Goal: Task Accomplishment & Management: Manage account settings

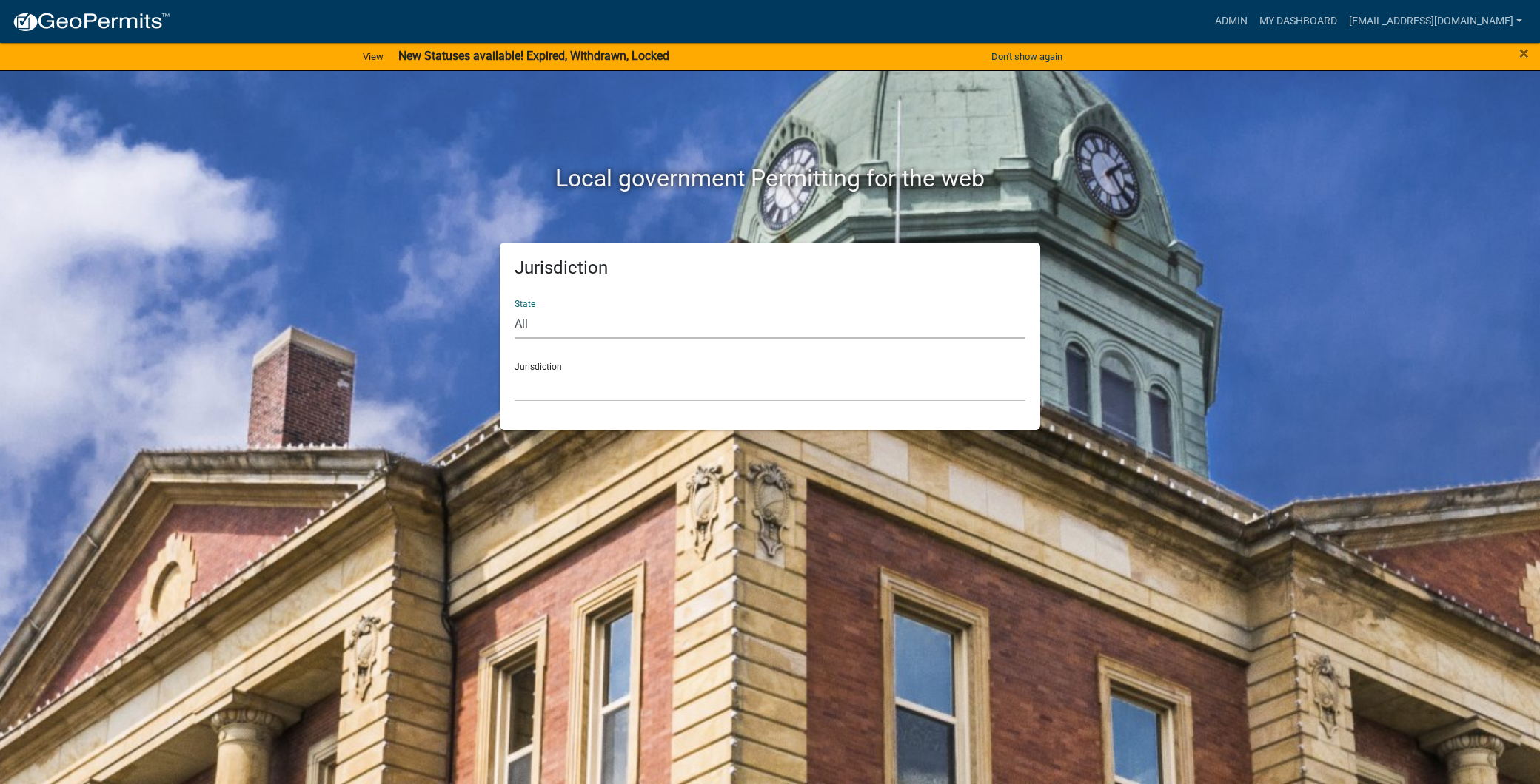
click at [668, 319] on select "All [US_STATE] [US_STATE] [US_STATE] [US_STATE] [US_STATE] [US_STATE] [US_STATE…" at bounding box center [770, 323] width 511 height 31
select select "[US_STATE]"
click at [514, 308] on select "All [US_STATE] [US_STATE] [US_STATE] [US_STATE] [US_STATE] [US_STATE] [US_STATE…" at bounding box center [770, 323] width 511 height 31
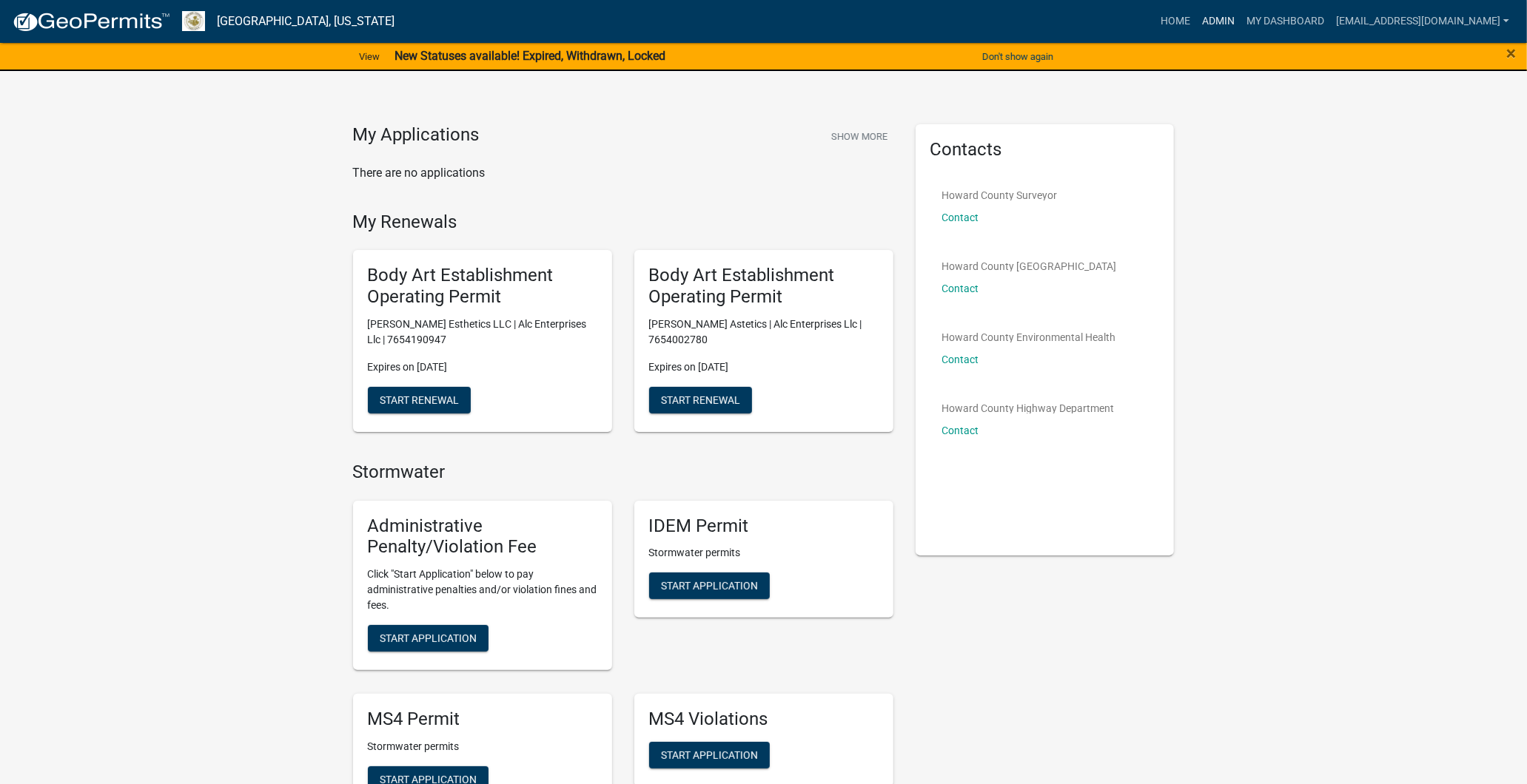
click at [1196, 18] on link "Admin" at bounding box center [1218, 21] width 45 height 28
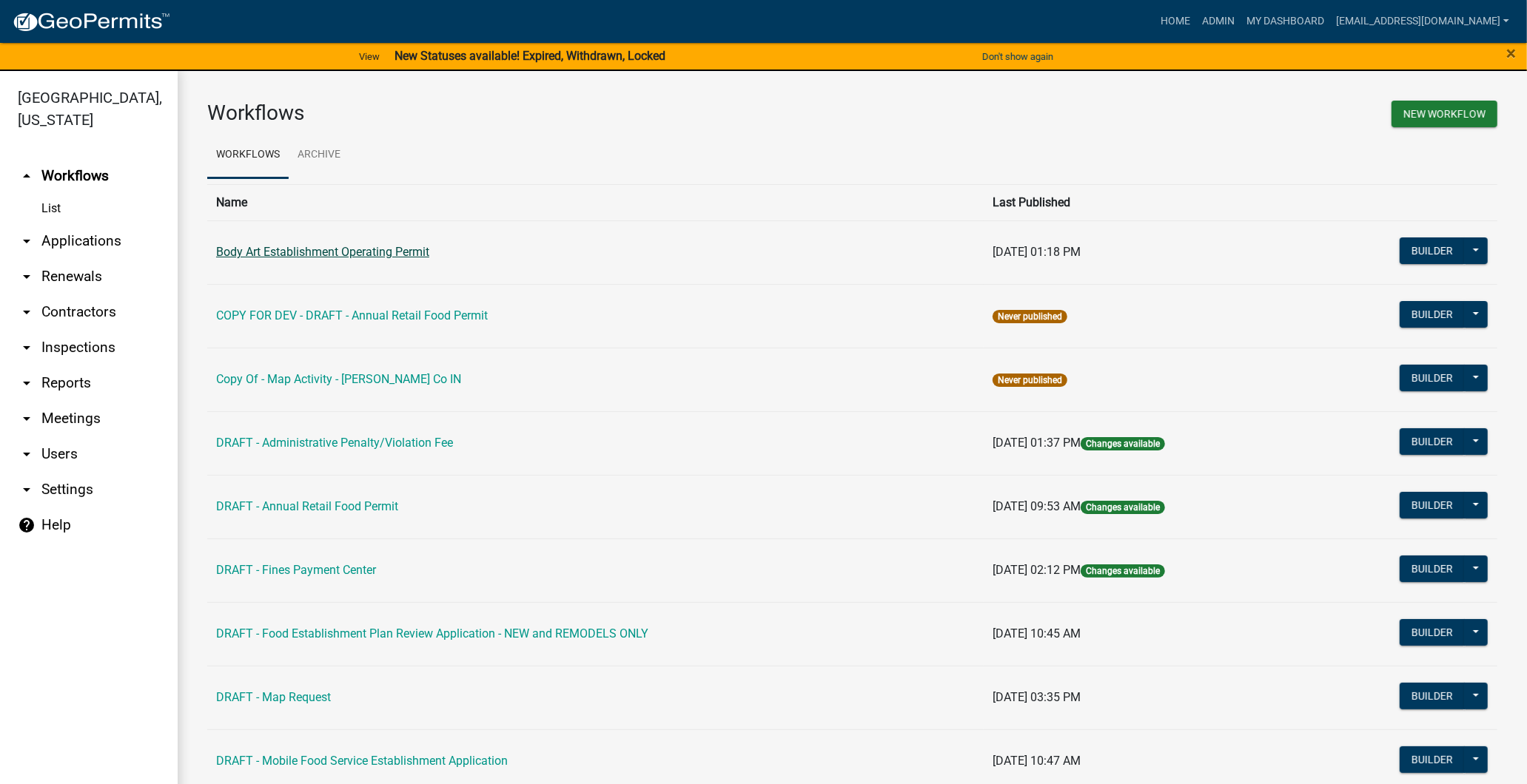
click at [391, 250] on link "Body Art Establishment Operating Permit" at bounding box center [322, 252] width 213 height 14
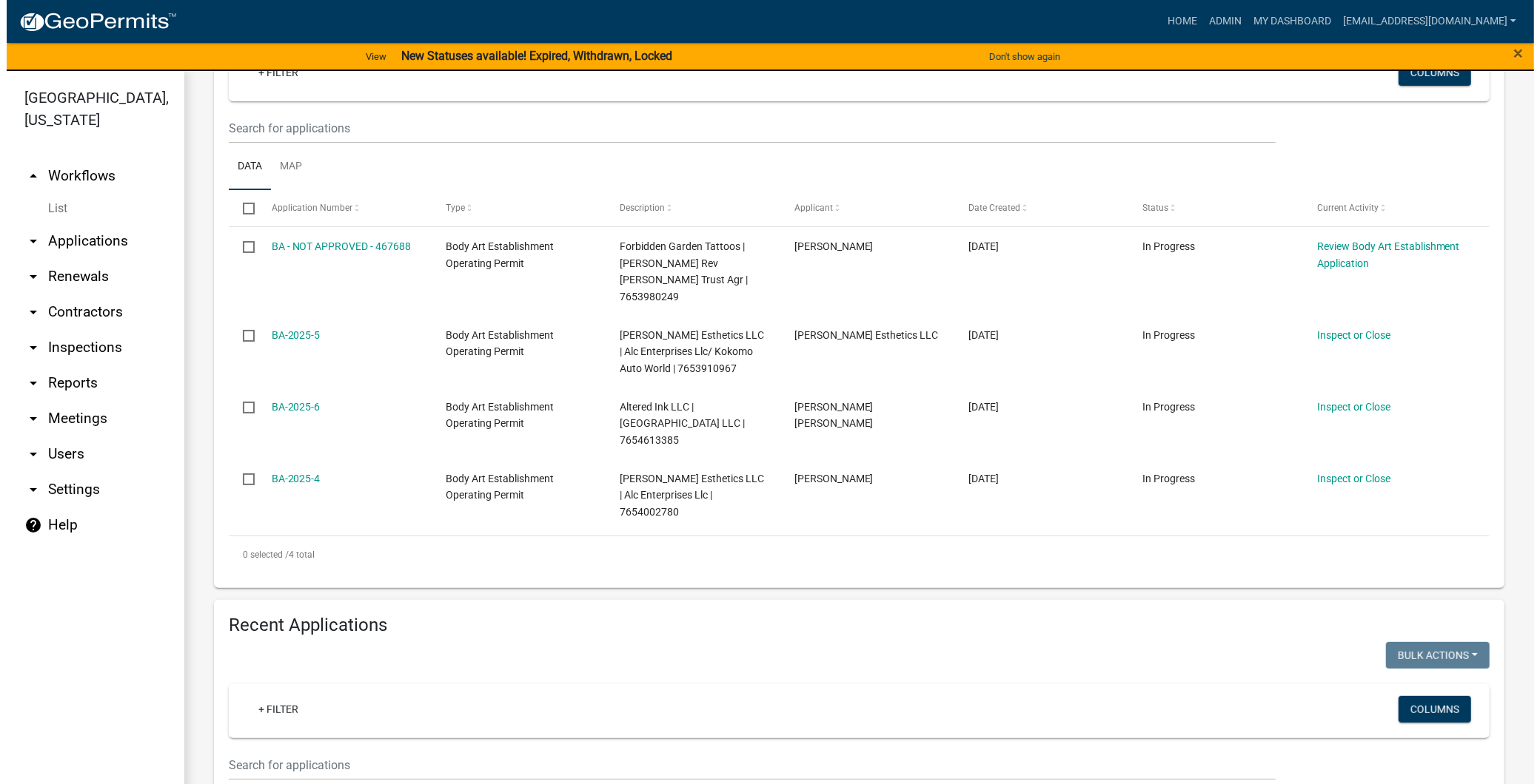
scroll to position [240, 0]
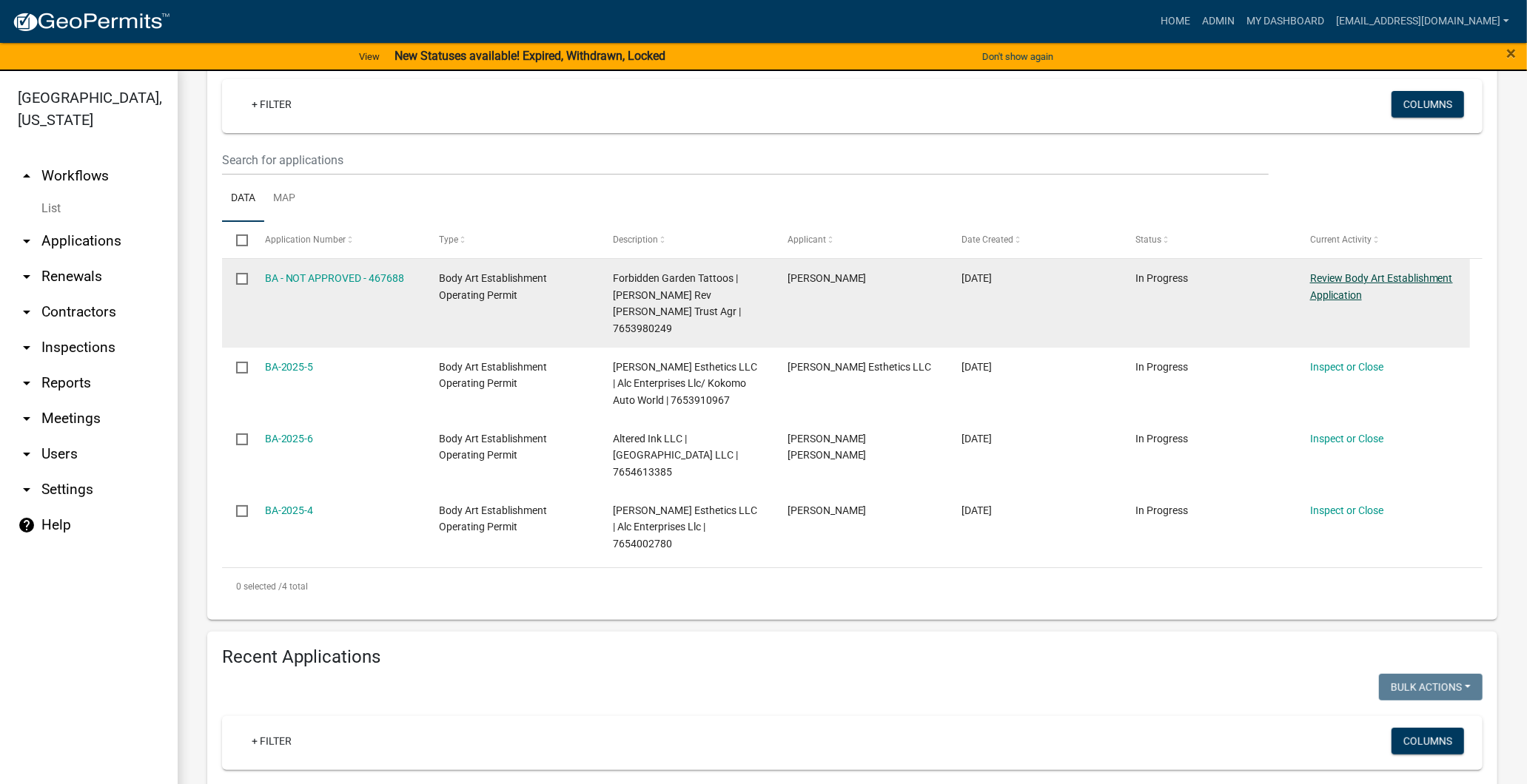
click at [1358, 301] on link "Review Body Art Establishment Application" at bounding box center [1381, 286] width 143 height 29
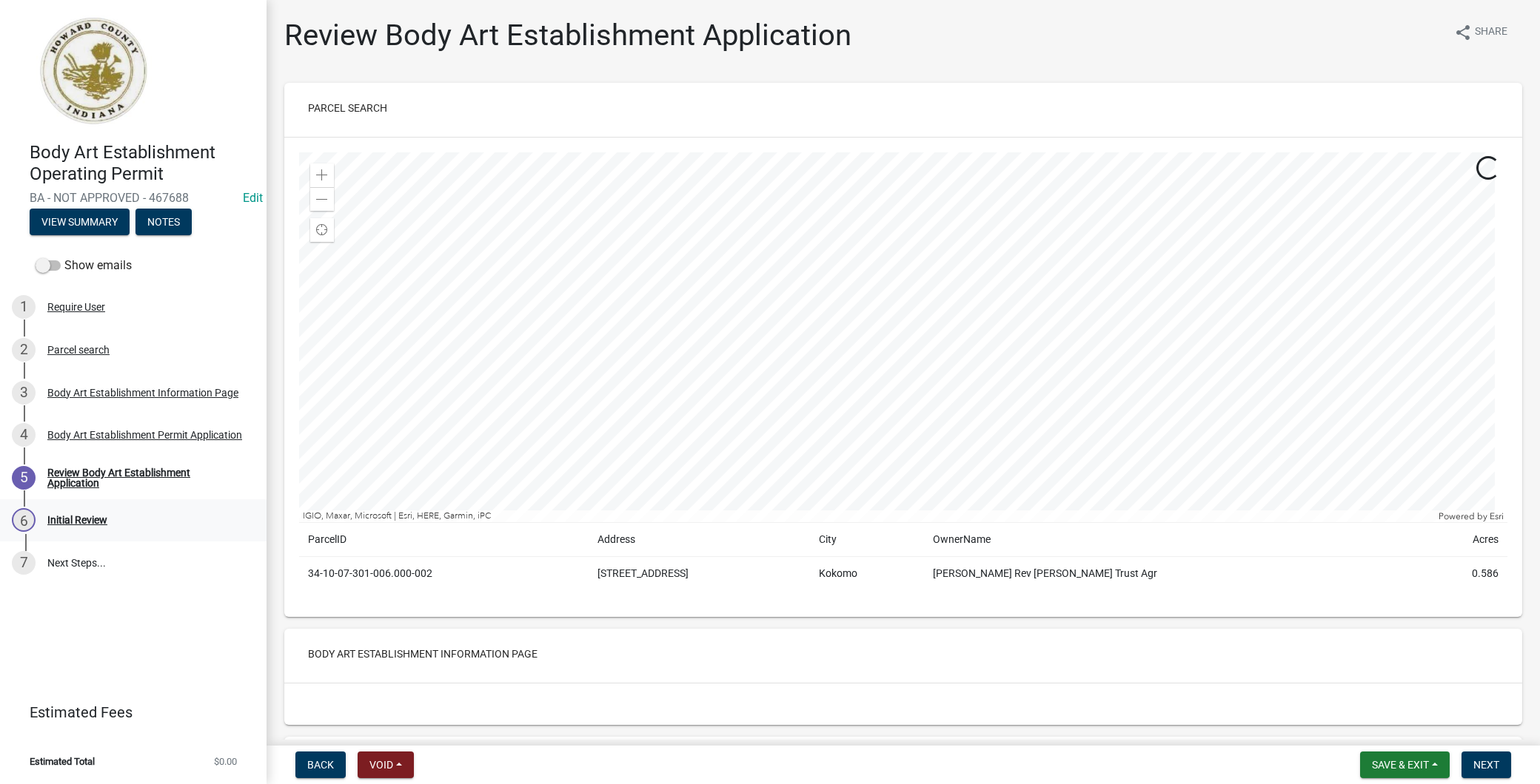
click at [112, 516] on div "6 Initial Review" at bounding box center [127, 520] width 231 height 23
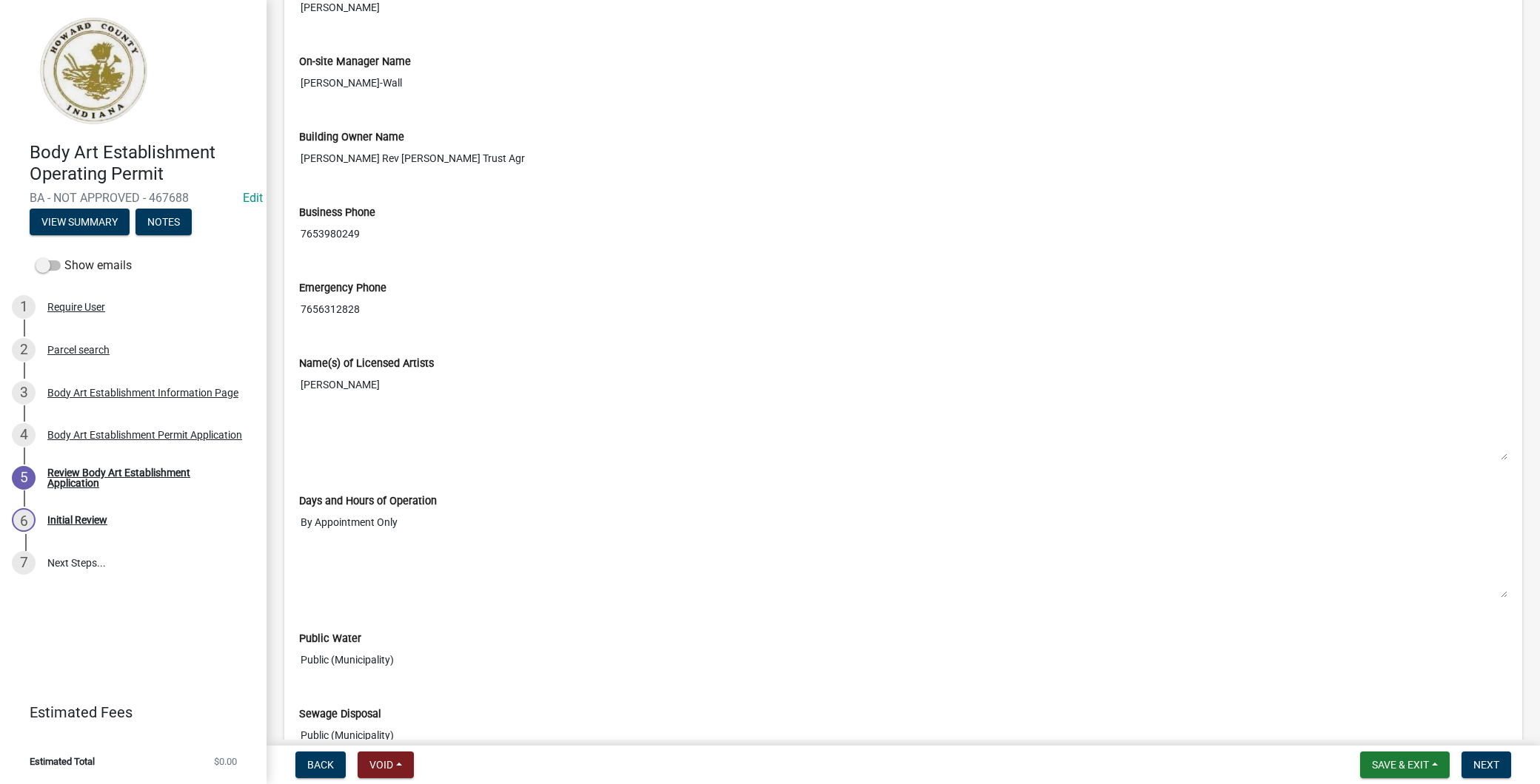
scroll to position [1498, 0]
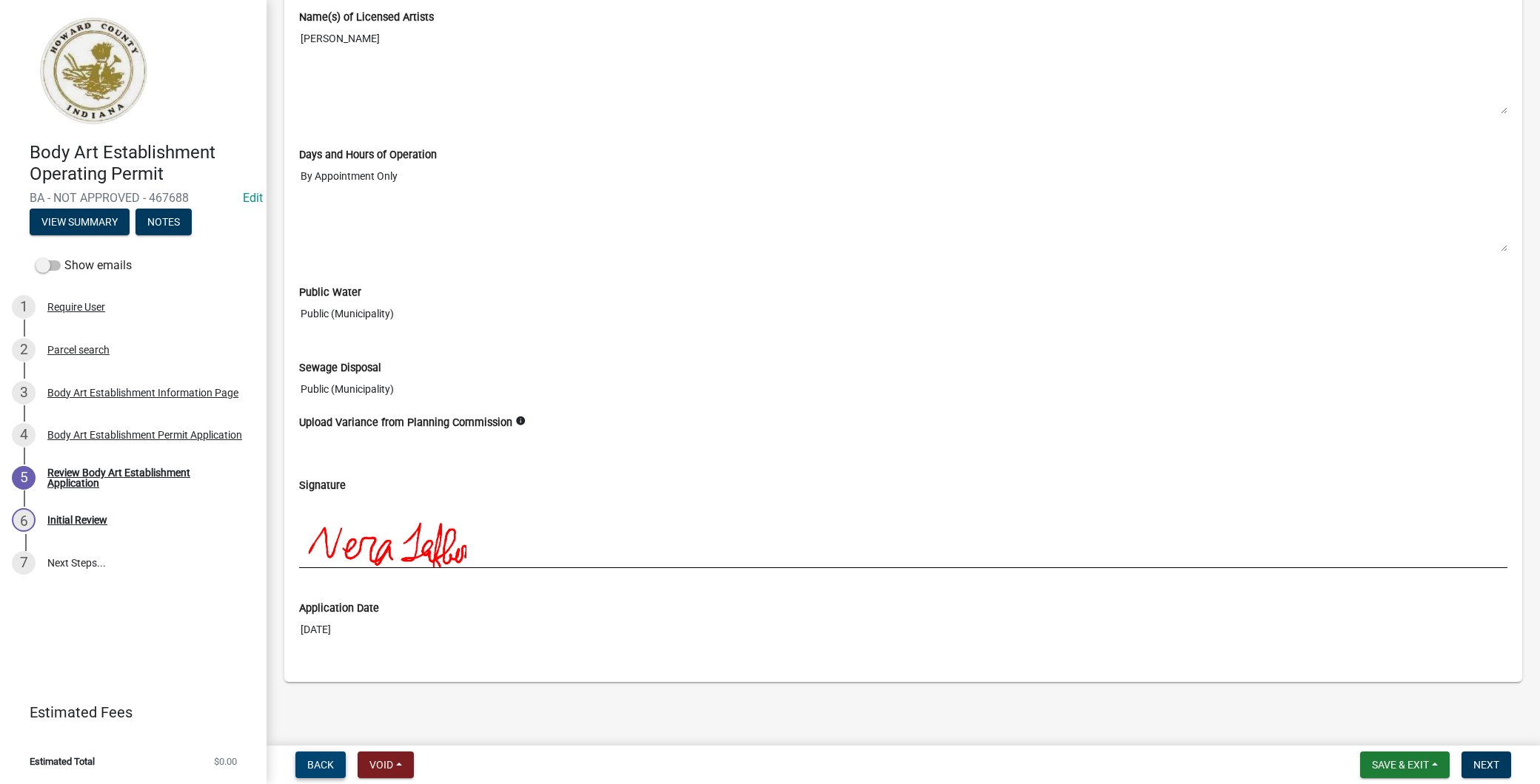
click at [312, 764] on span "Back" at bounding box center [320, 764] width 27 height 12
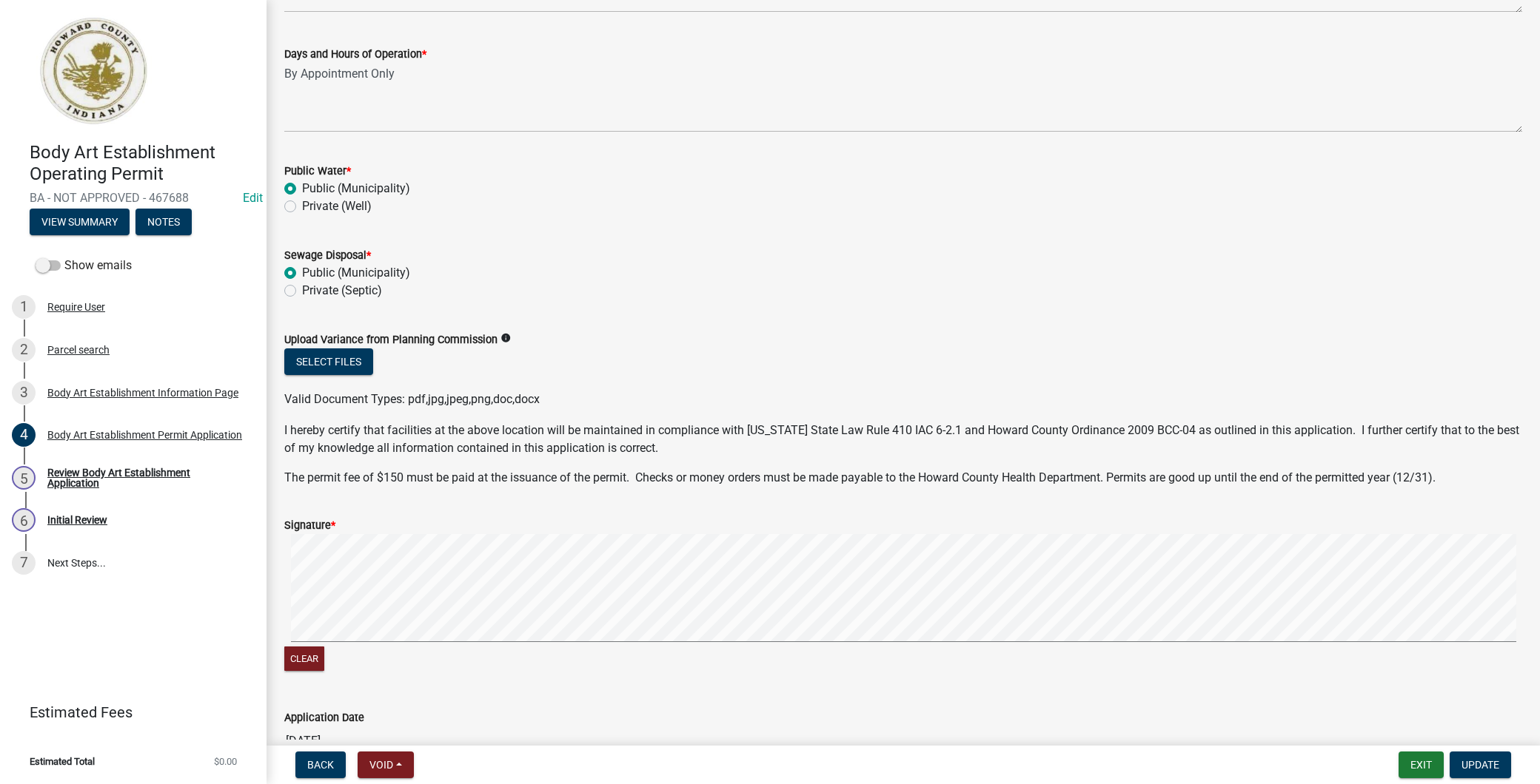
scroll to position [987, 0]
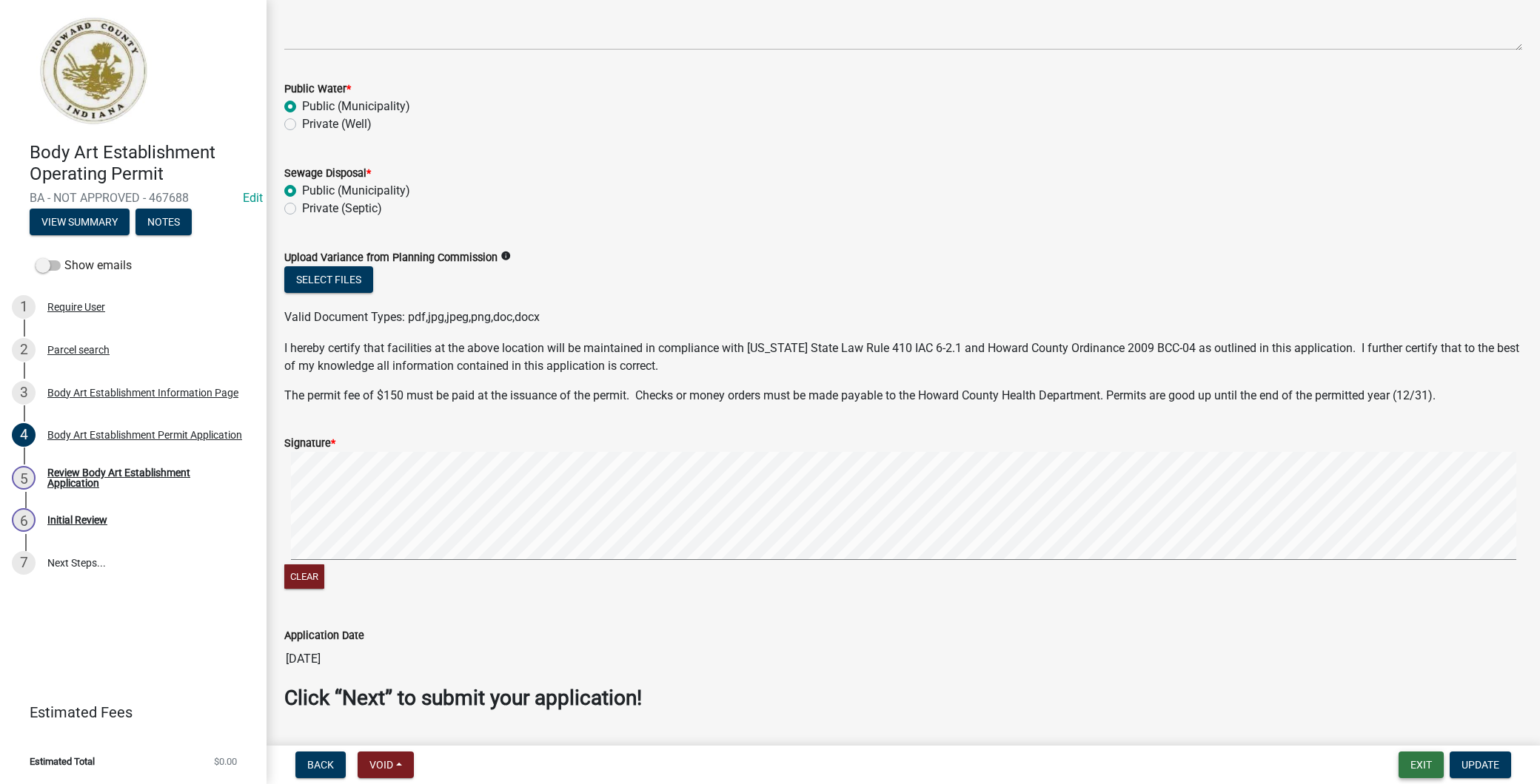
click at [1424, 770] on button "Exit" at bounding box center [1421, 765] width 45 height 27
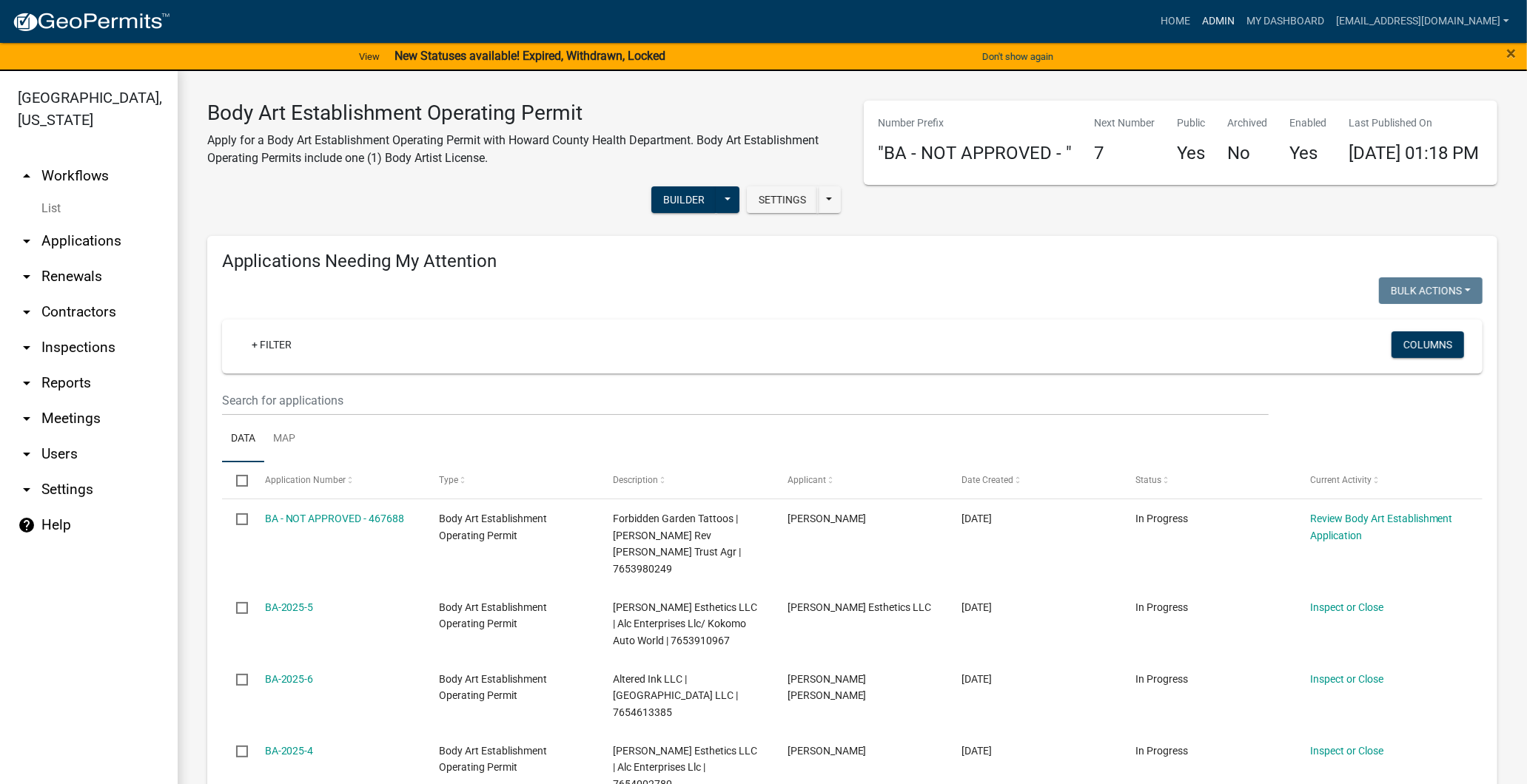
click at [1196, 25] on link "Admin" at bounding box center [1218, 21] width 45 height 28
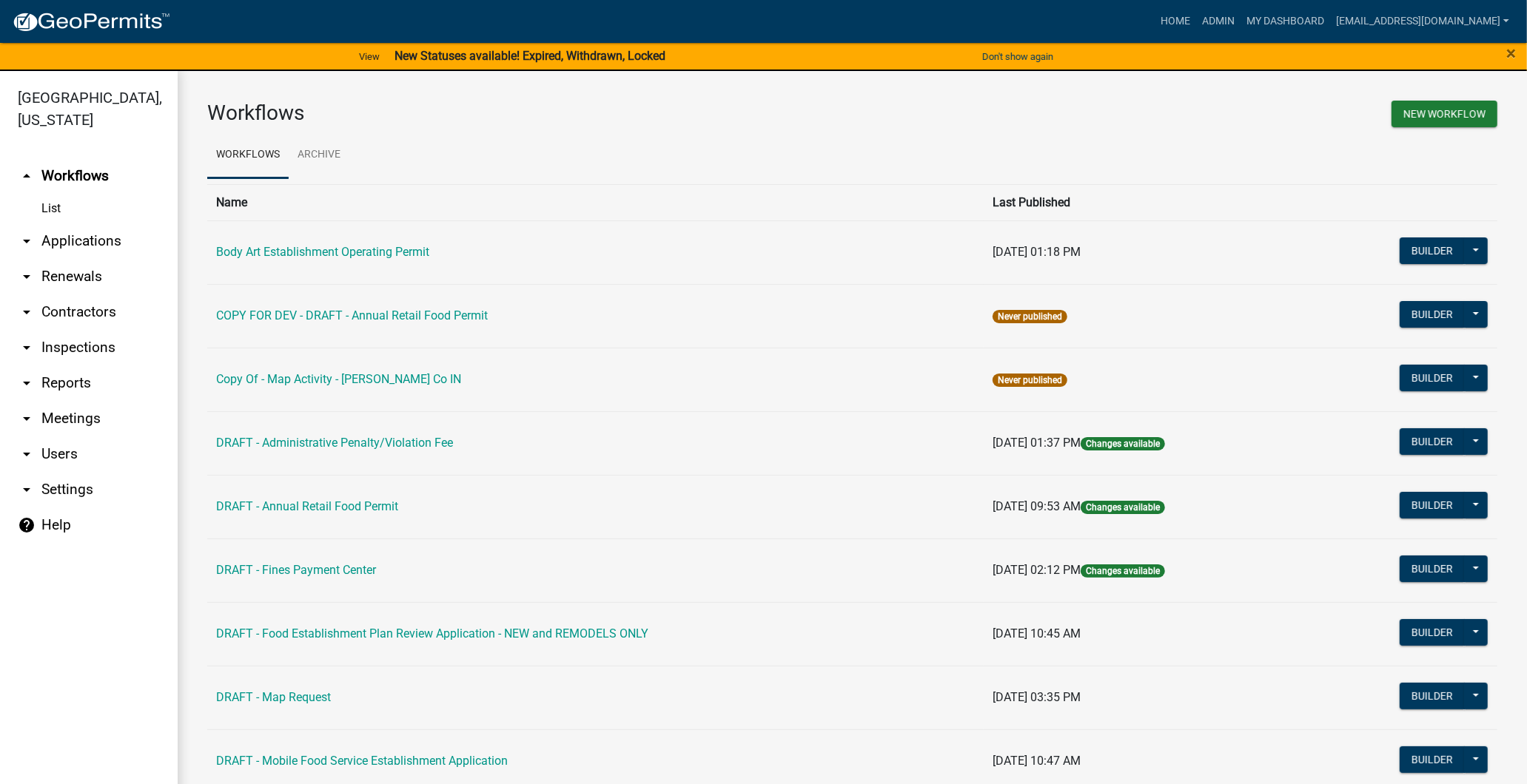
click at [79, 306] on link "arrow_drop_down Contractors" at bounding box center [88, 311] width 178 height 35
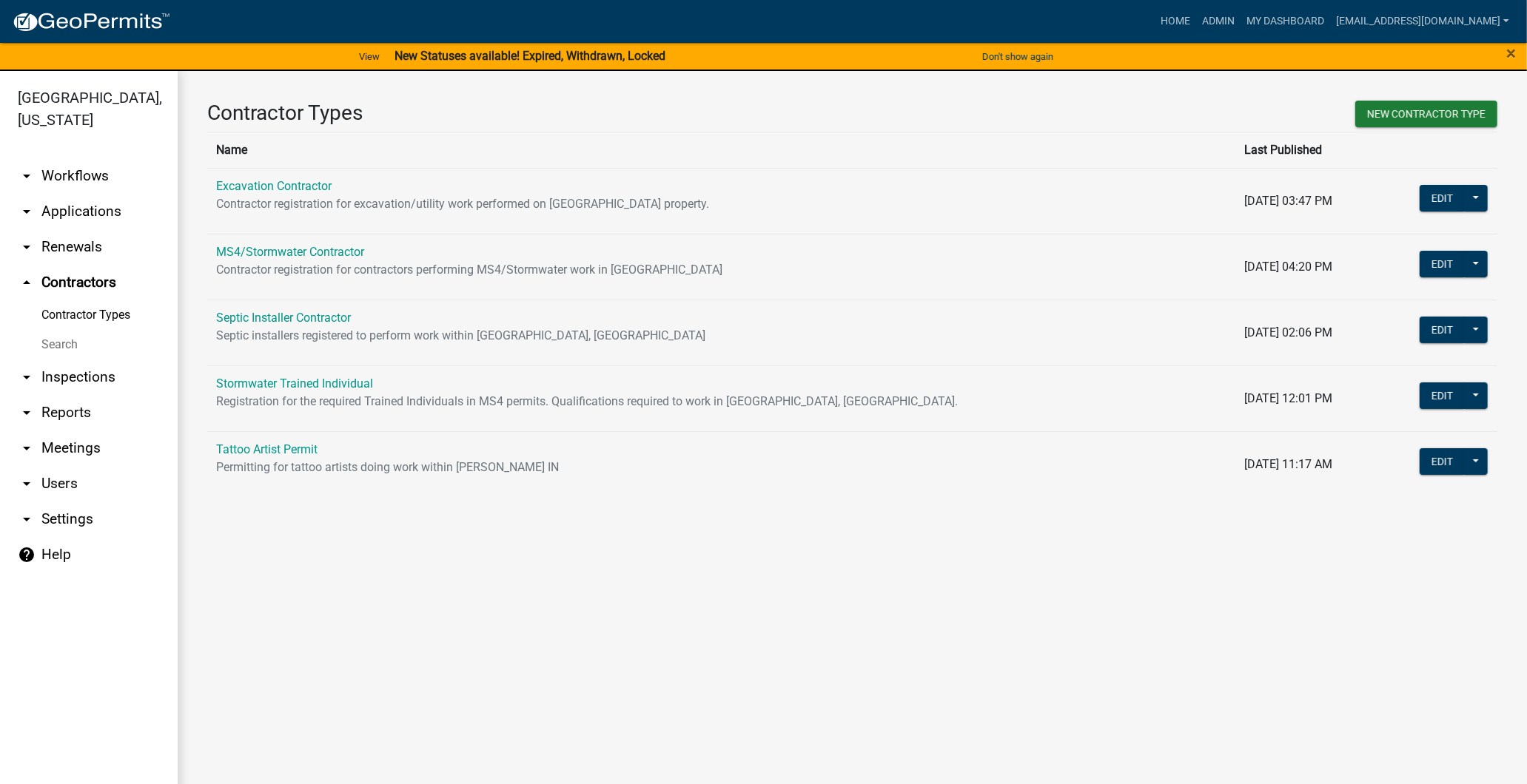
click at [269, 438] on td "Tattoo Artist Permit Permitting for tattoo artists doing work within [PERSON_NA…" at bounding box center [722, 464] width 1028 height 66
click at [268, 445] on link "Tattoo Artist Permit" at bounding box center [267, 450] width 102 height 14
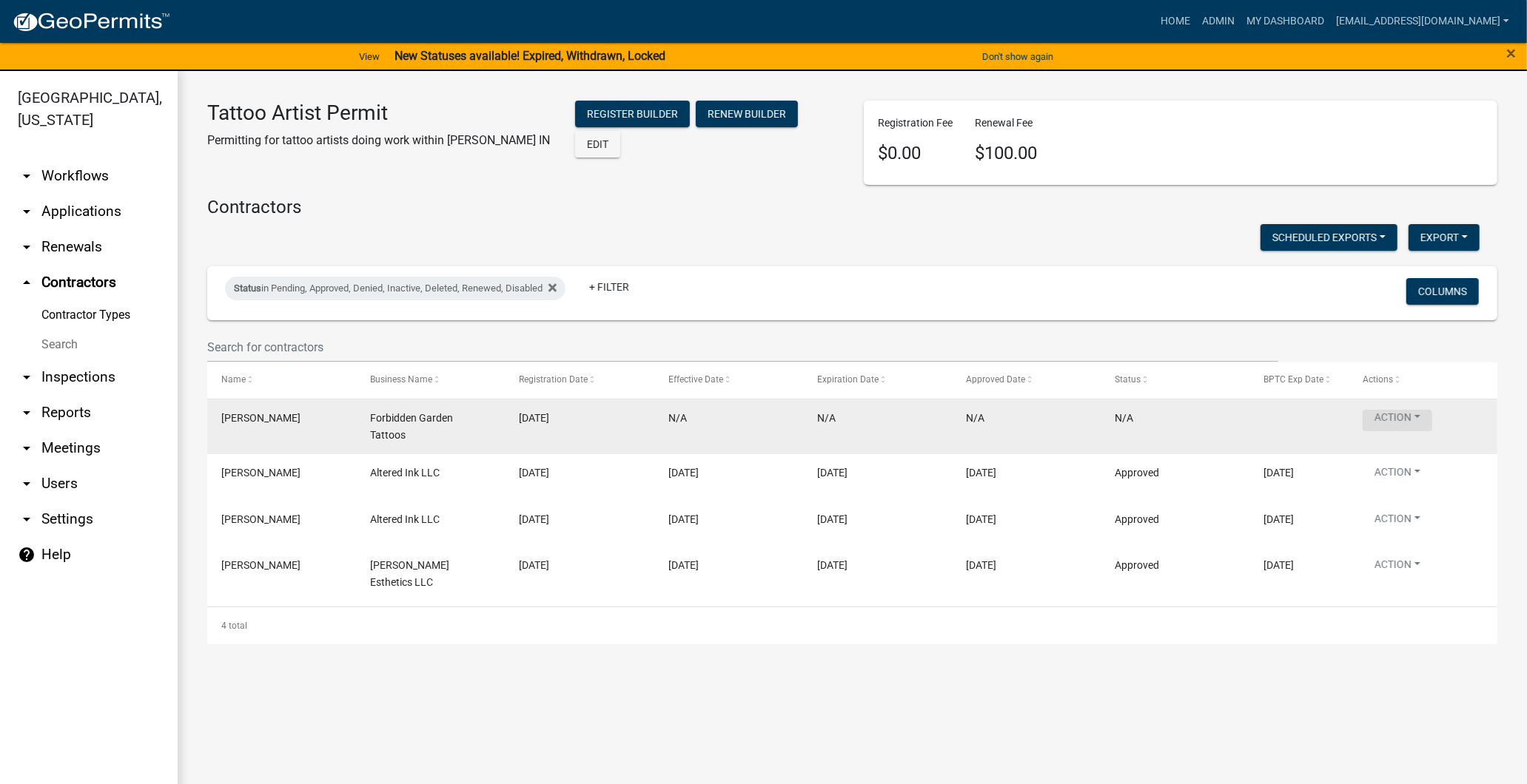
click at [1396, 422] on button "Action" at bounding box center [1397, 420] width 70 height 21
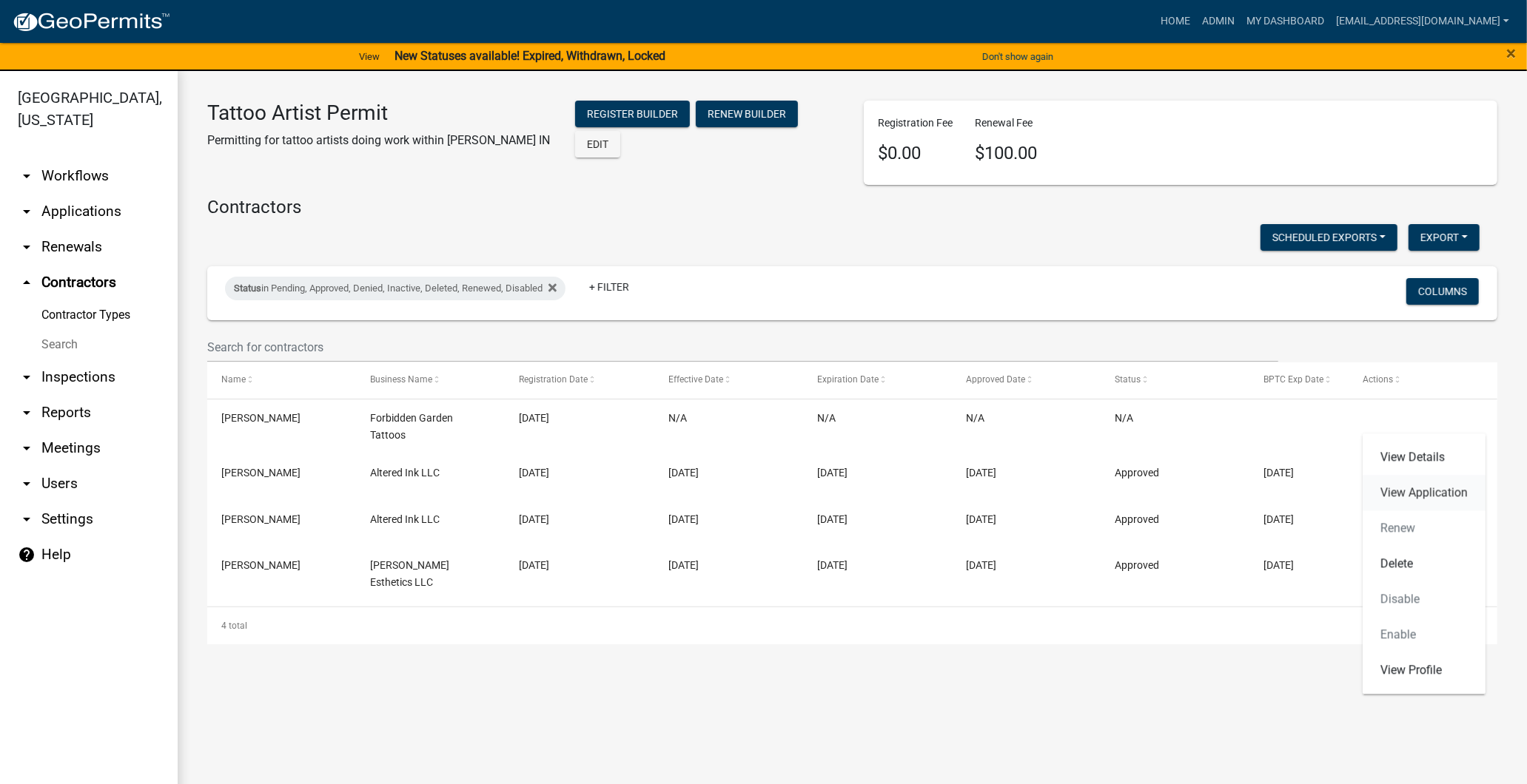
click at [1397, 485] on link "View Application" at bounding box center [1424, 492] width 123 height 35
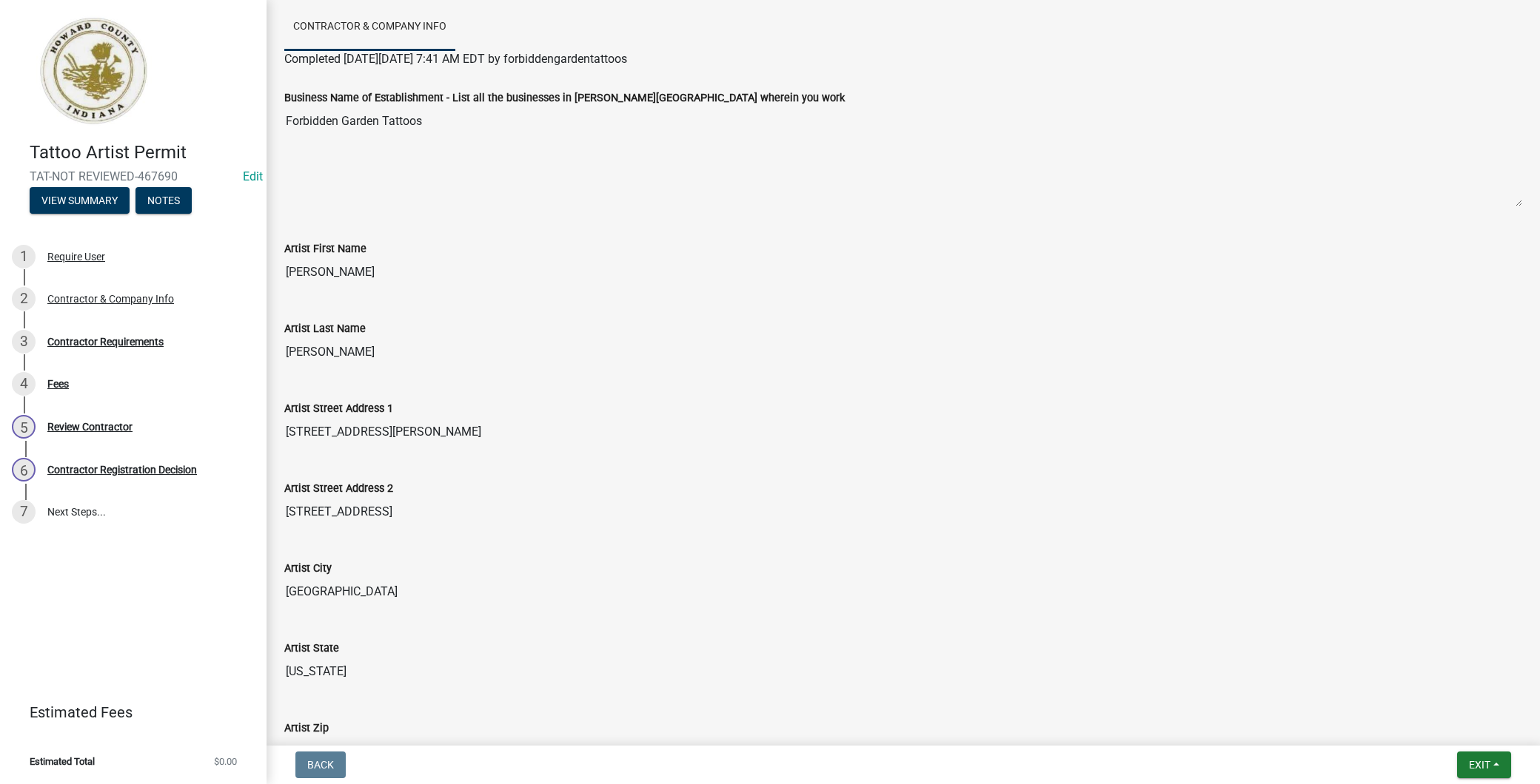
scroll to position [383, 0]
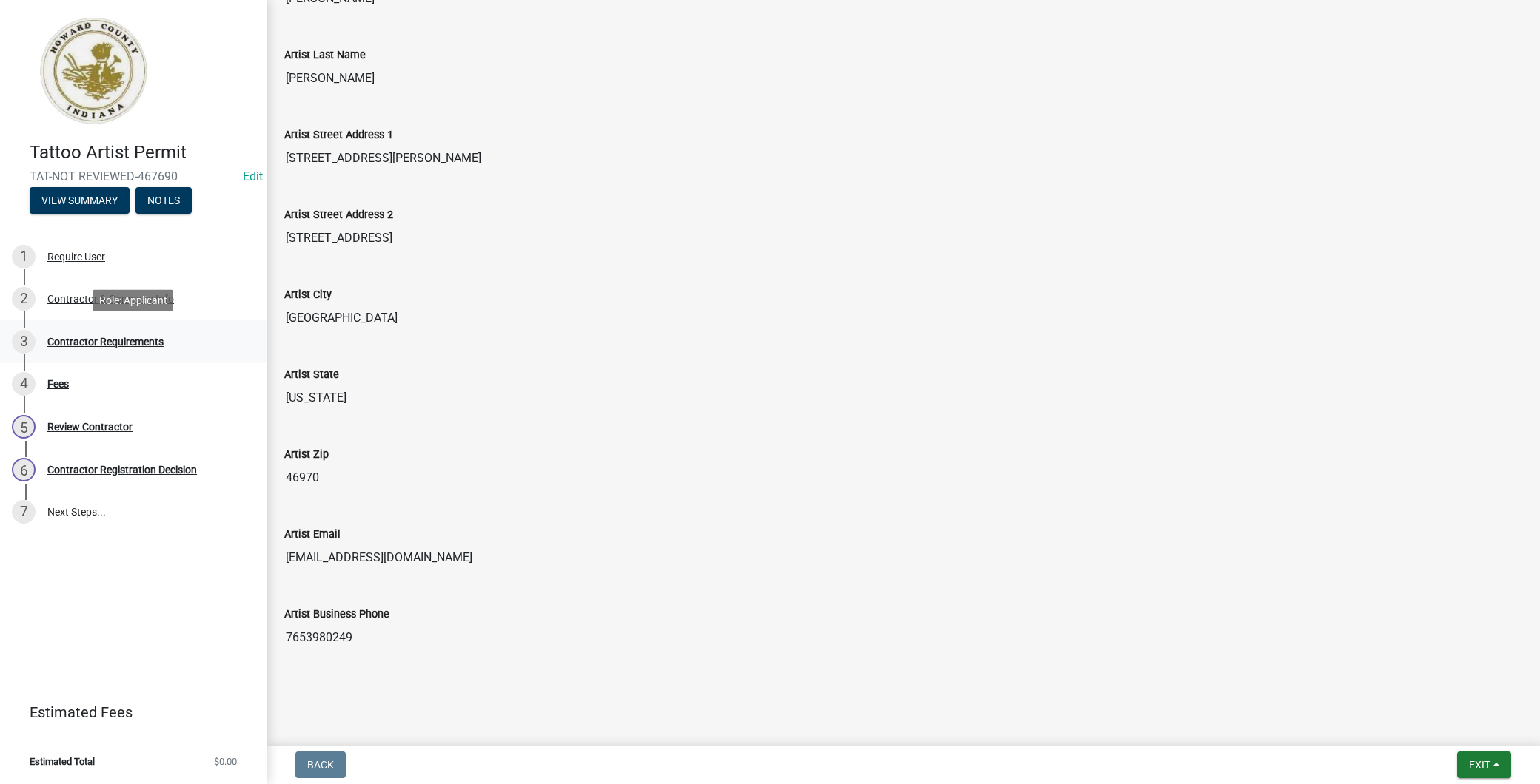
click at [145, 336] on div "Contractor Requirements" at bounding box center [106, 341] width 116 height 10
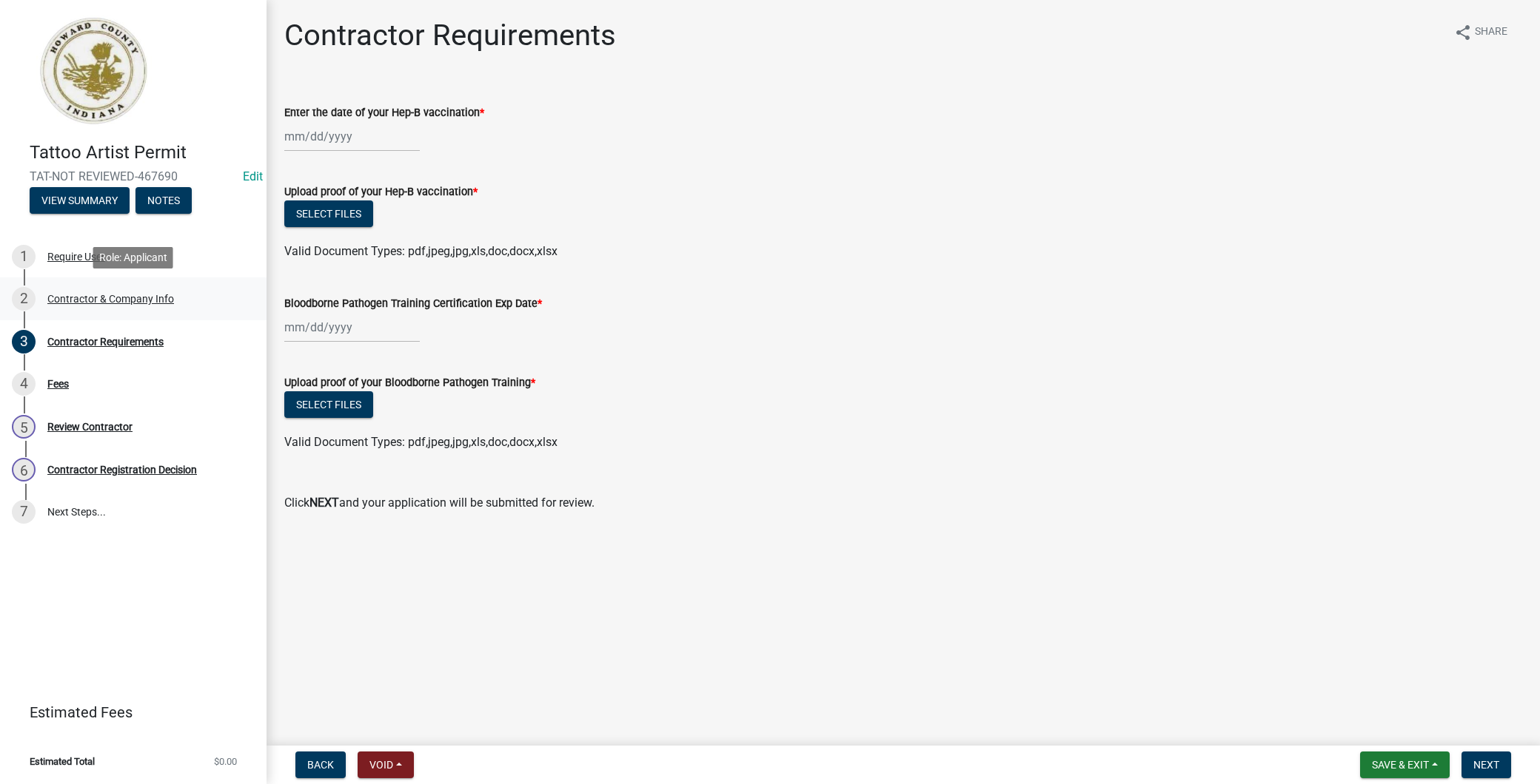
click at [163, 296] on div "Contractor & Company Info" at bounding box center [111, 298] width 127 height 10
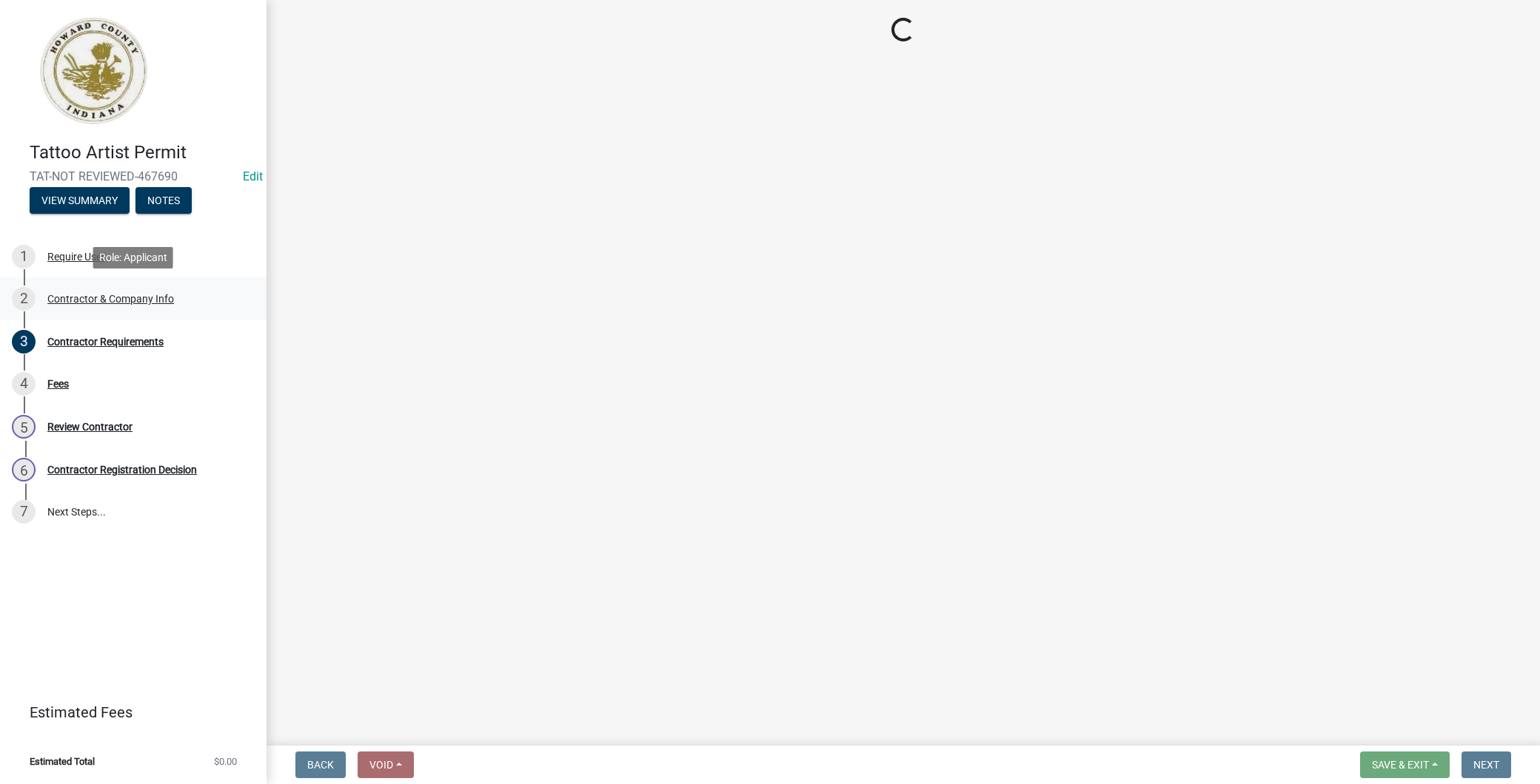
select select "IN"
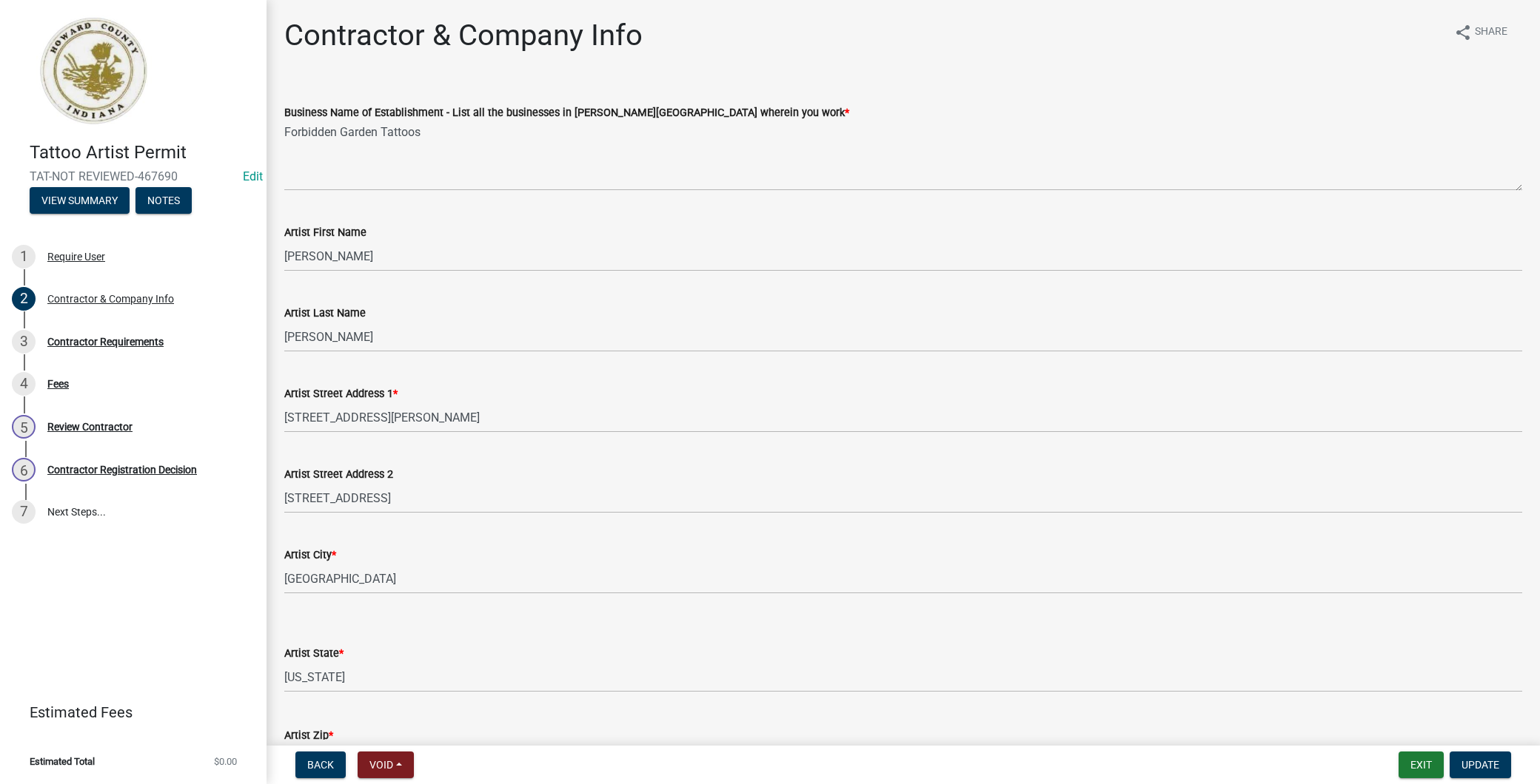
scroll to position [265, 0]
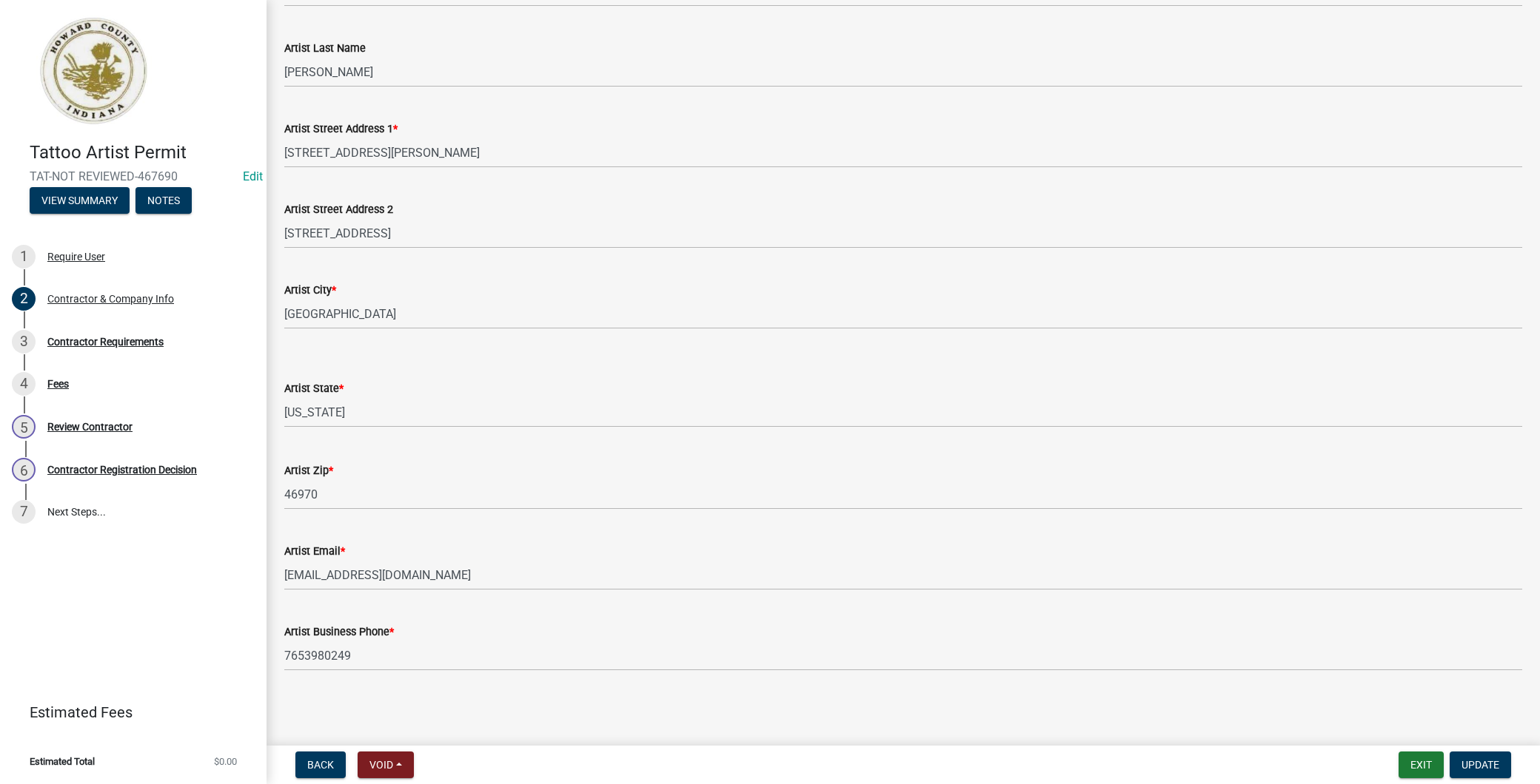
click at [141, 349] on div "3 Contractor Requirements" at bounding box center [127, 342] width 231 height 23
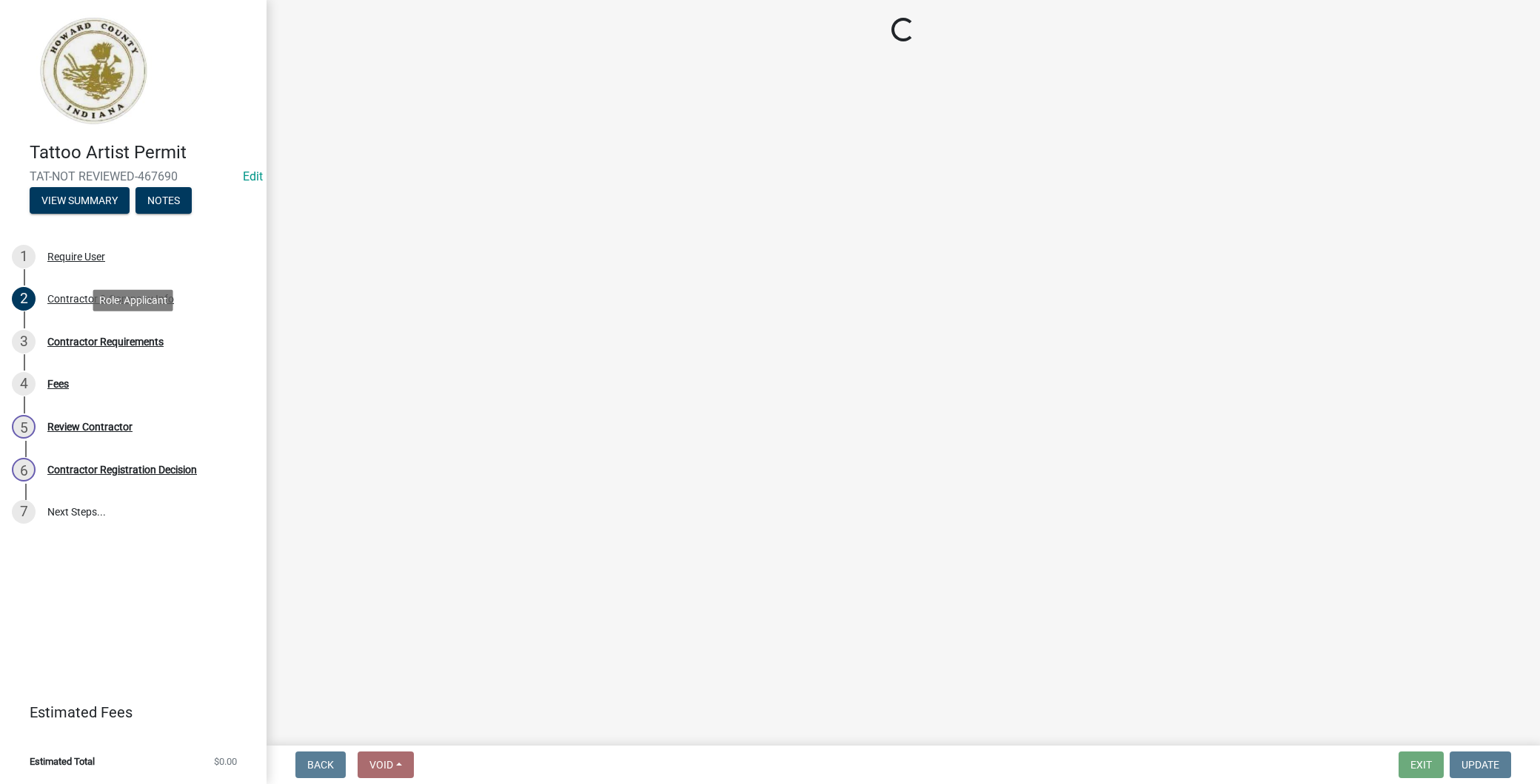
scroll to position [0, 0]
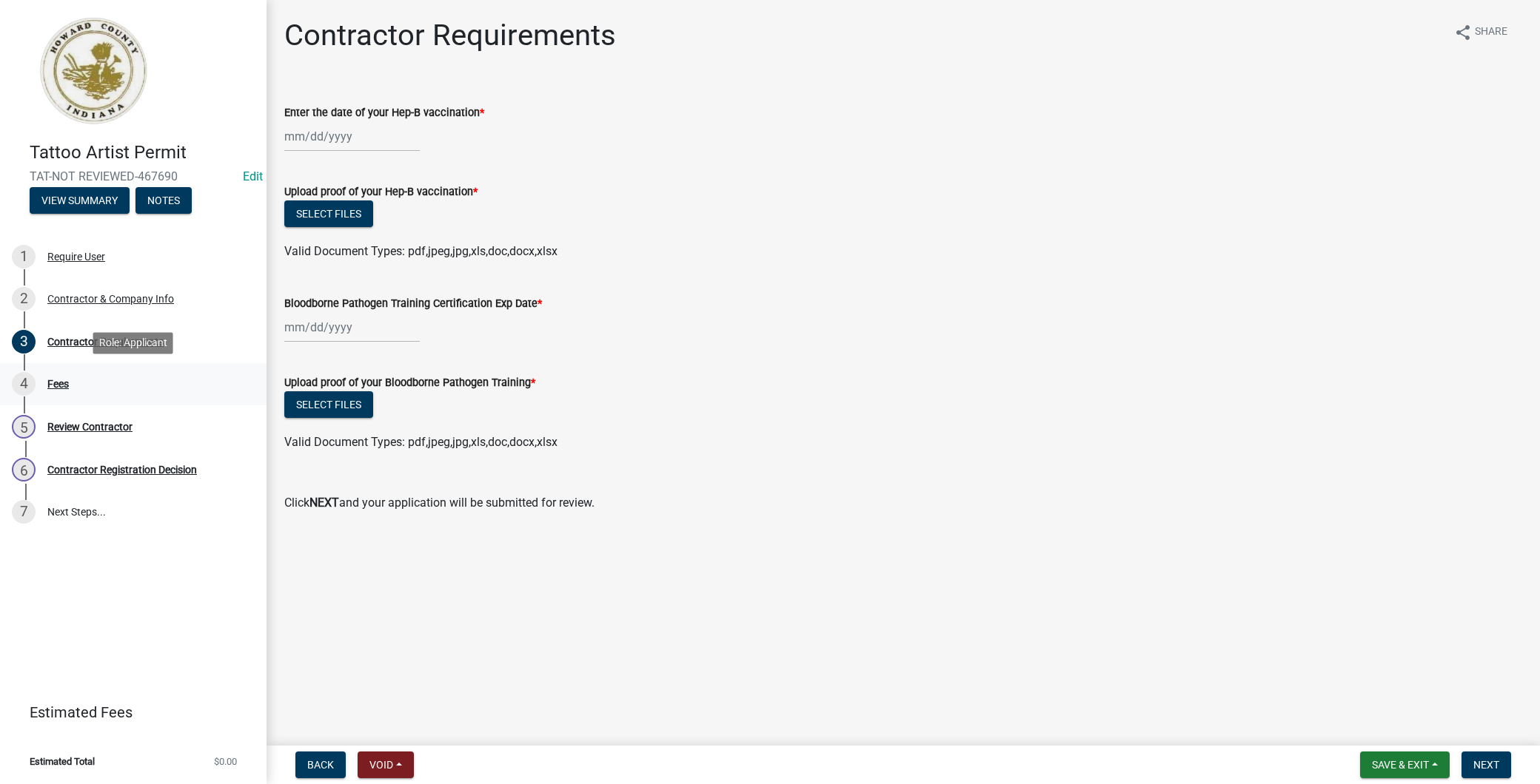
click at [128, 383] on div "4 Fees" at bounding box center [127, 384] width 231 height 23
click at [157, 293] on div "Contractor & Company Info" at bounding box center [111, 298] width 127 height 10
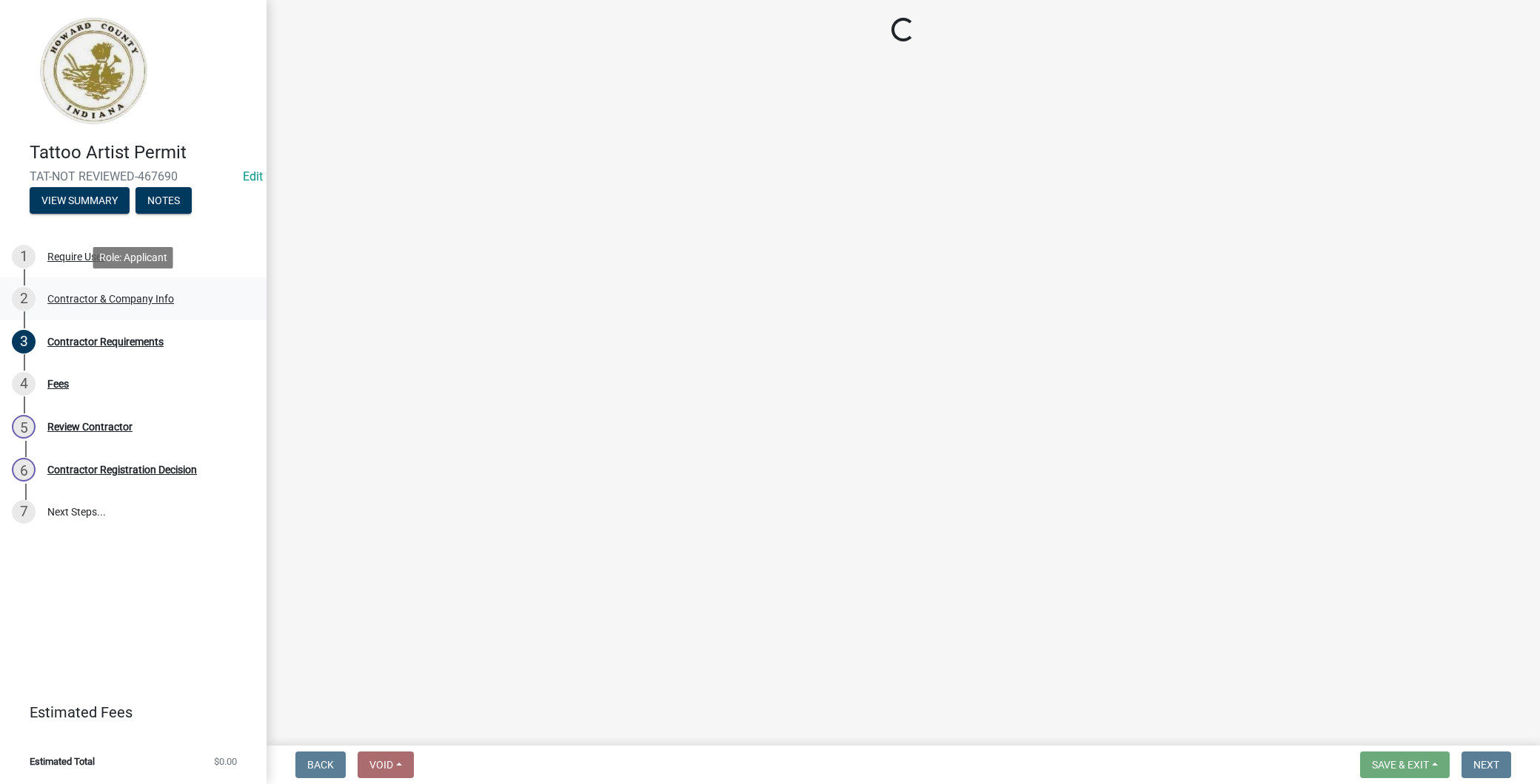
select select "IN"
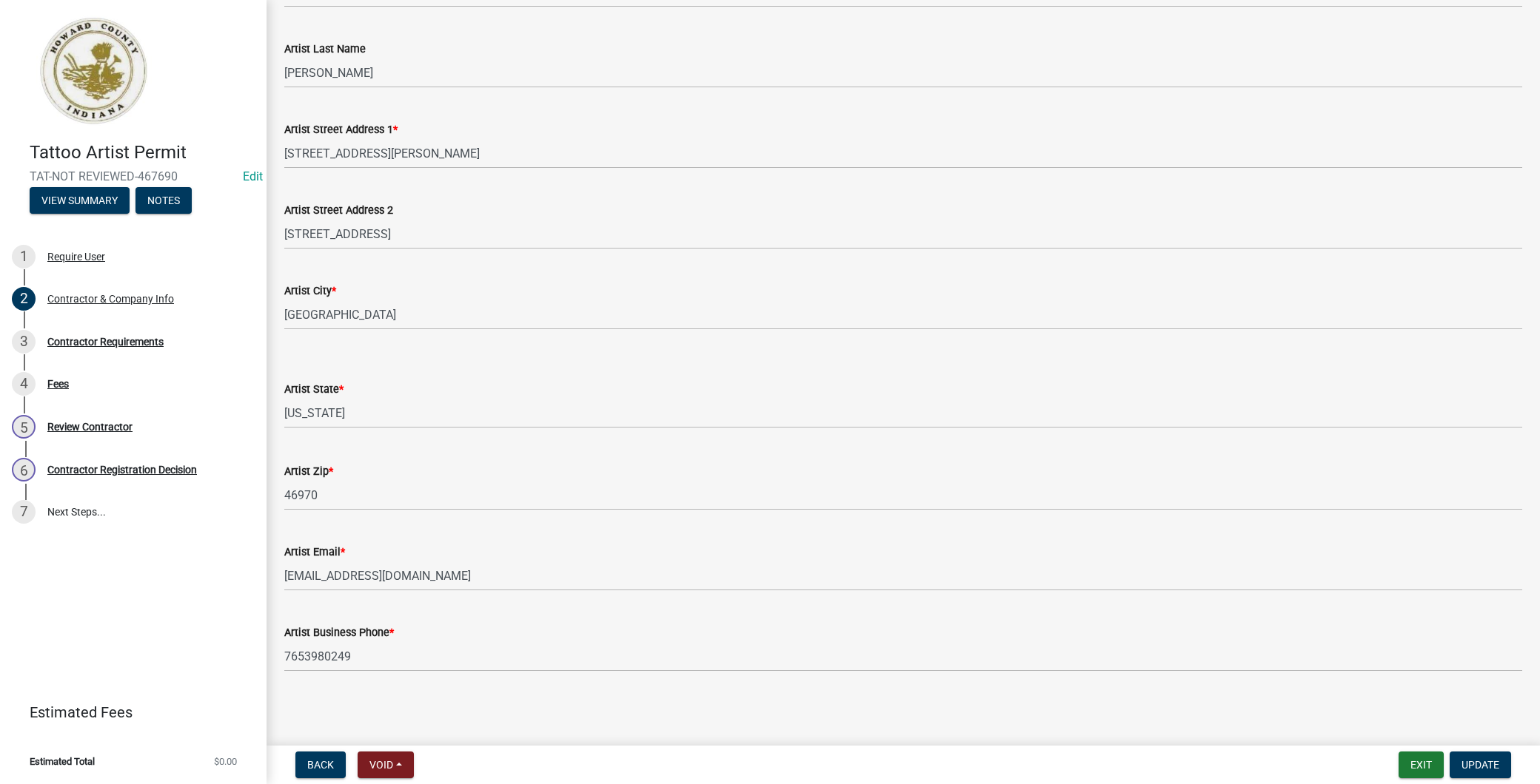
scroll to position [265, 0]
click at [179, 352] on div "3 Contractor Requirements" at bounding box center [127, 342] width 231 height 23
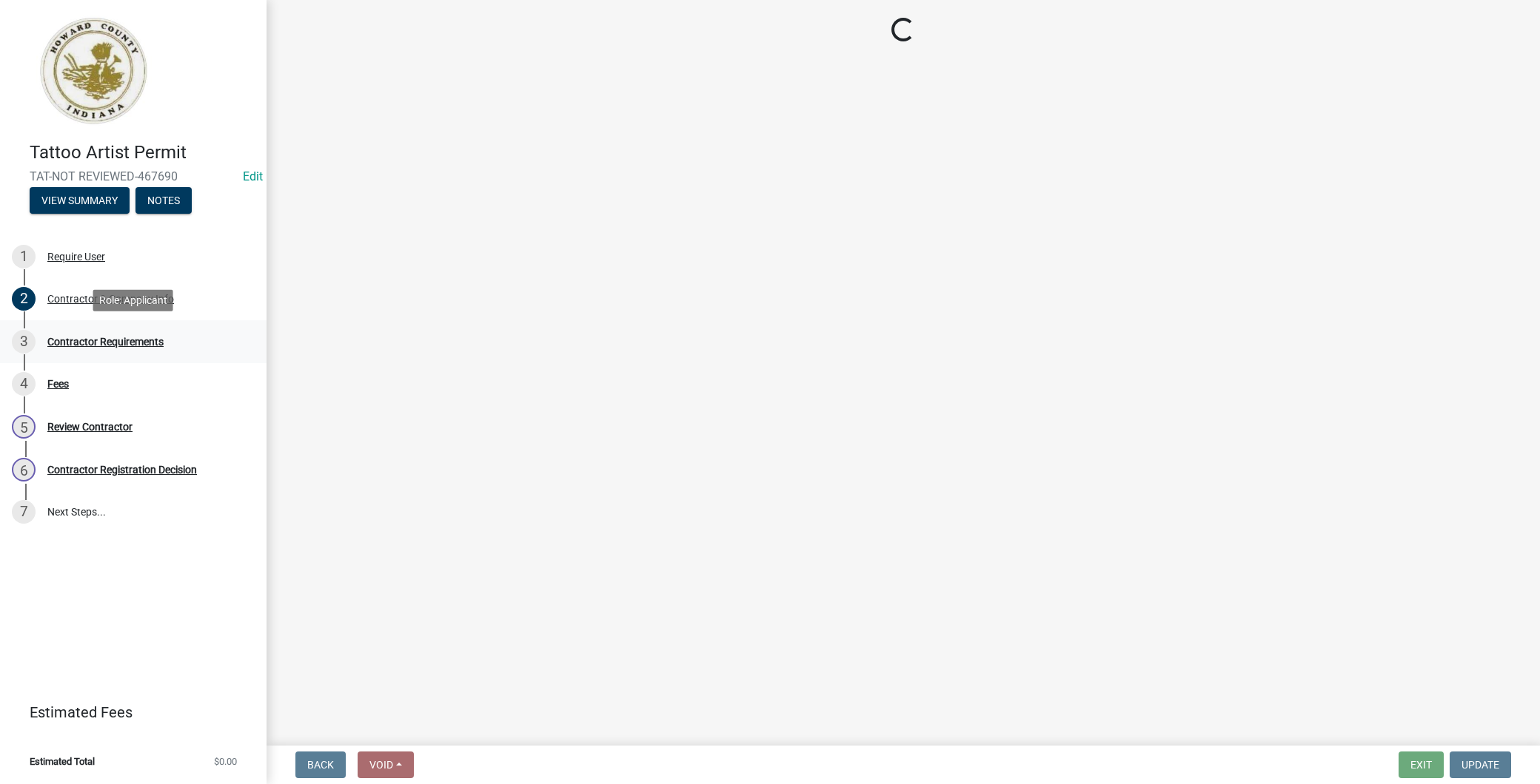
scroll to position [0, 0]
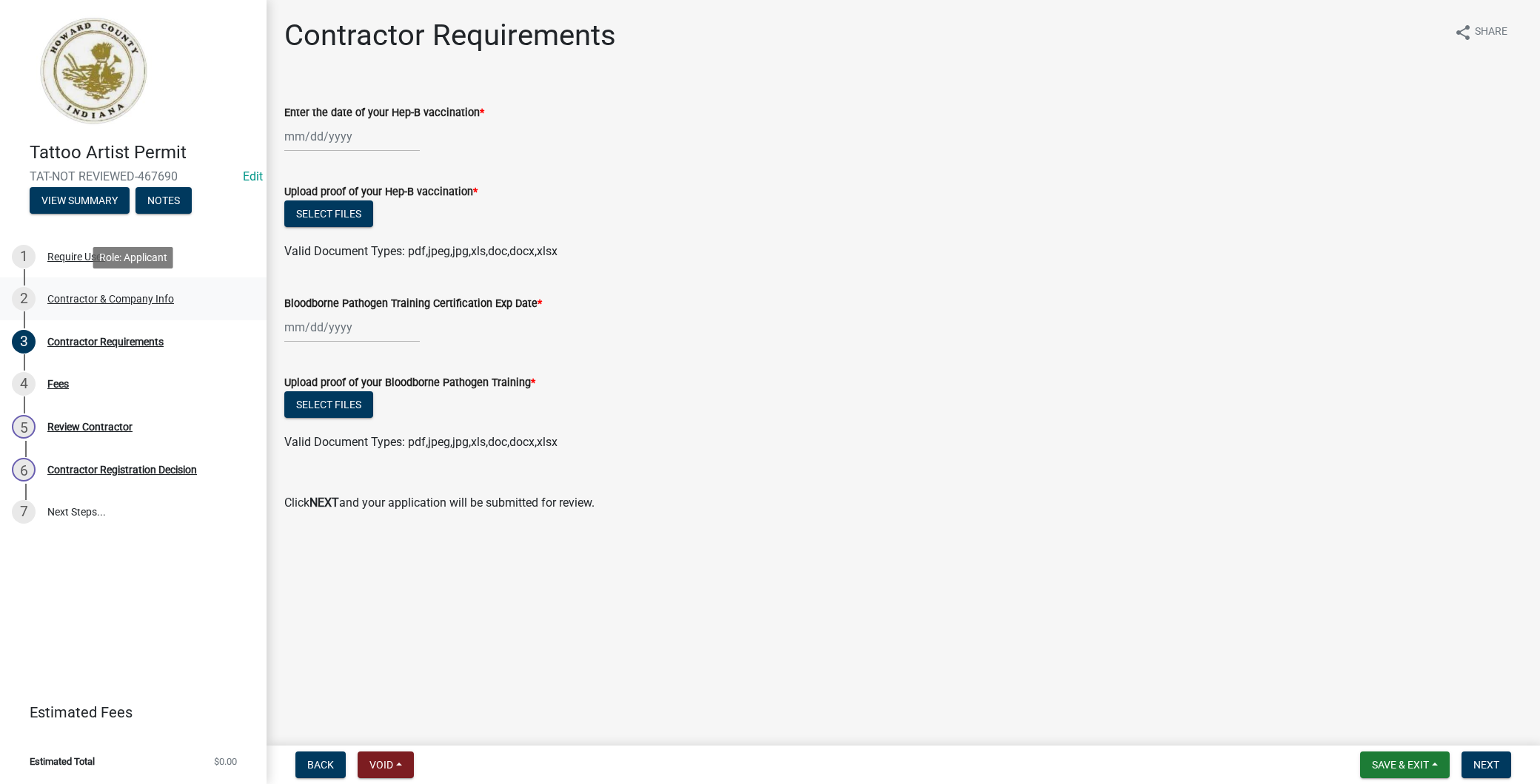
click at [112, 293] on div "Contractor & Company Info" at bounding box center [111, 298] width 127 height 10
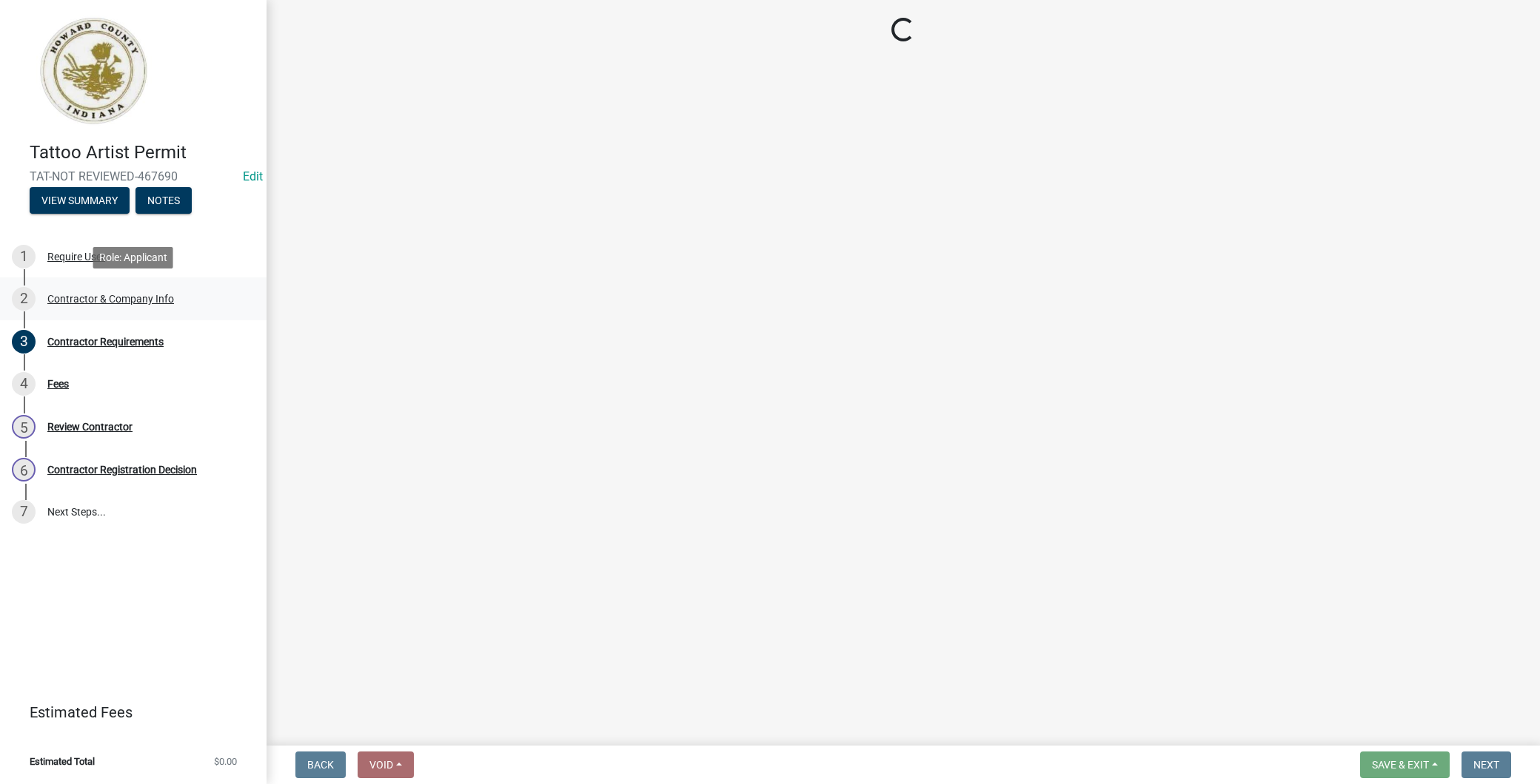
select select "IN"
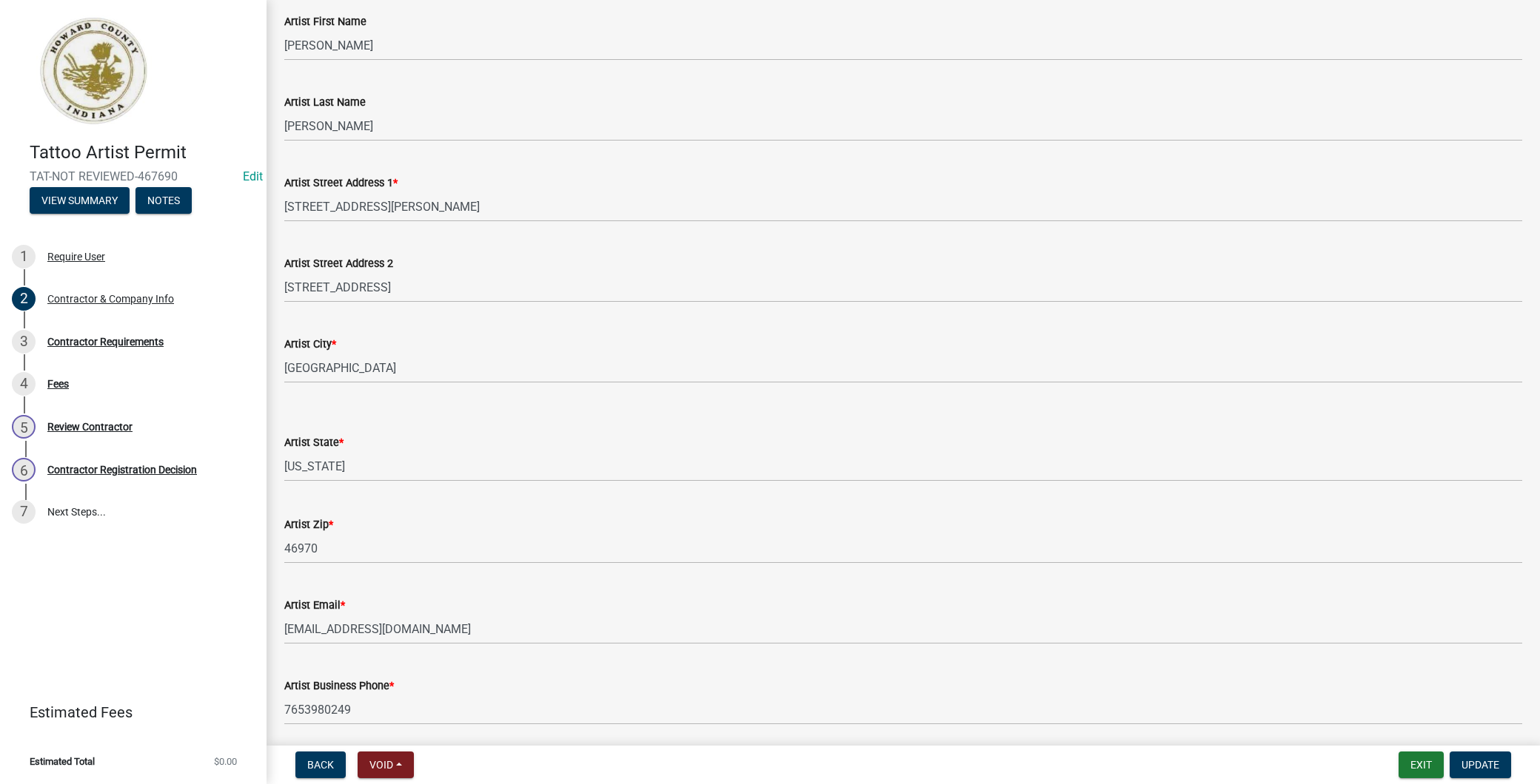
scroll to position [265, 0]
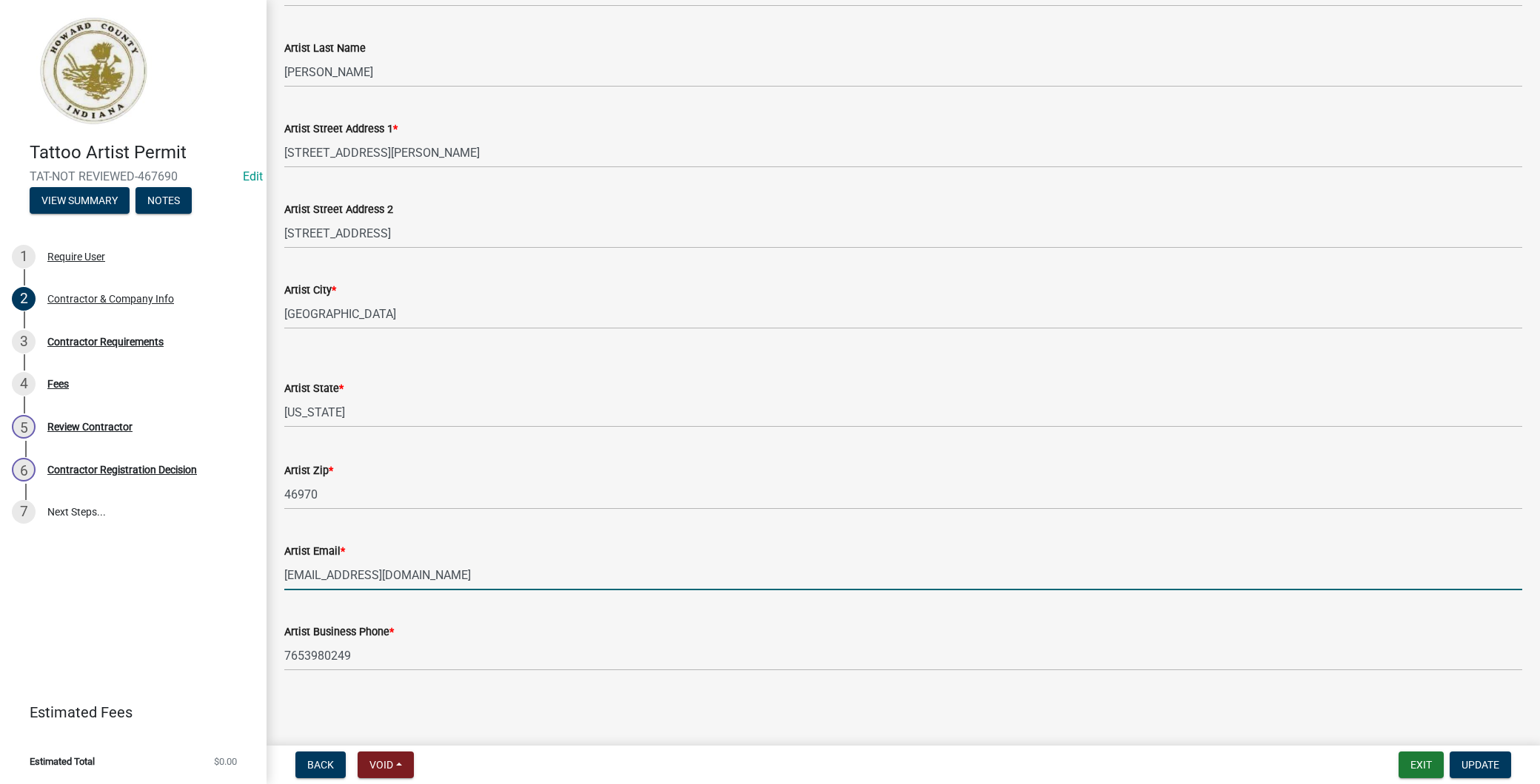
drag, startPoint x: 433, startPoint y: 574, endPoint x: 272, endPoint y: 574, distance: 161.0
click at [273, 574] on div "Artist Email * [EMAIL_ADDRESS][DOMAIN_NAME]" at bounding box center [903, 556] width 1260 height 69
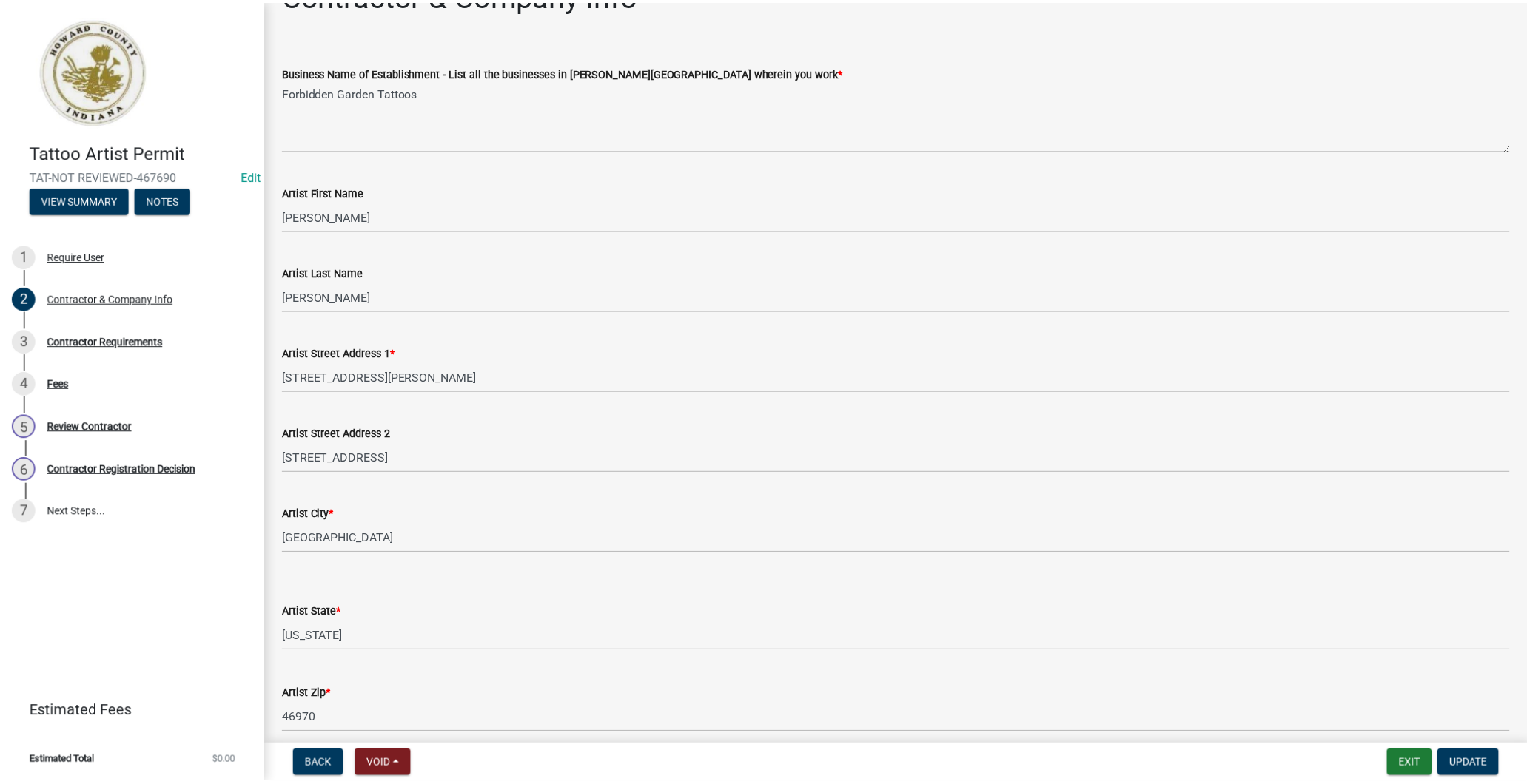
scroll to position [19, 0]
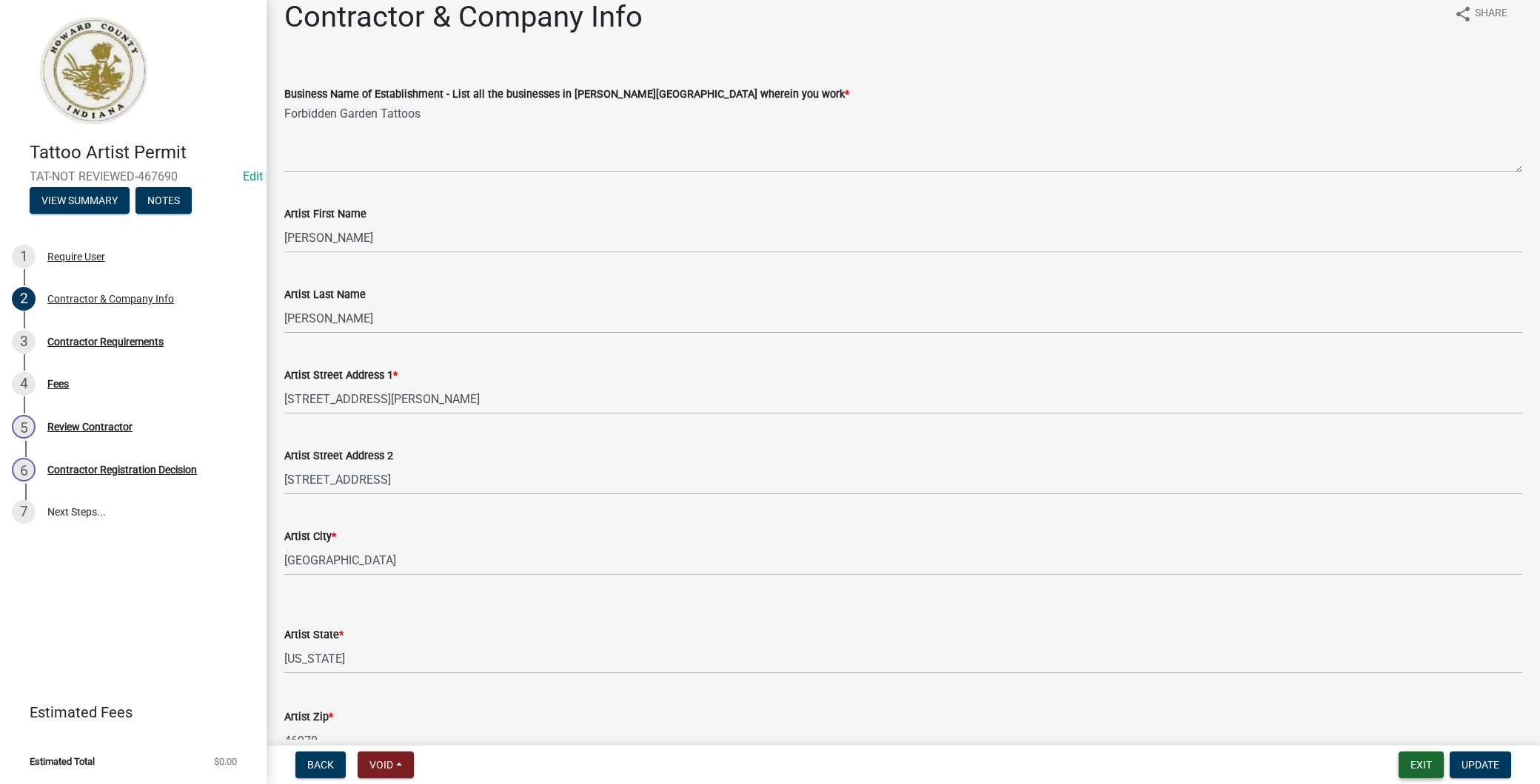
click at [1434, 761] on button "Exit" at bounding box center [1421, 765] width 45 height 27
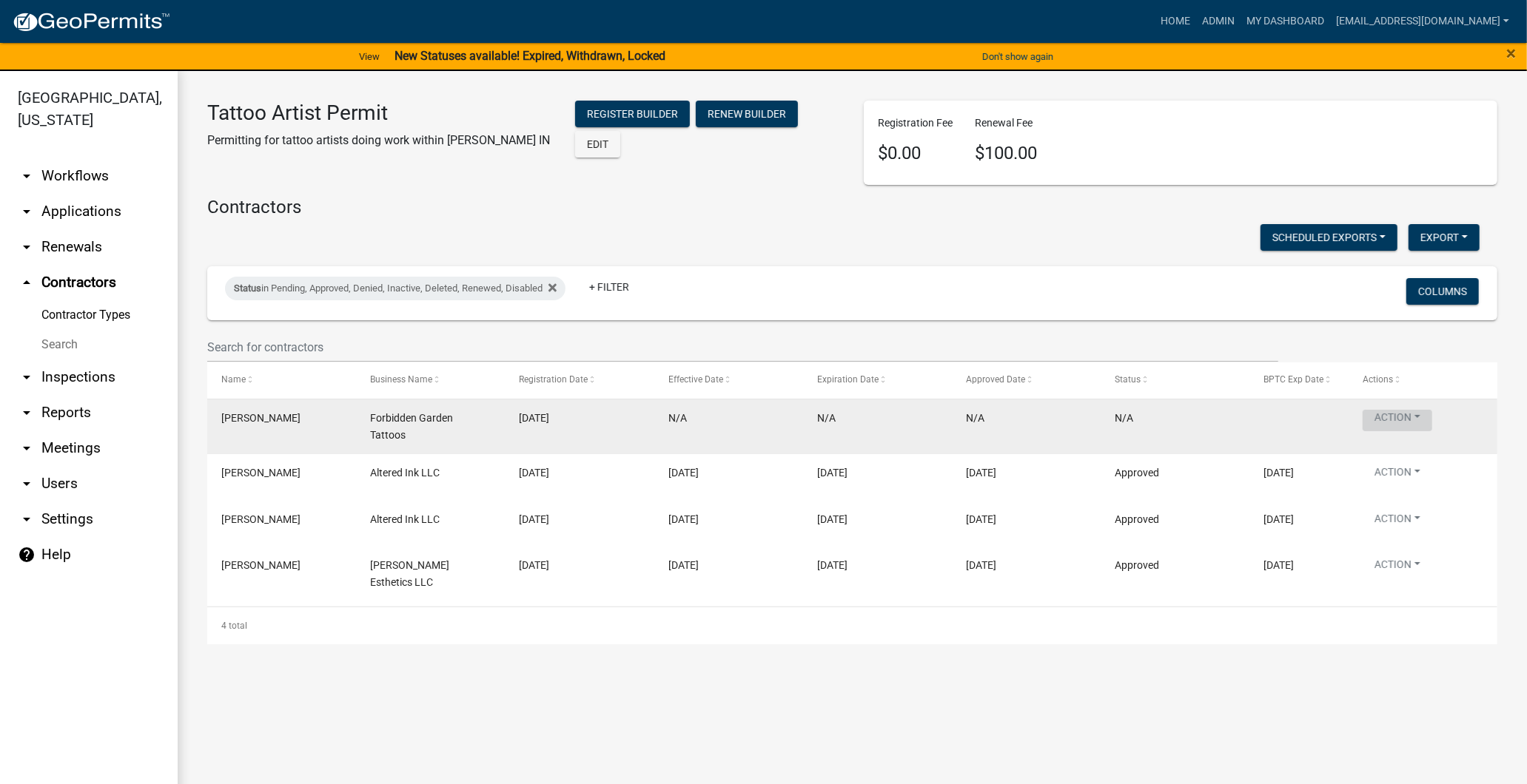
click at [1381, 416] on button "Action" at bounding box center [1397, 420] width 70 height 21
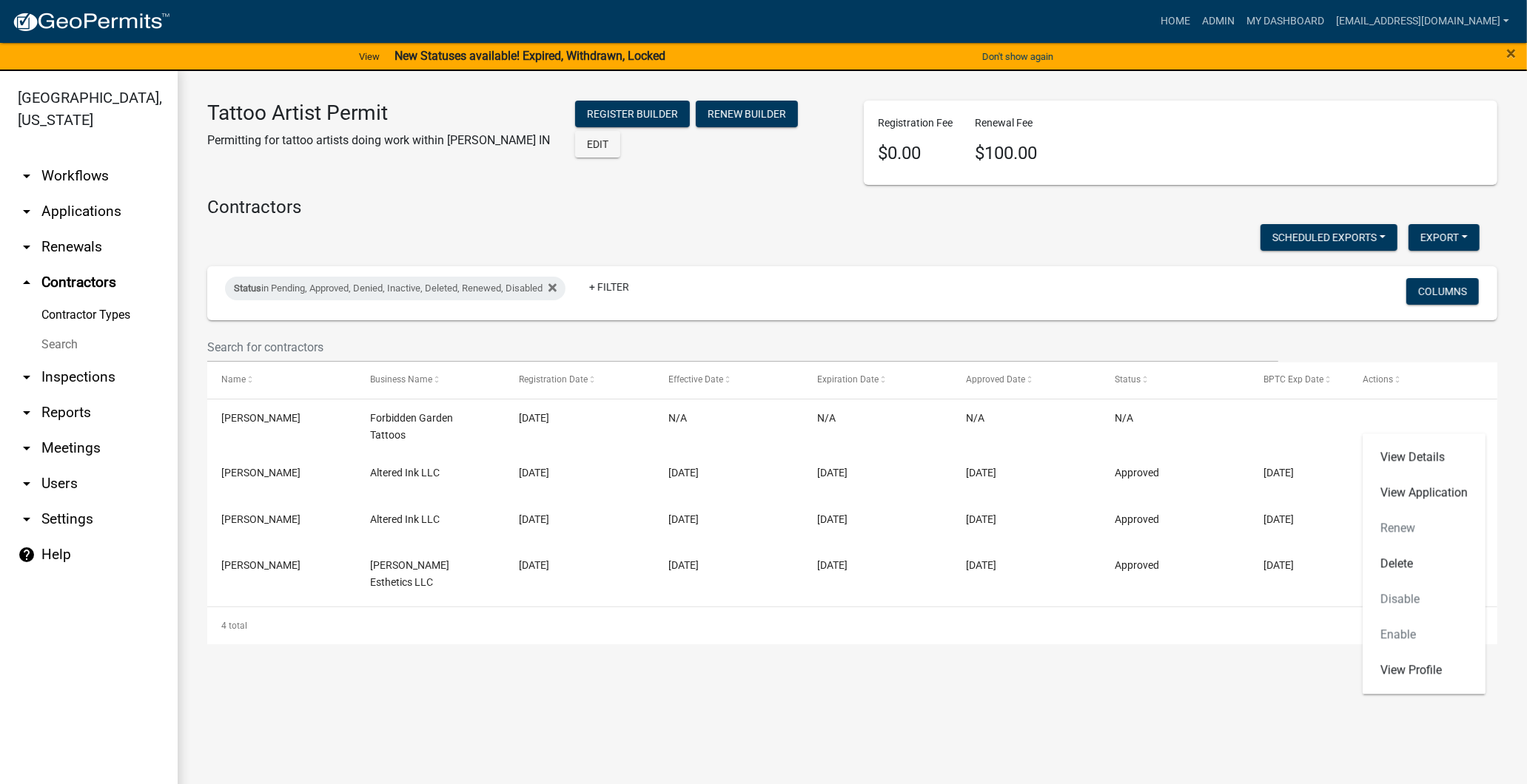
click at [94, 205] on link "arrow_drop_down Applications" at bounding box center [88, 211] width 178 height 35
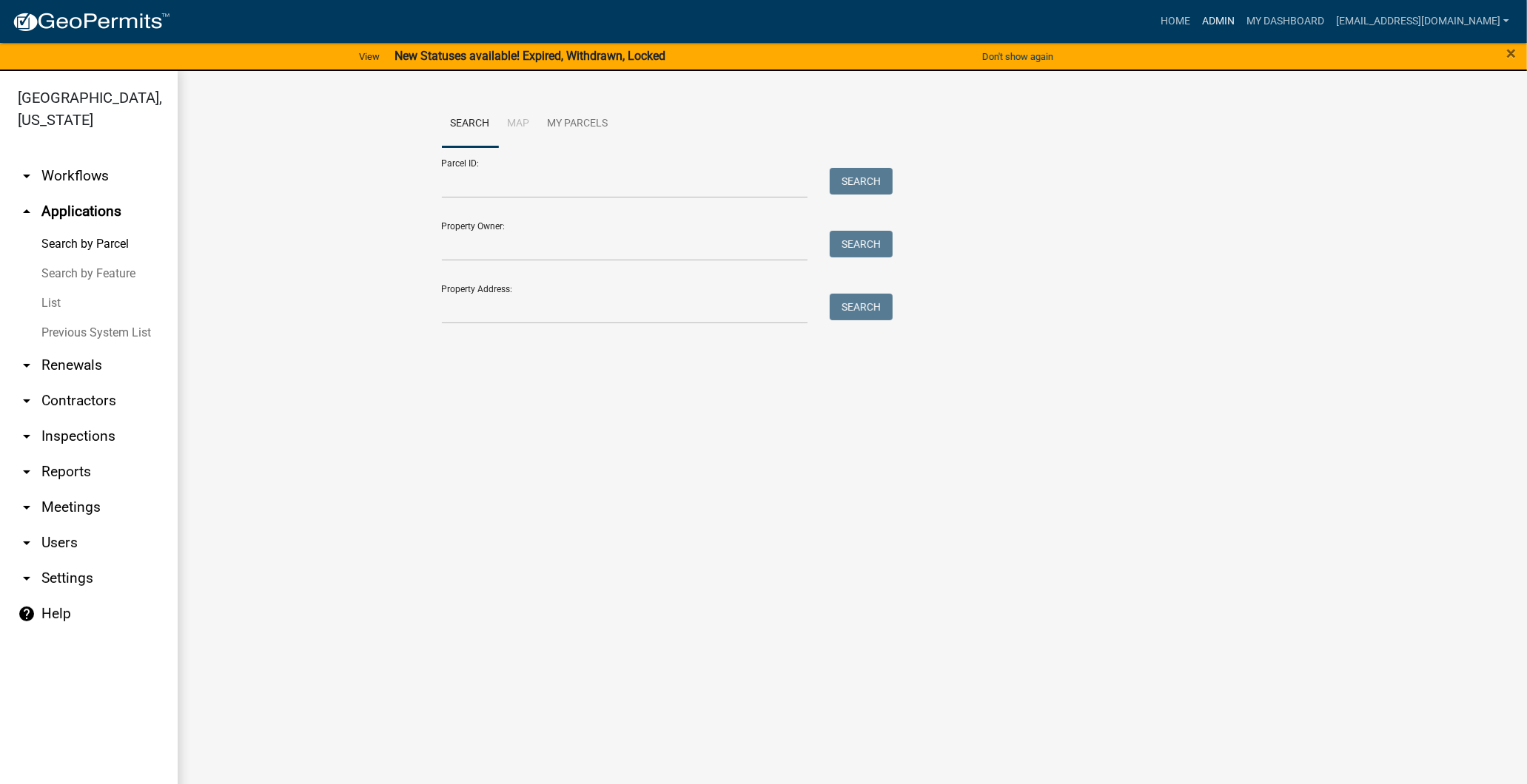
click at [1196, 20] on link "Admin" at bounding box center [1218, 21] width 45 height 28
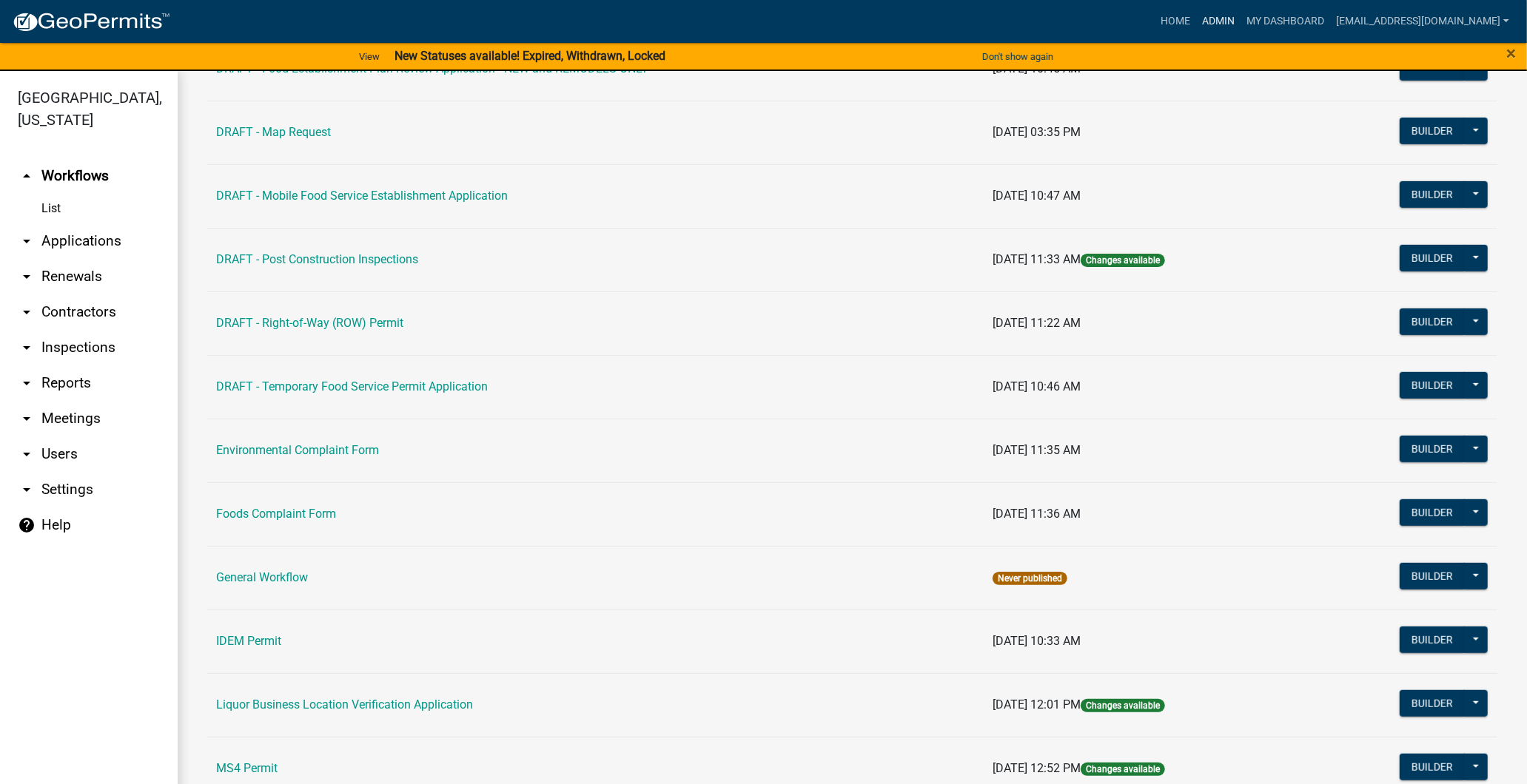
scroll to position [575, 0]
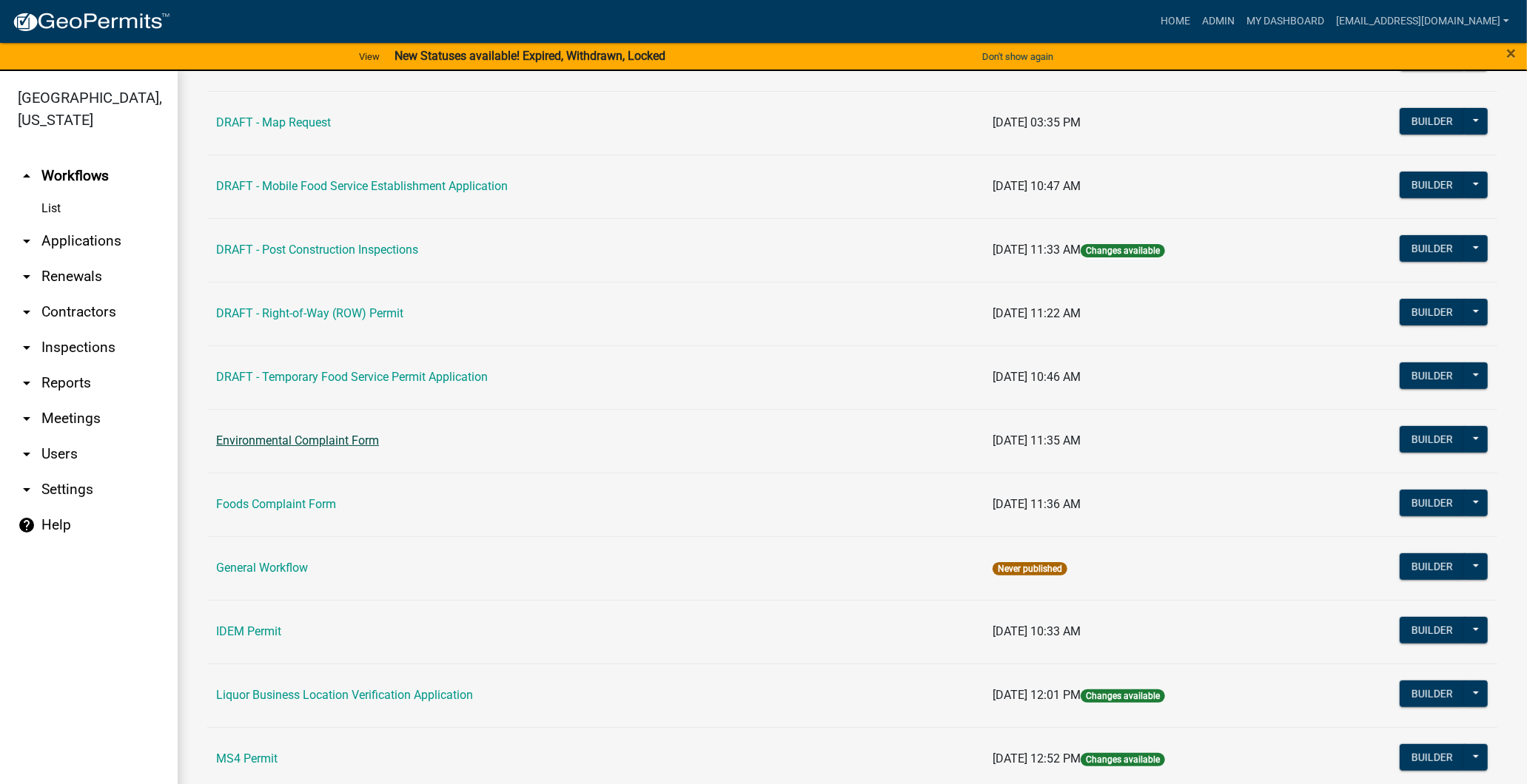
click at [335, 444] on link "Environmental Complaint Form" at bounding box center [297, 441] width 163 height 14
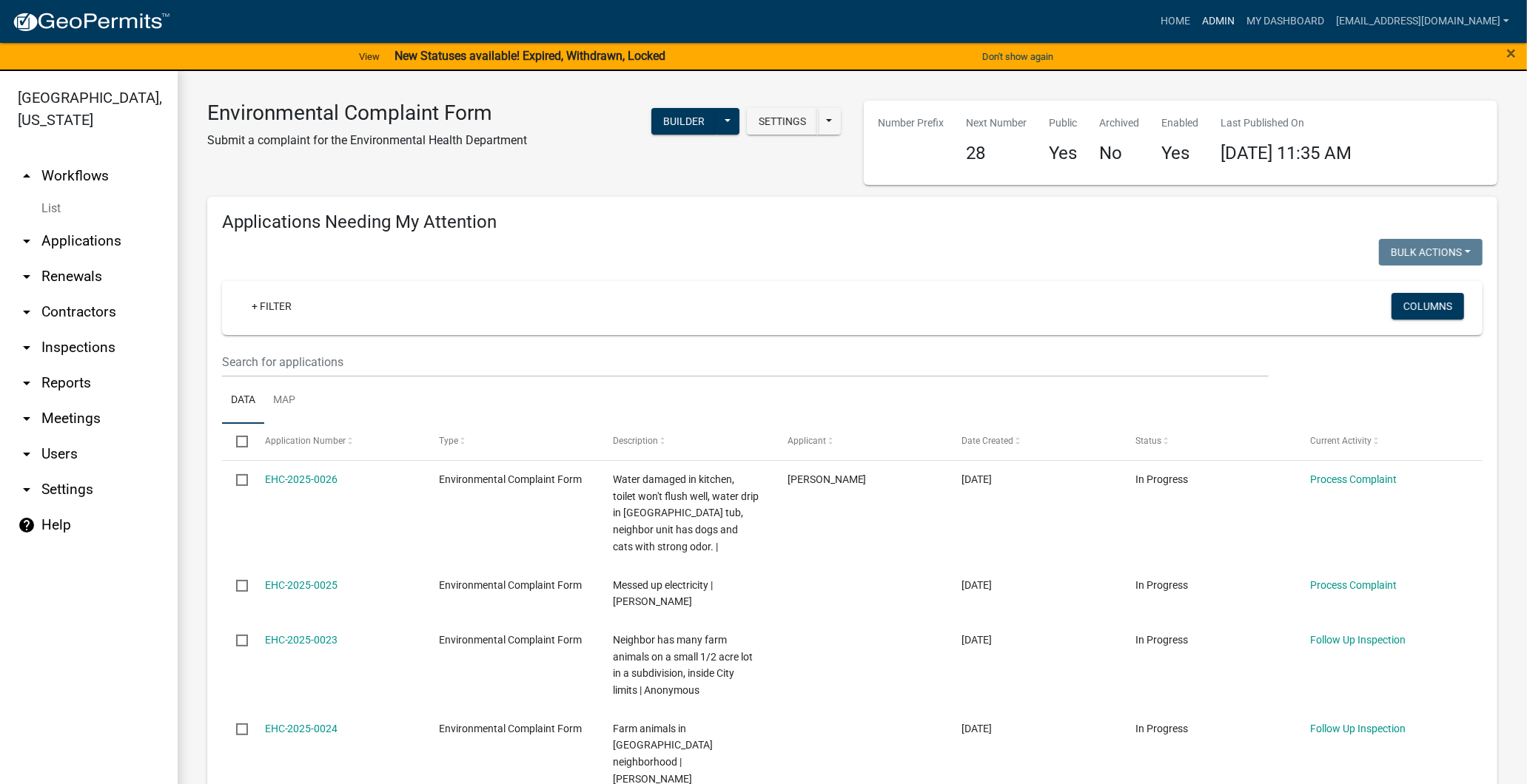
click at [1196, 16] on link "Admin" at bounding box center [1218, 21] width 45 height 28
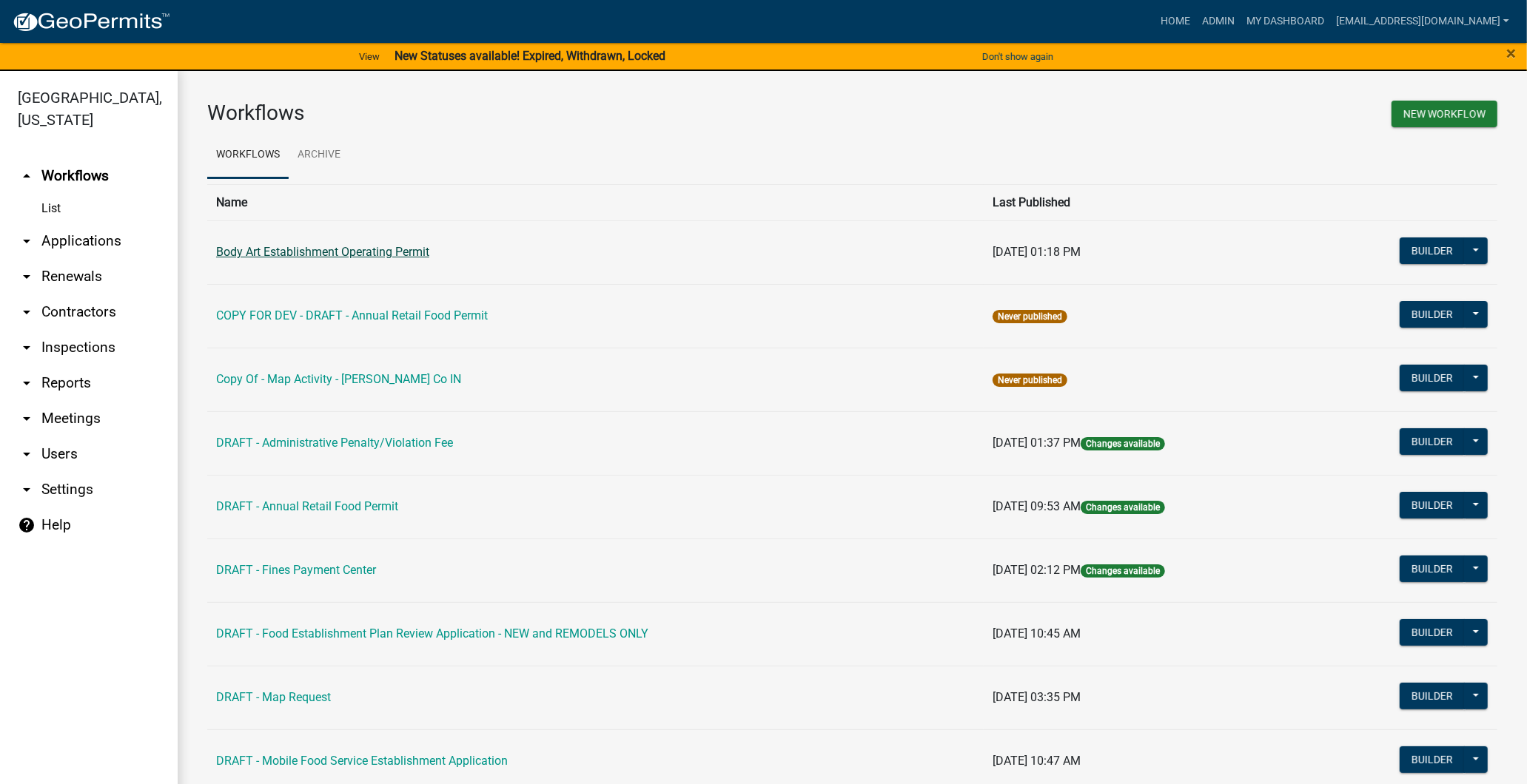
click at [349, 249] on link "Body Art Establishment Operating Permit" at bounding box center [322, 252] width 213 height 14
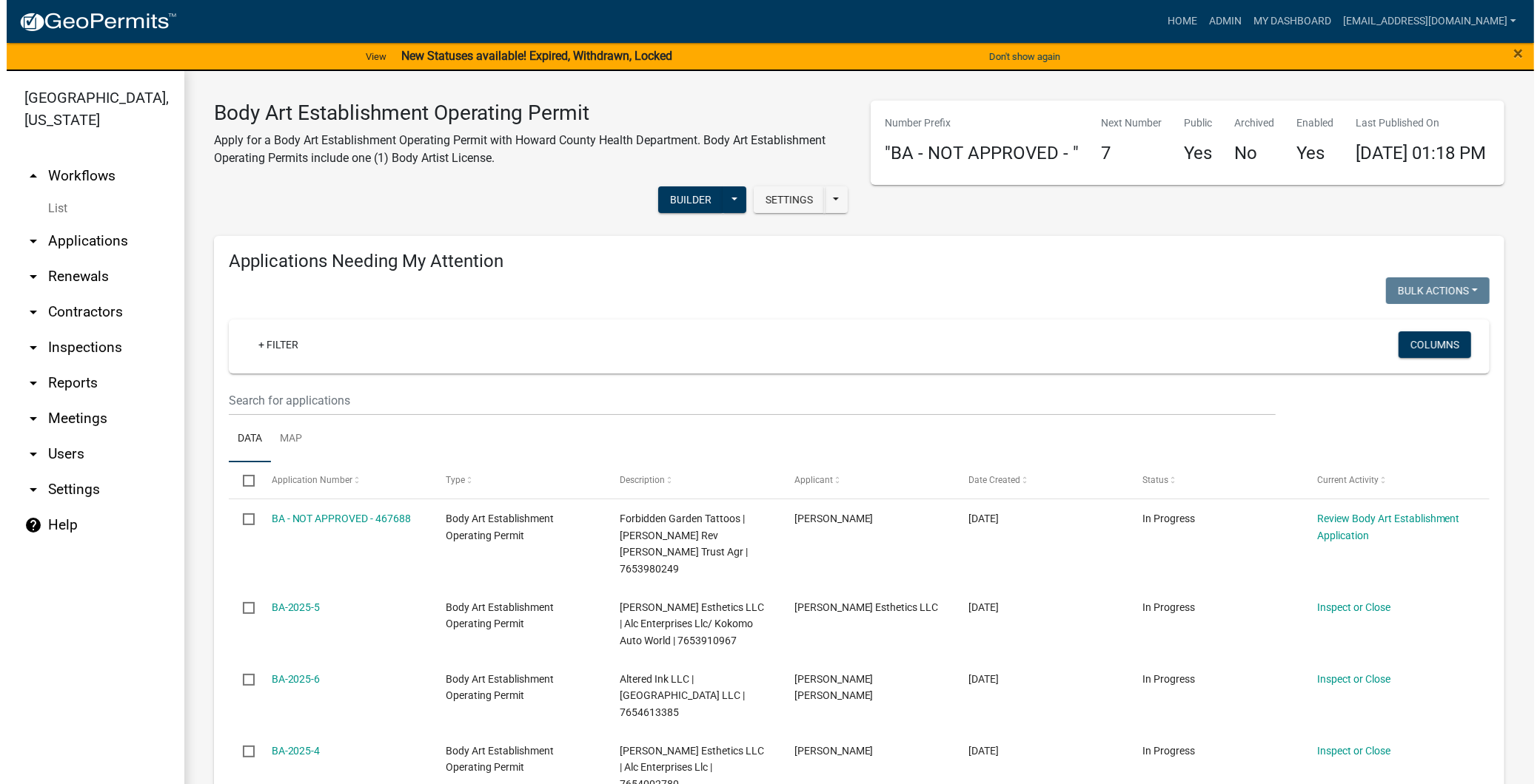
scroll to position [329, 0]
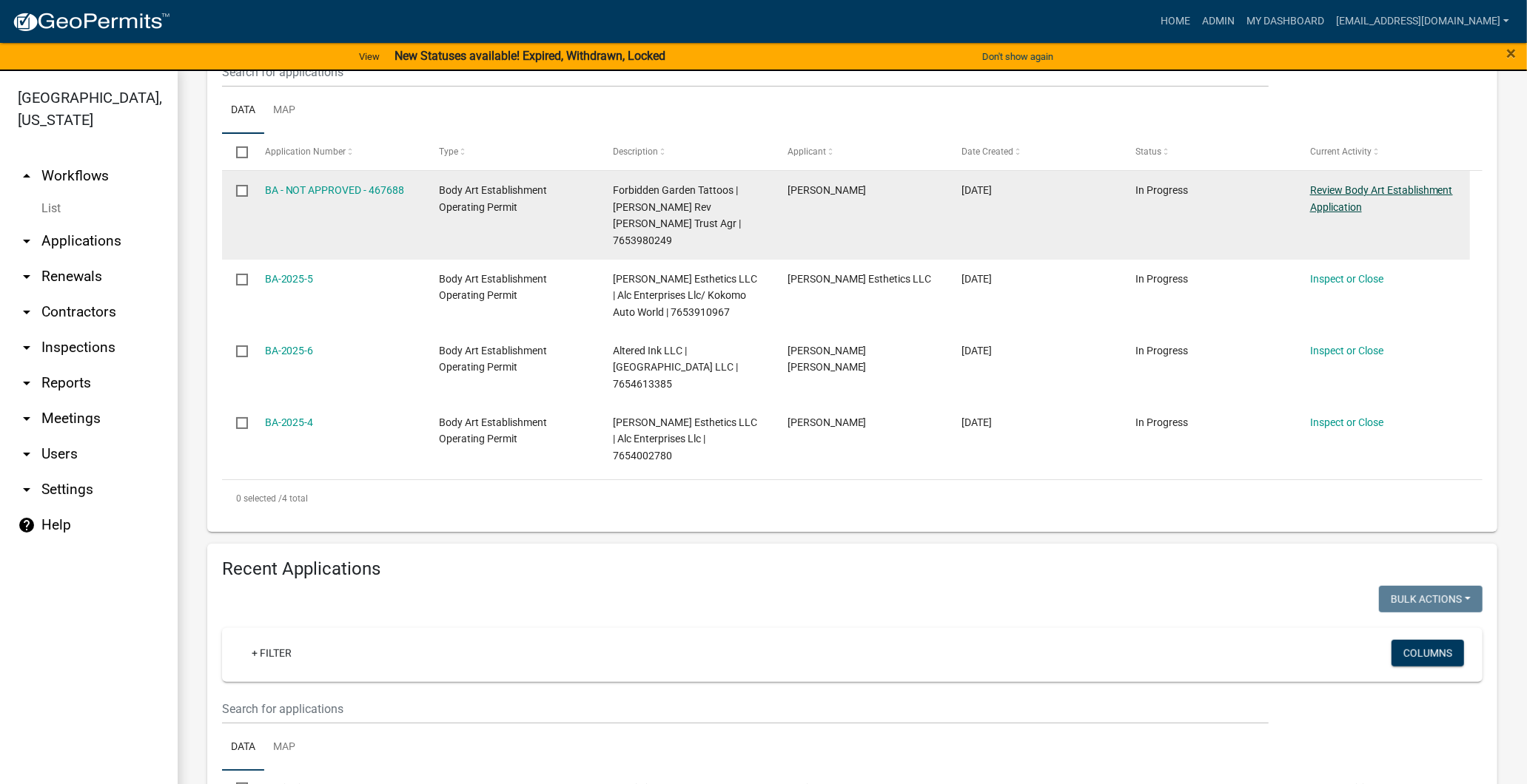
click at [1348, 213] on link "Review Body Art Establishment Application" at bounding box center [1381, 198] width 143 height 29
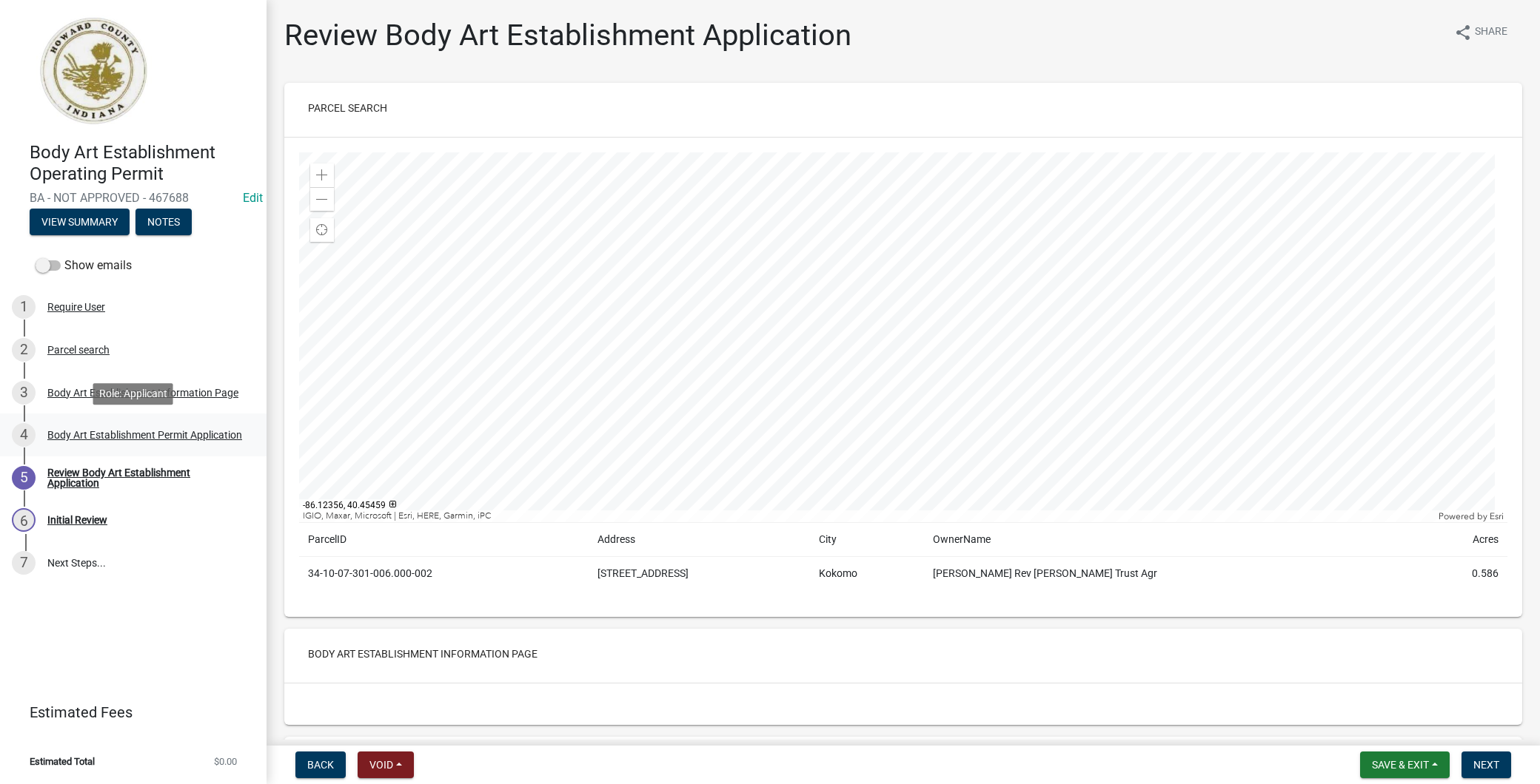
click at [130, 430] on div "Body Art Establishment Permit Application" at bounding box center [145, 434] width 195 height 10
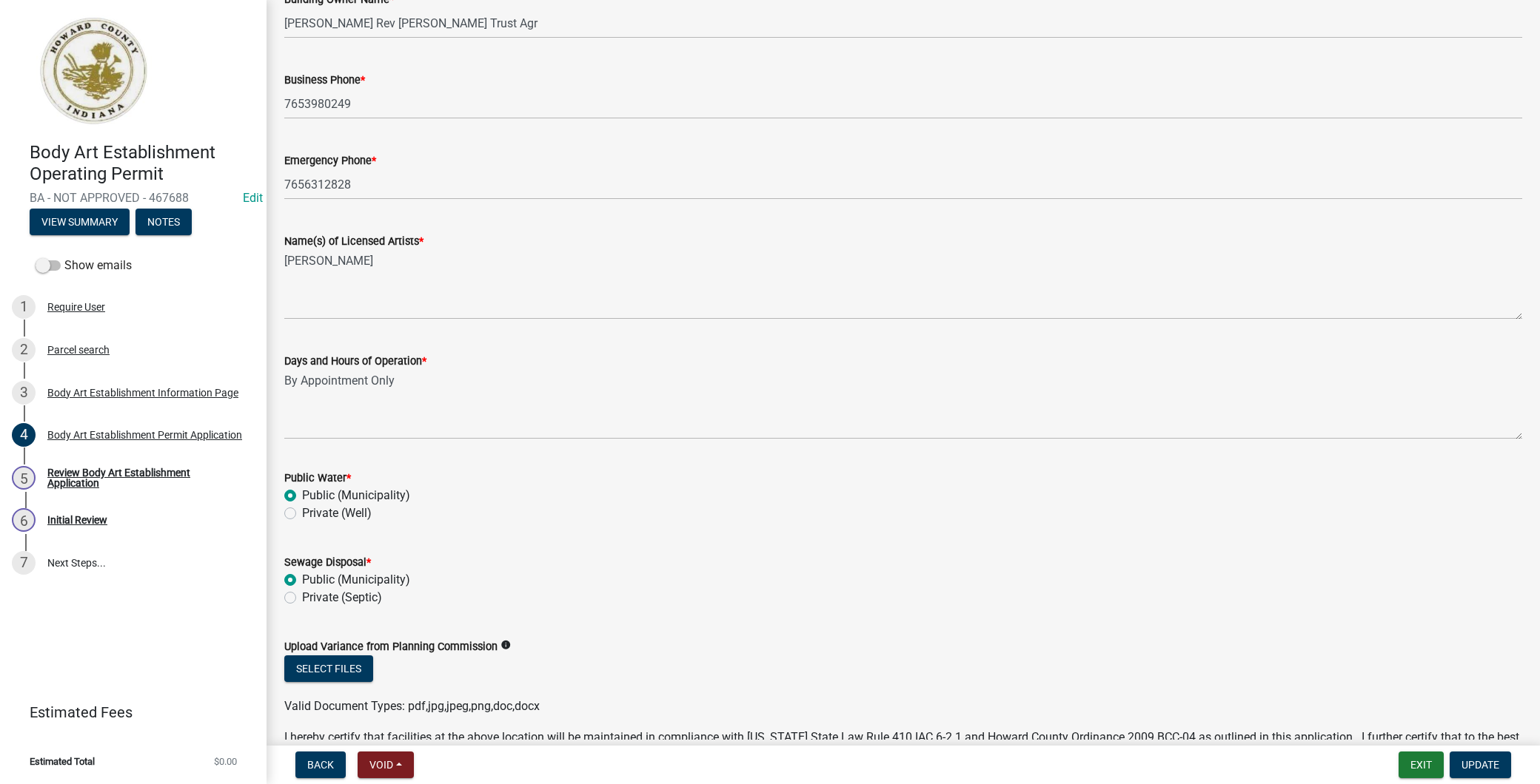
scroll to position [740, 0]
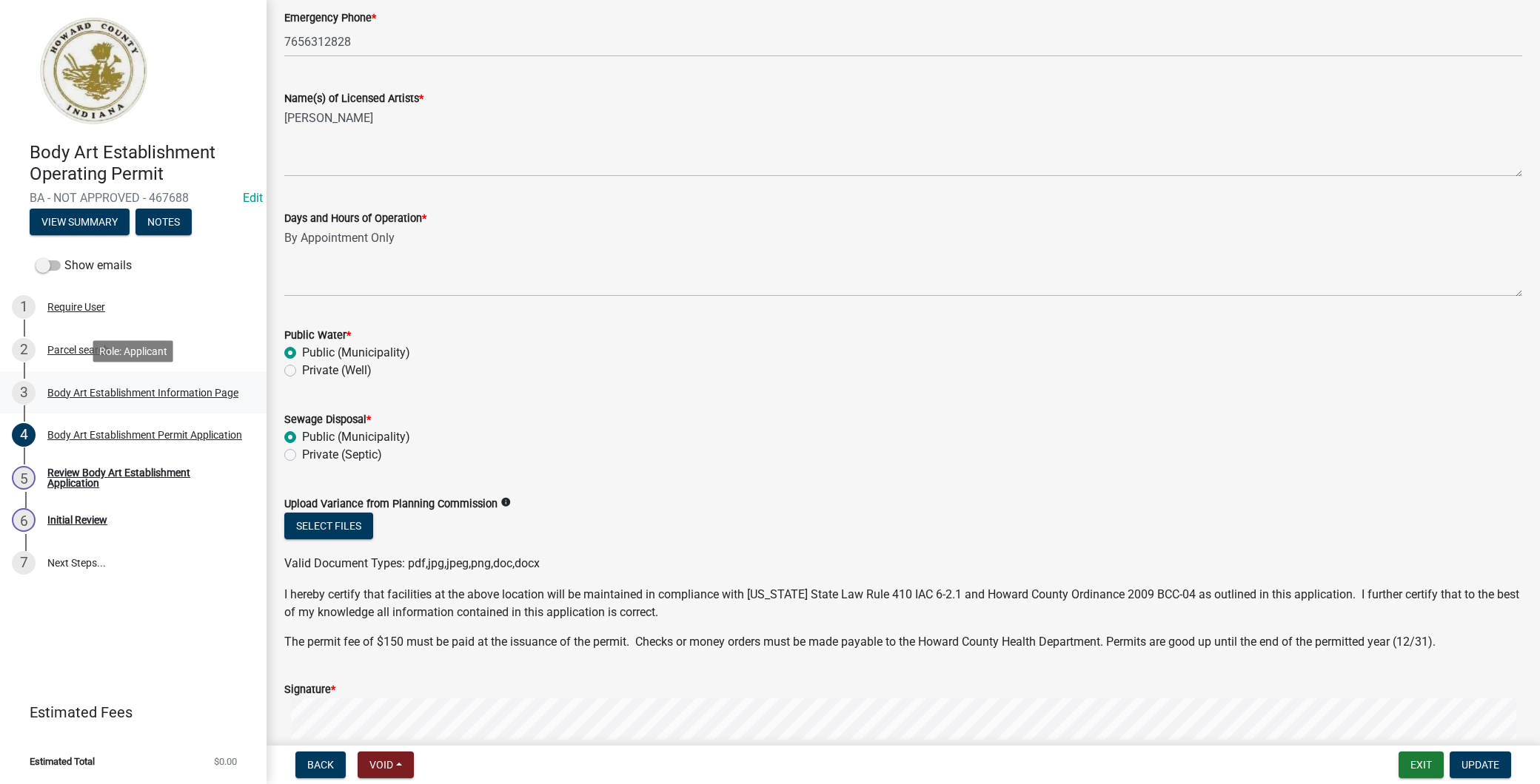
click at [159, 394] on div "Body Art Establishment Information Page" at bounding box center [143, 393] width 191 height 10
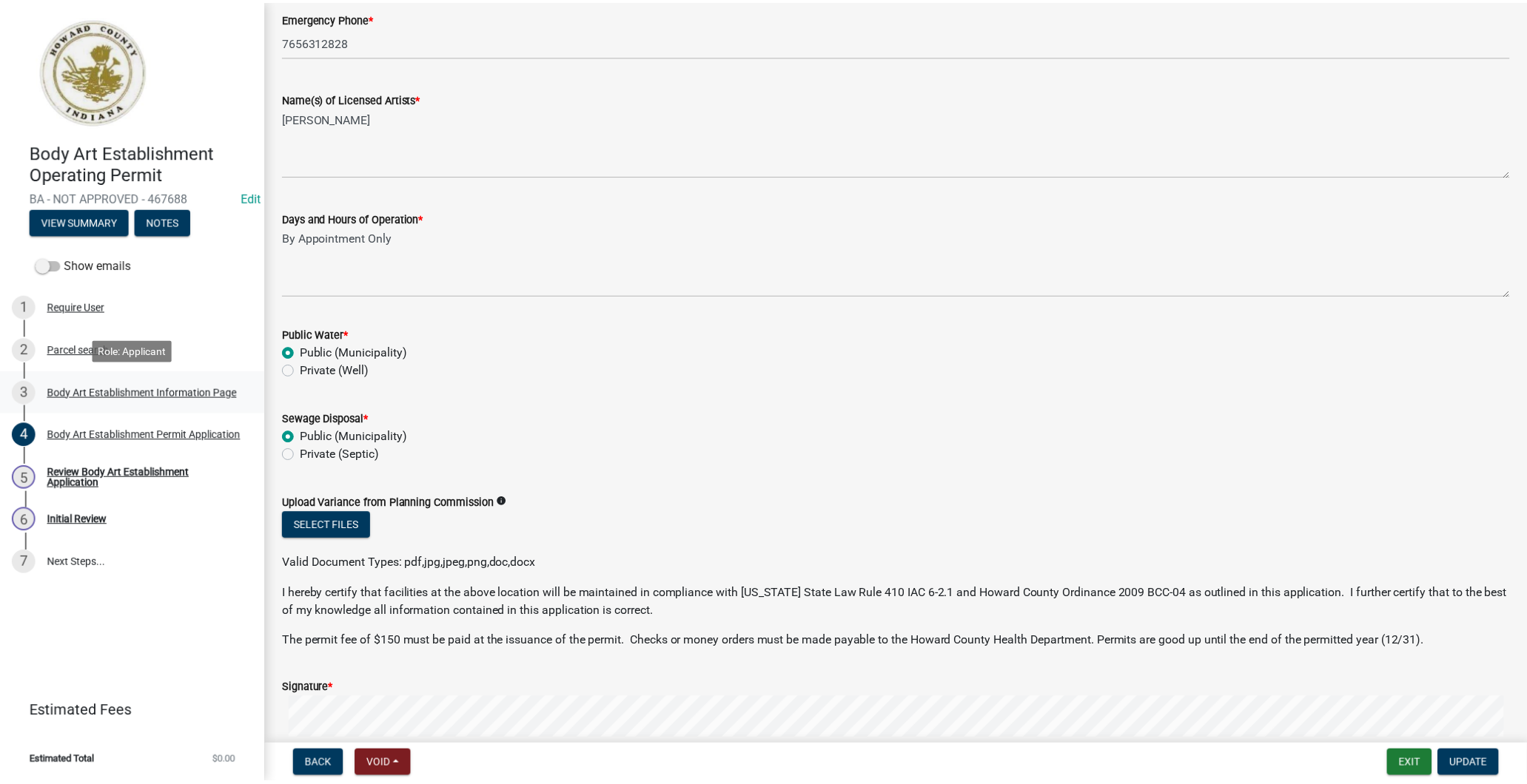
scroll to position [0, 0]
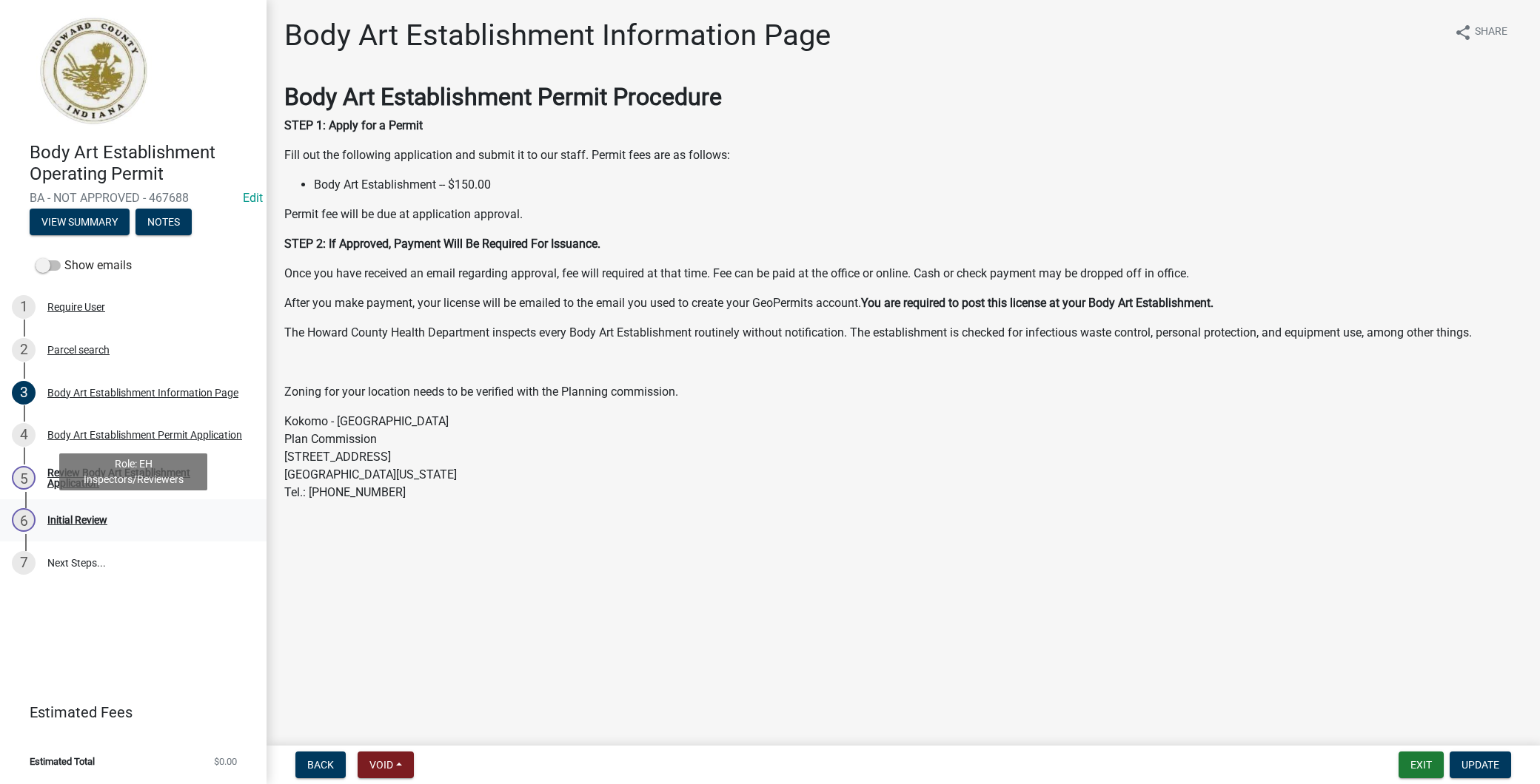
click at [99, 515] on div "Initial Review" at bounding box center [78, 520] width 60 height 10
click at [131, 484] on div "Review Body Art Establishment Application" at bounding box center [146, 478] width 196 height 20
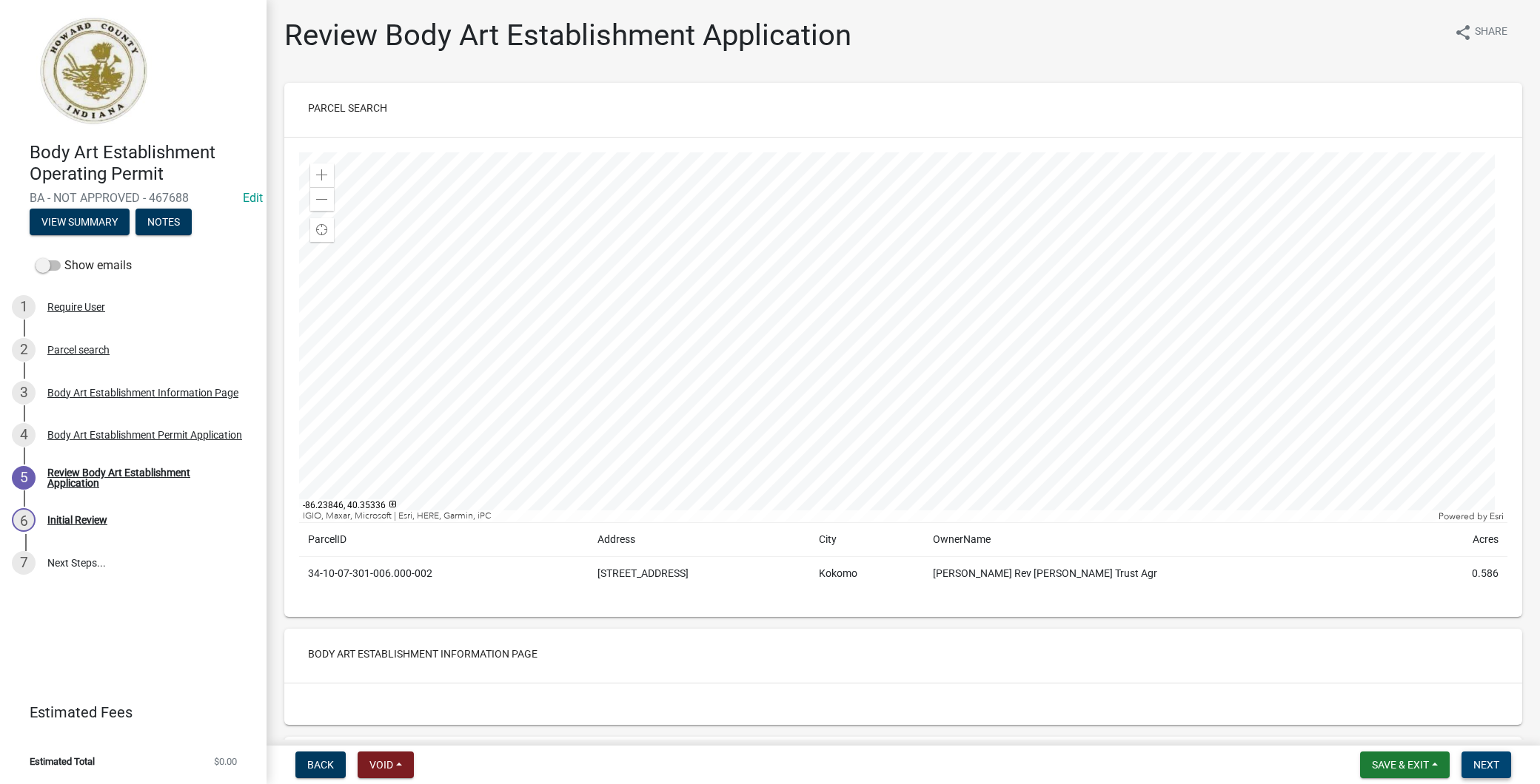
click at [1499, 768] on button "Next" at bounding box center [1486, 765] width 49 height 27
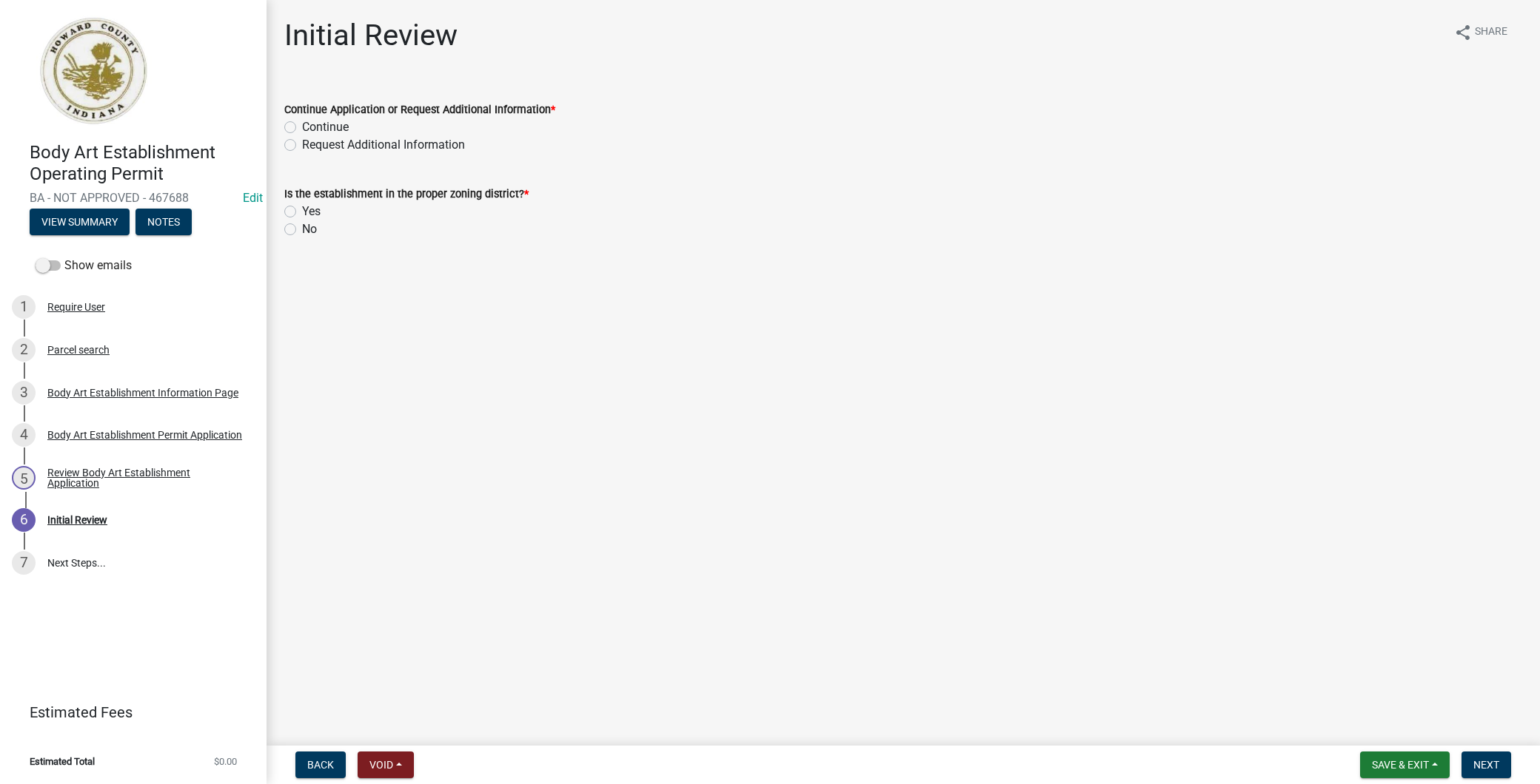
click at [290, 118] on div "Continue" at bounding box center [903, 127] width 1238 height 18
click at [302, 127] on label "Continue" at bounding box center [326, 127] width 47 height 18
click at [302, 127] on input "Continue" at bounding box center [307, 123] width 9 height 9
radio input "true"
click at [302, 211] on label "Yes" at bounding box center [312, 211] width 19 height 18
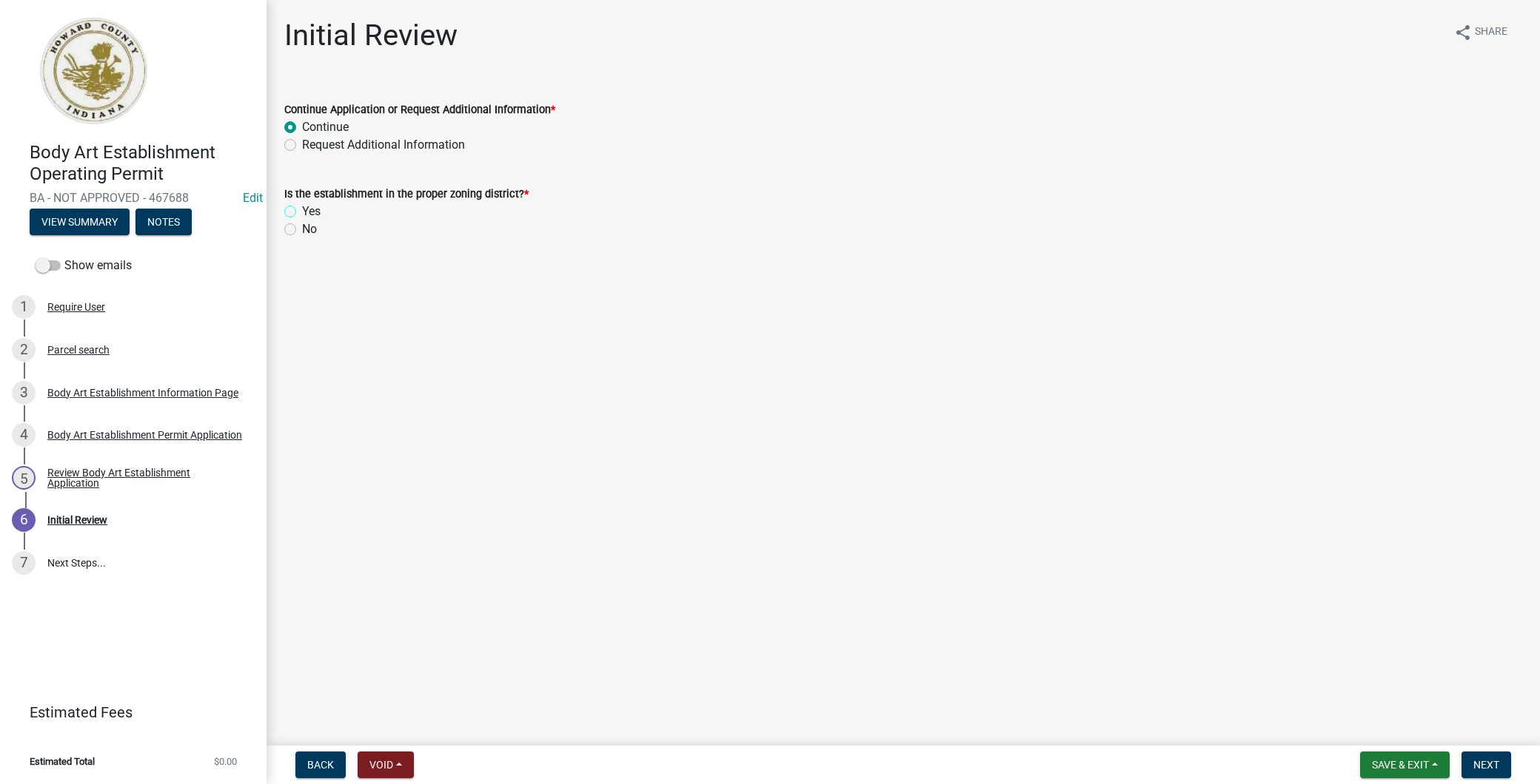
click at [302, 211] on input "Yes" at bounding box center [307, 207] width 9 height 9
radio input "true"
click at [1484, 762] on span "Next" at bounding box center [1486, 764] width 26 height 12
click at [1495, 771] on button "Next" at bounding box center [1486, 765] width 49 height 27
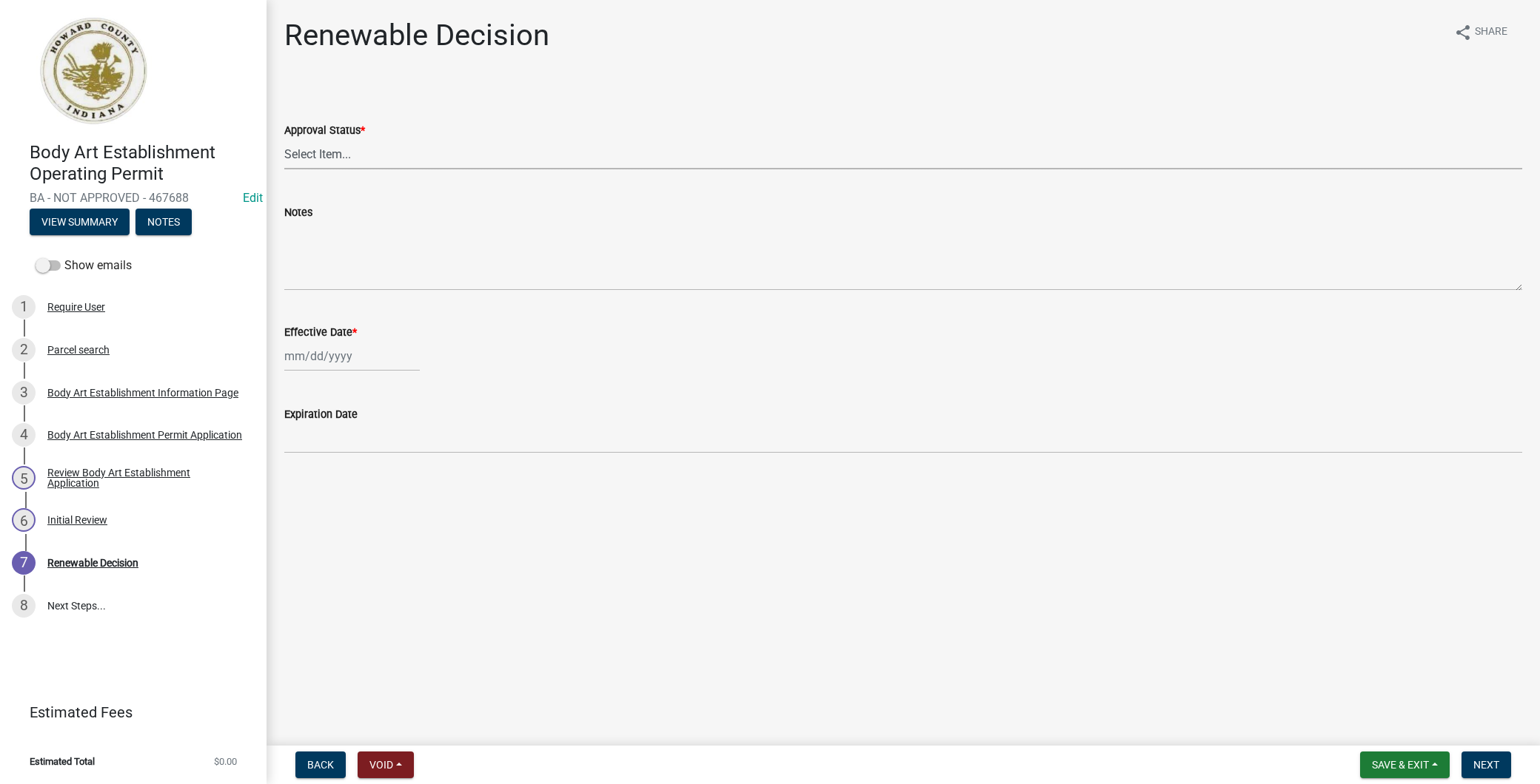
click at [395, 158] on select "Select Item... Approved Denied" at bounding box center [903, 154] width 1238 height 31
click at [284, 139] on select "Select Item... Approved Denied" at bounding box center [903, 154] width 1238 height 31
select select "6cfd4193-1f57-4c7e-a5e5-f68c9e85a162"
click at [332, 347] on div at bounding box center [352, 356] width 135 height 31
select select "8"
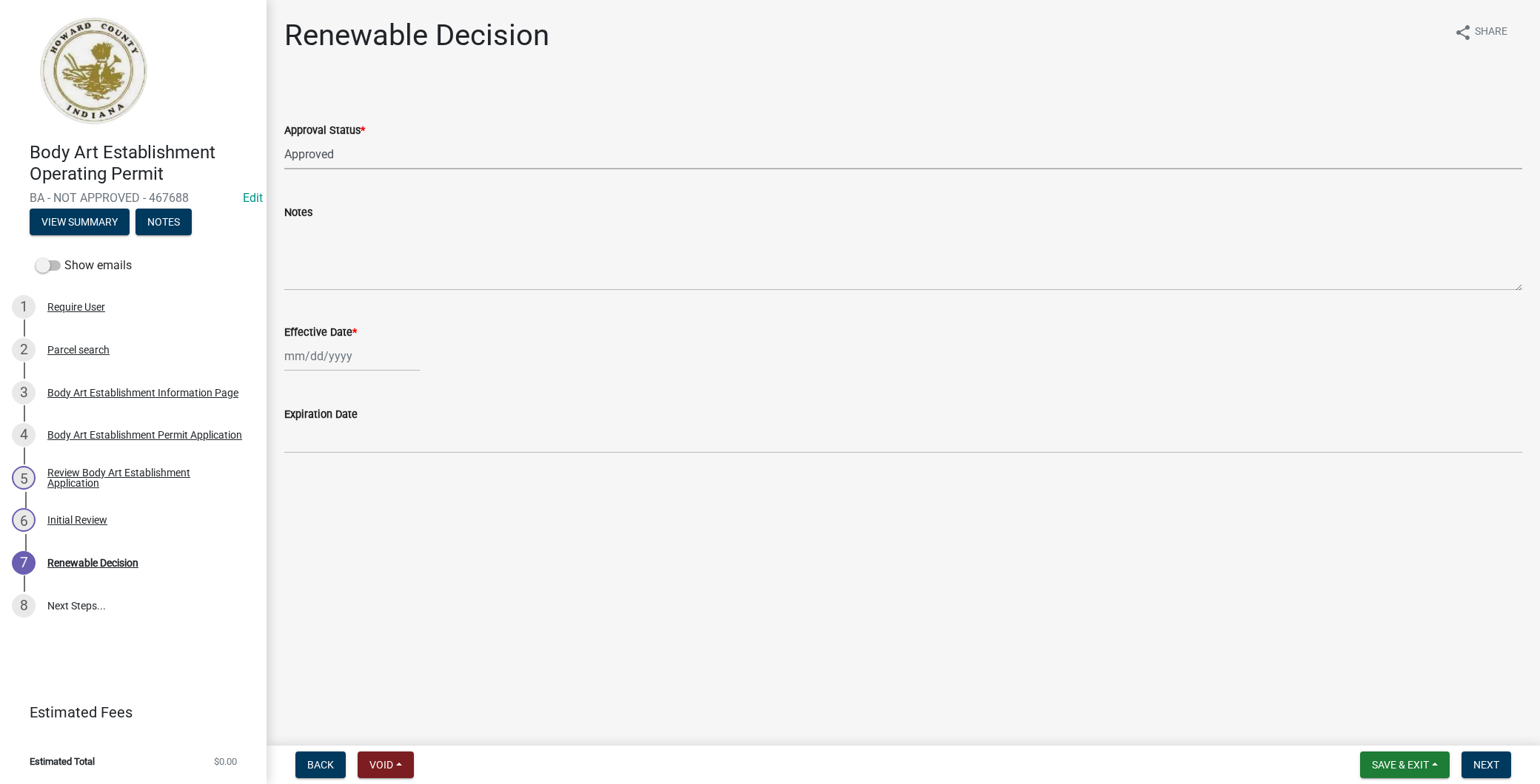
select select "2025"
click at [398, 507] on div "22" at bounding box center [394, 505] width 23 height 23
type input "[DATE]"
click at [1505, 766] on button "Next" at bounding box center [1486, 765] width 49 height 27
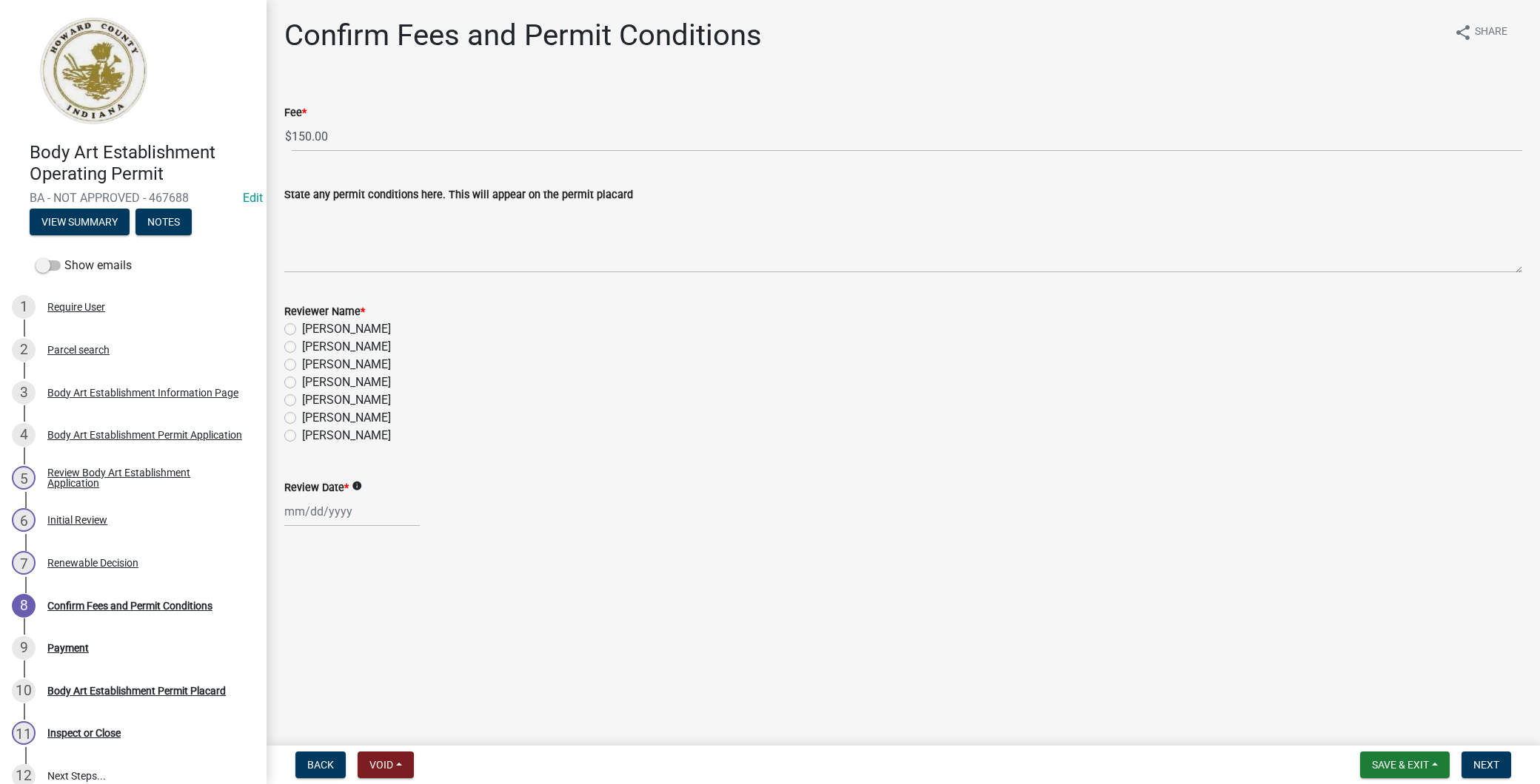
click at [302, 325] on label "[PERSON_NAME]" at bounding box center [346, 329] width 88 height 18
click at [302, 325] on input "[PERSON_NAME]" at bounding box center [307, 325] width 9 height 9
radio input "true"
click at [324, 520] on div at bounding box center [352, 512] width 135 height 31
select select "8"
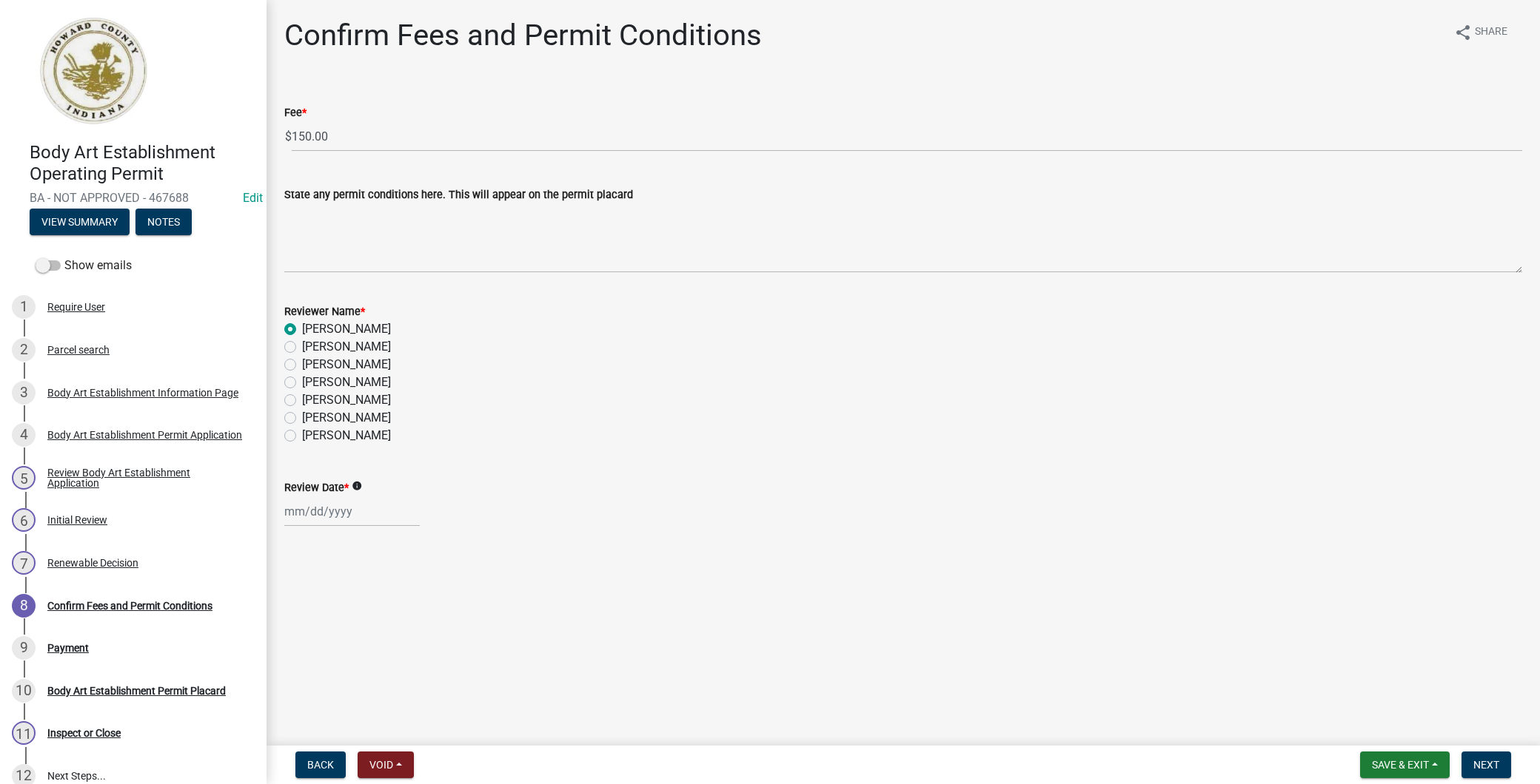
select select "2025"
click at [393, 653] on div "22" at bounding box center [394, 660] width 23 height 23
type input "[DATE]"
click at [1501, 762] on button "Next" at bounding box center [1486, 765] width 49 height 27
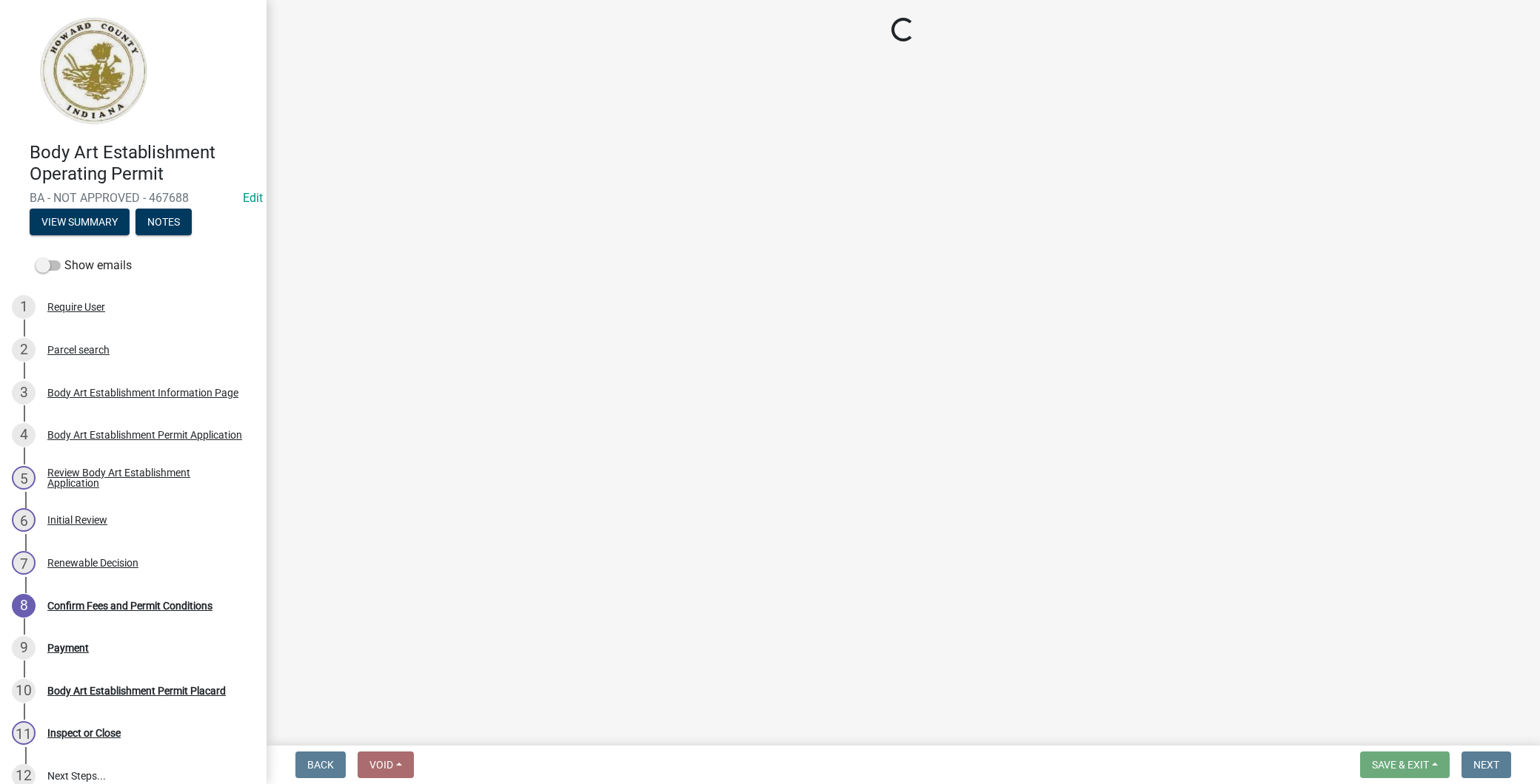
select select "3: 3"
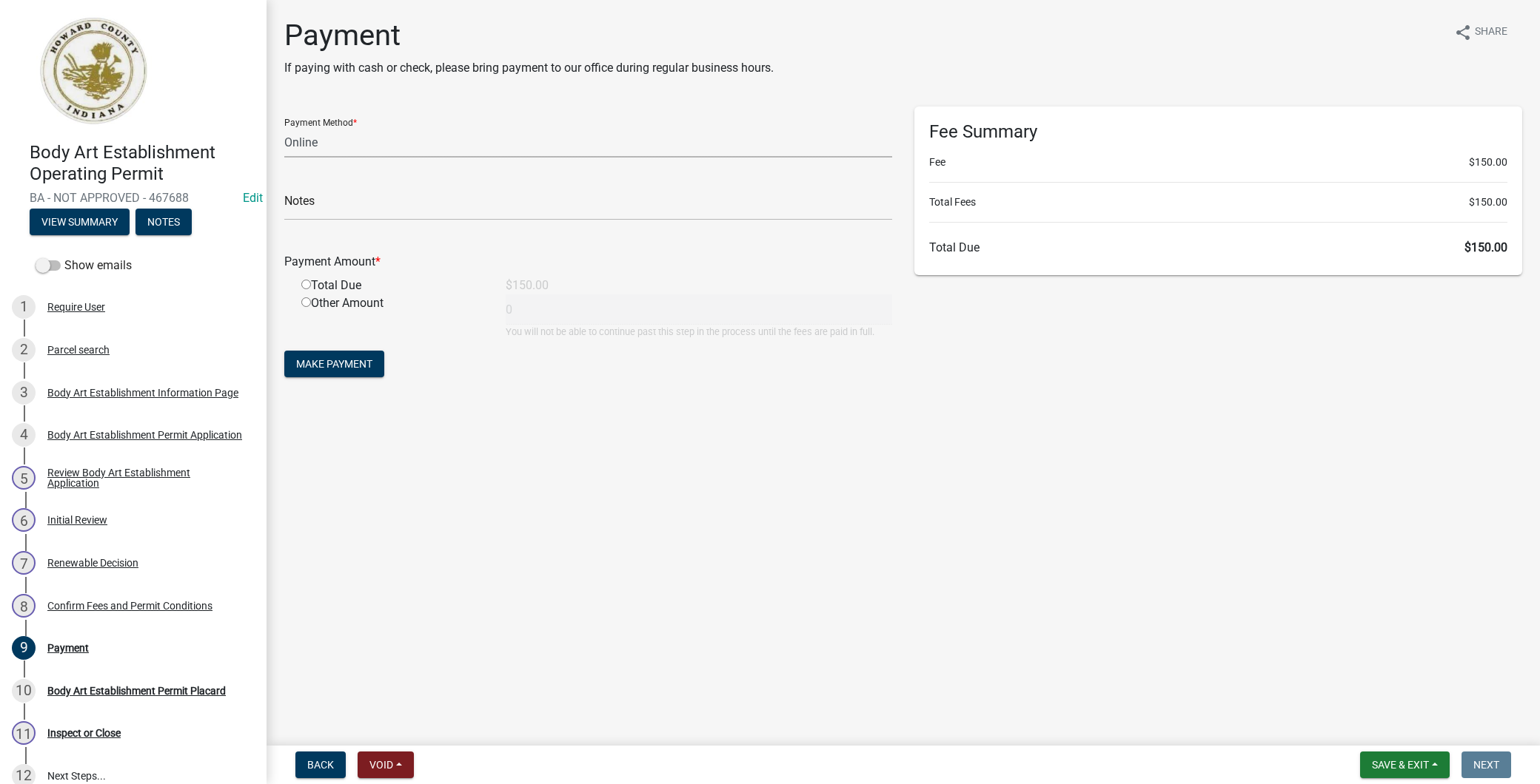
click at [366, 141] on select "Credit Card POS Check Cash Online" at bounding box center [588, 142] width 608 height 31
click at [49, 268] on span at bounding box center [48, 265] width 25 height 10
click at [64, 257] on input "Show emails" at bounding box center [64, 257] width 0 height 0
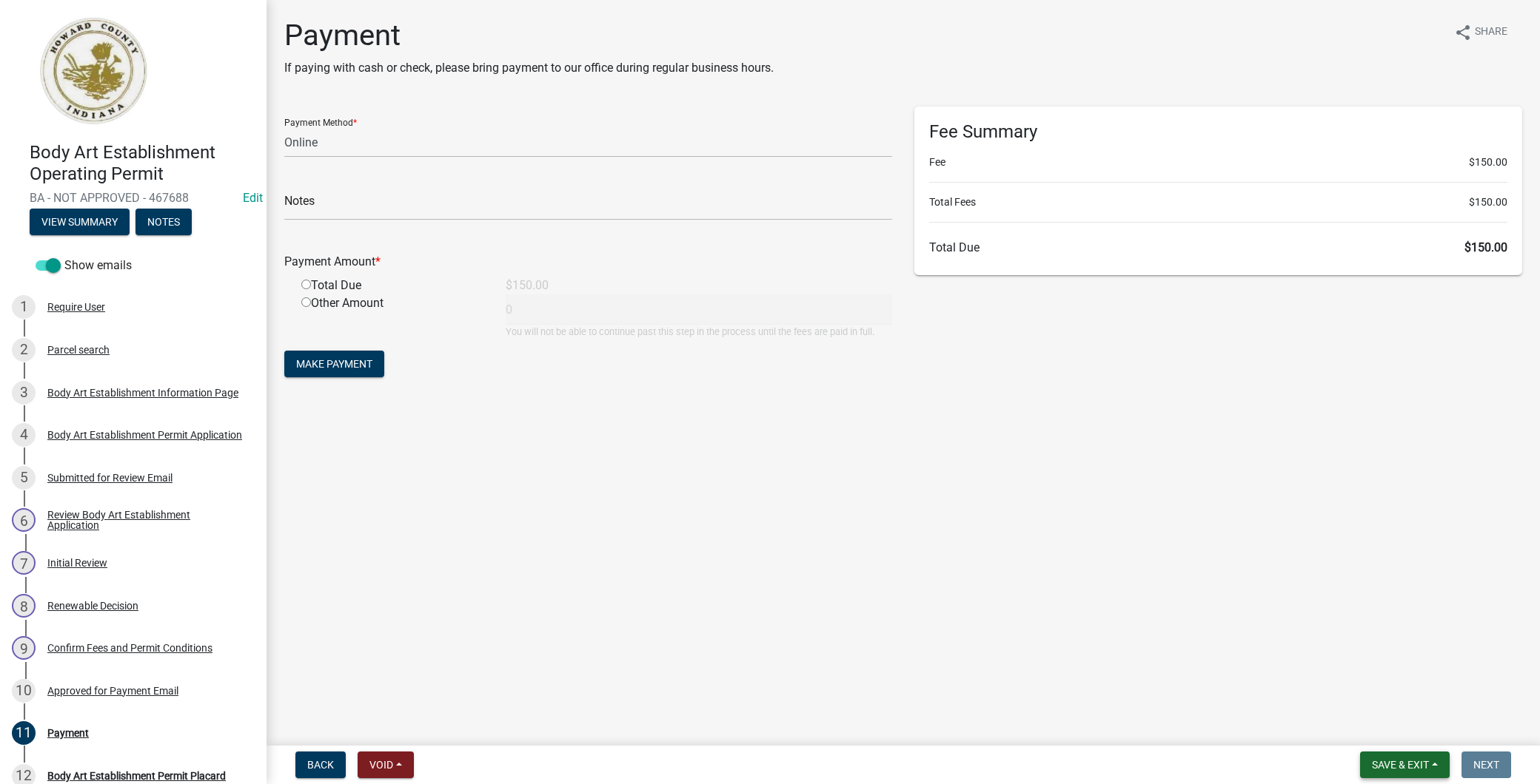
click at [1424, 771] on button "Save & Exit" at bounding box center [1405, 765] width 89 height 27
click at [1401, 728] on button "Save & Exit" at bounding box center [1390, 726] width 118 height 35
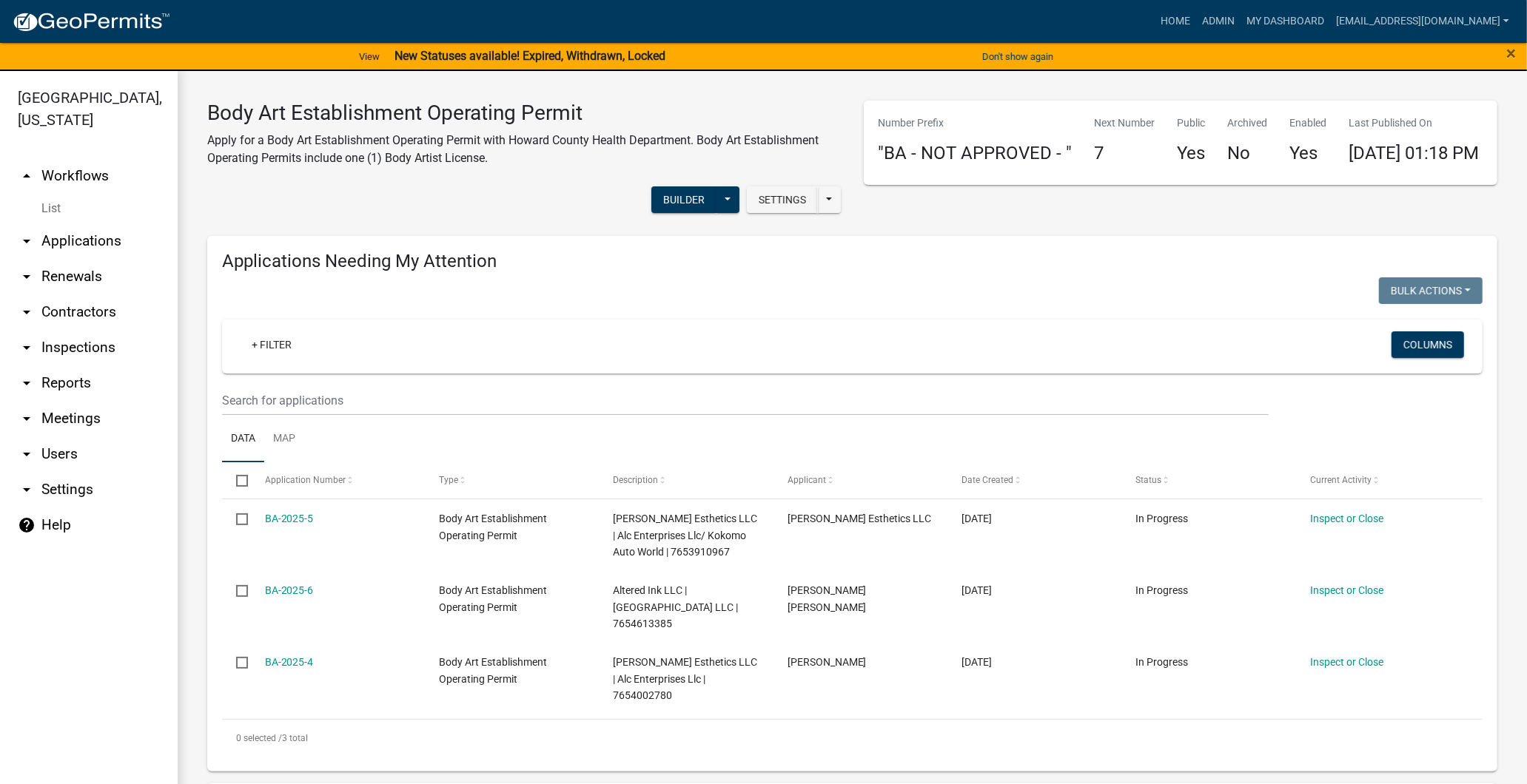
click at [82, 245] on link "arrow_drop_down Applications" at bounding box center [88, 241] width 178 height 35
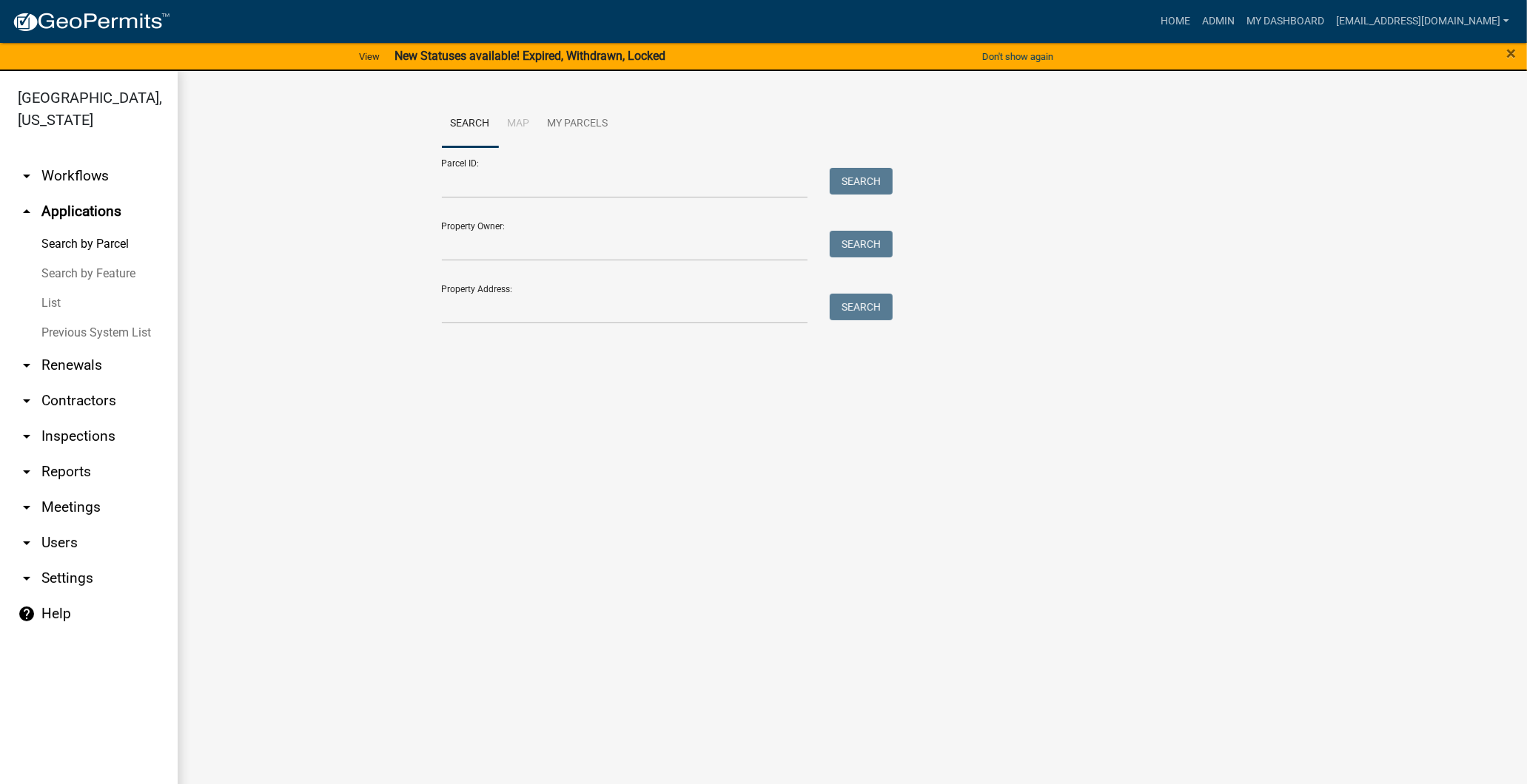
click at [74, 439] on link "arrow_drop_down Inspections" at bounding box center [88, 436] width 178 height 35
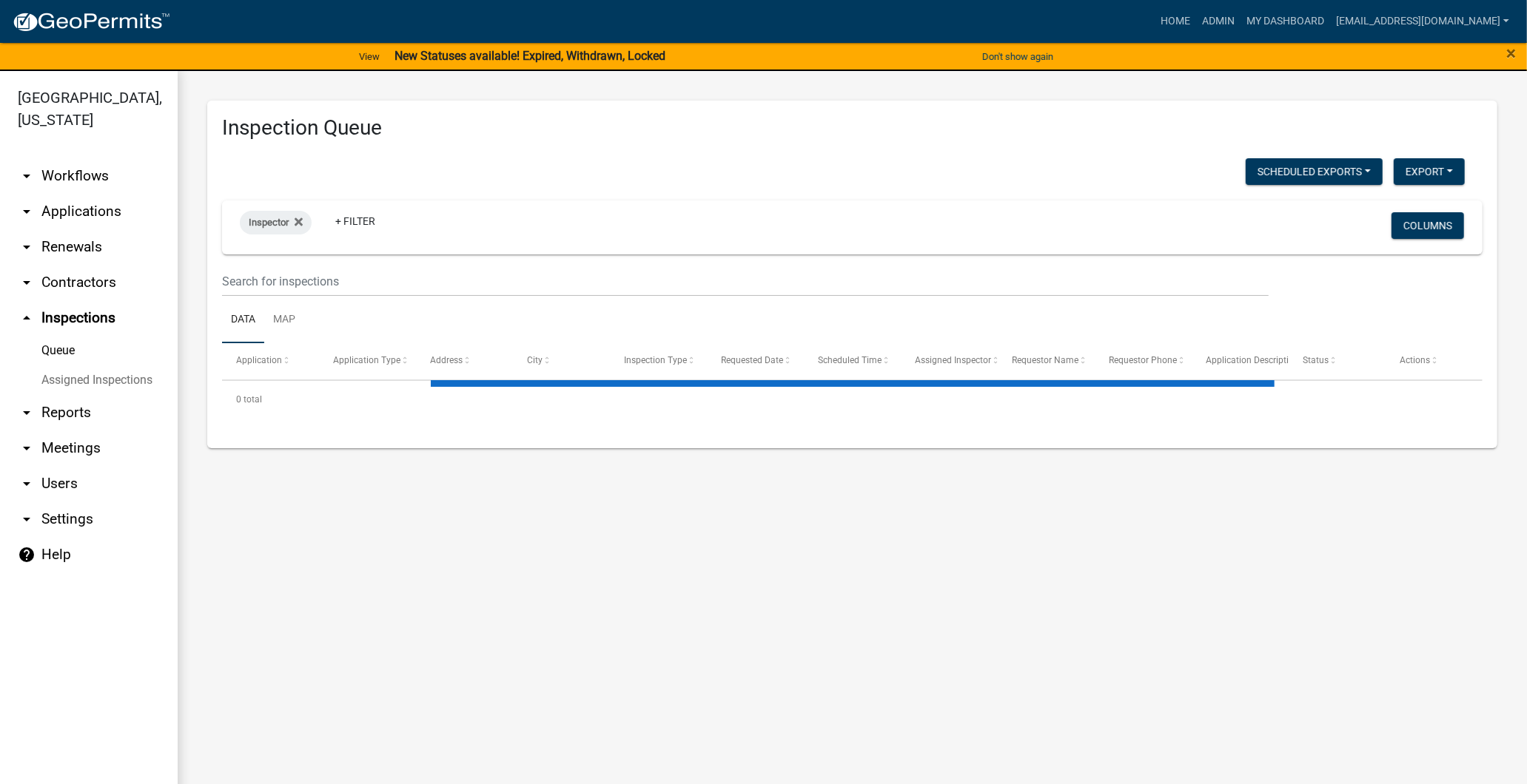
click at [74, 282] on link "arrow_drop_down Contractors" at bounding box center [88, 282] width 178 height 35
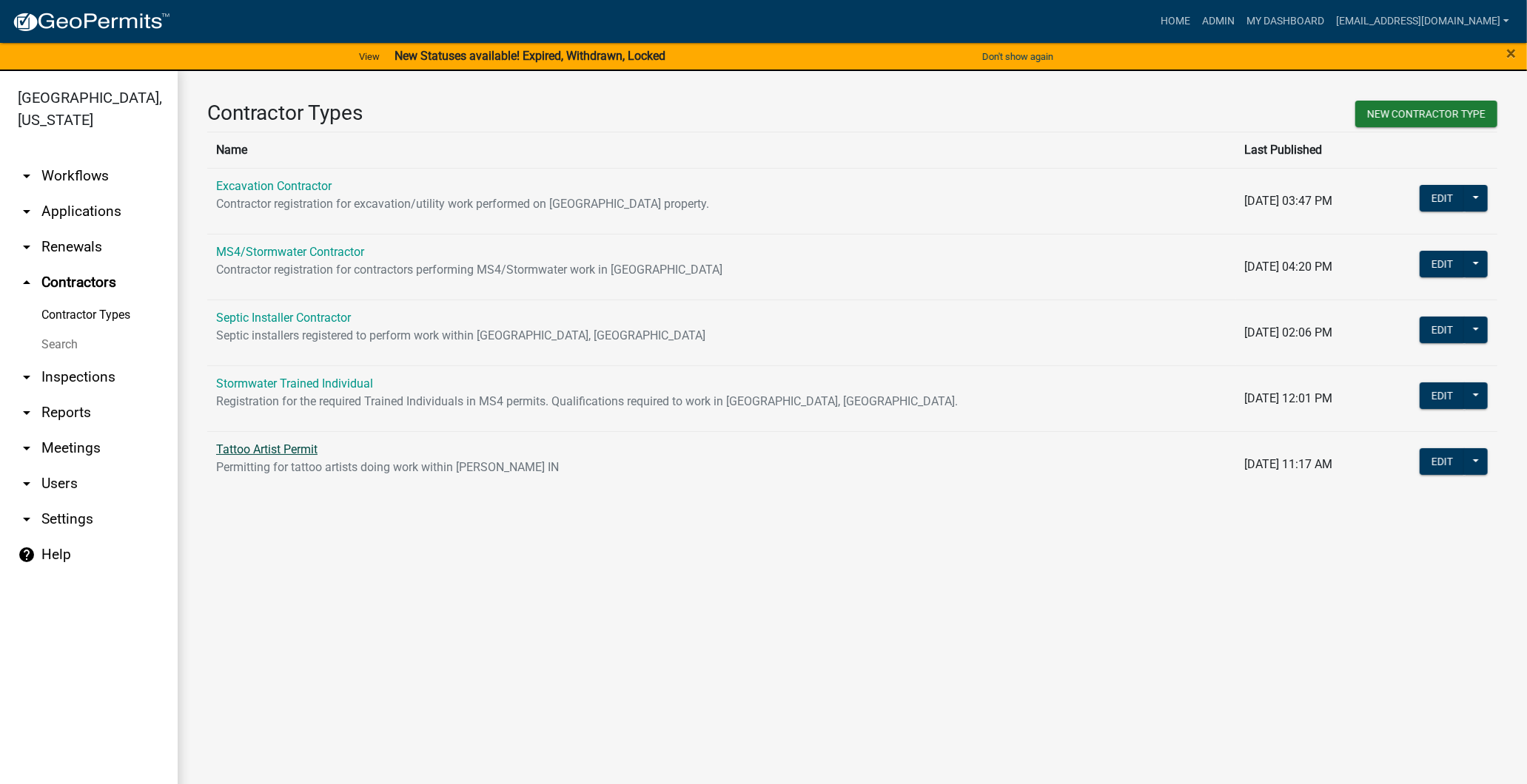
click at [262, 447] on link "Tattoo Artist Permit" at bounding box center [267, 450] width 102 height 14
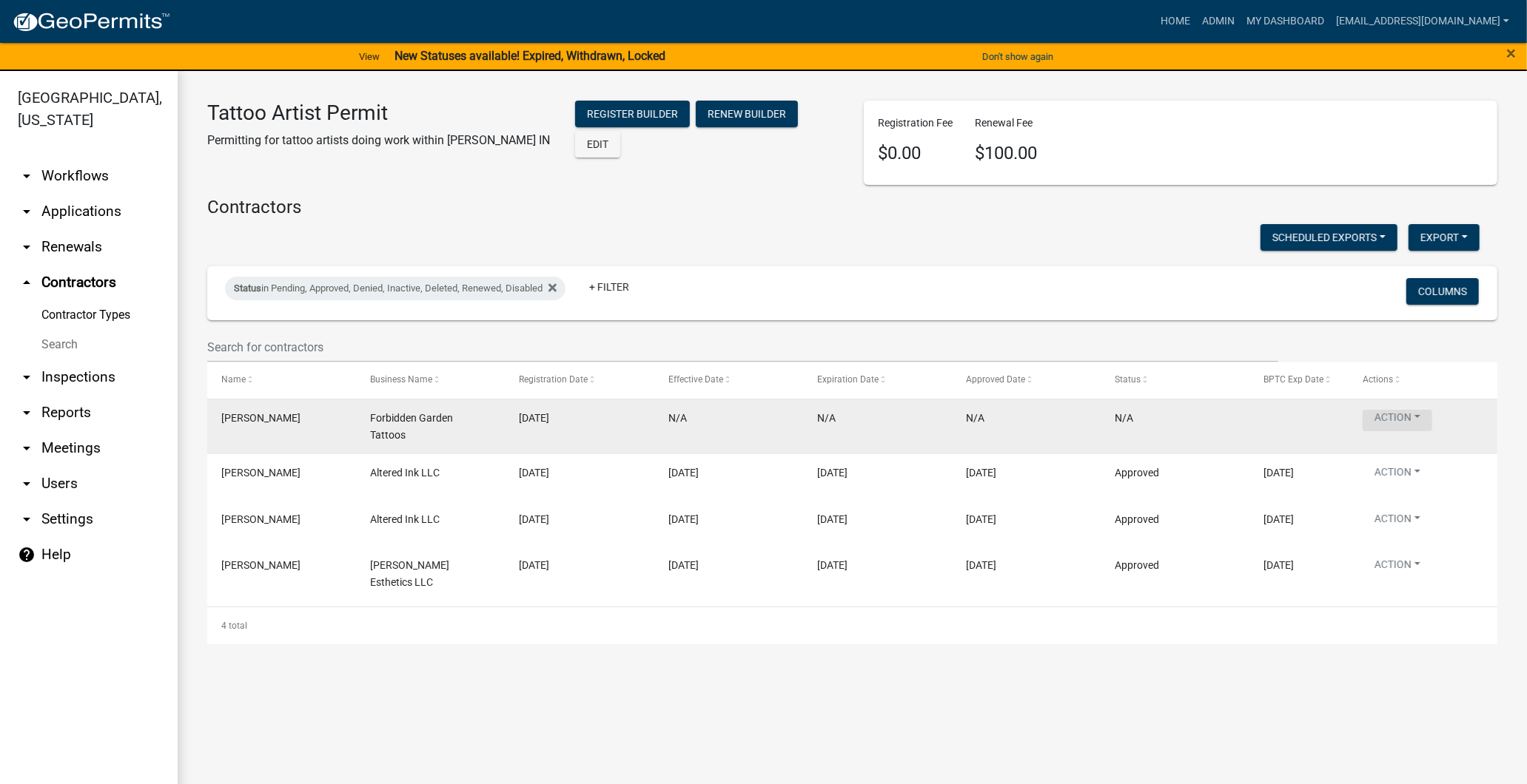
click at [1389, 426] on button "Action" at bounding box center [1397, 420] width 70 height 21
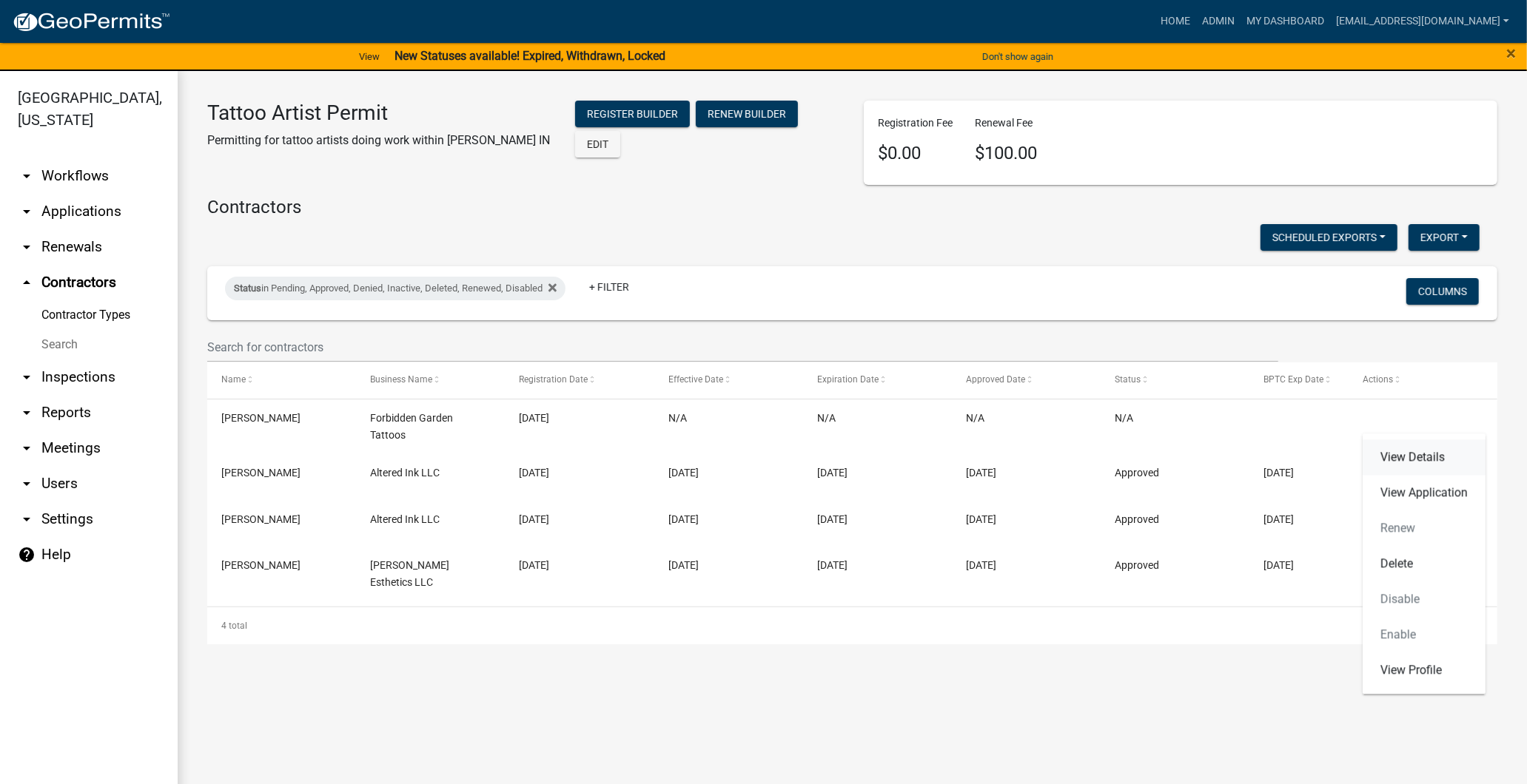
click at [1388, 455] on link "View Details" at bounding box center [1424, 457] width 123 height 35
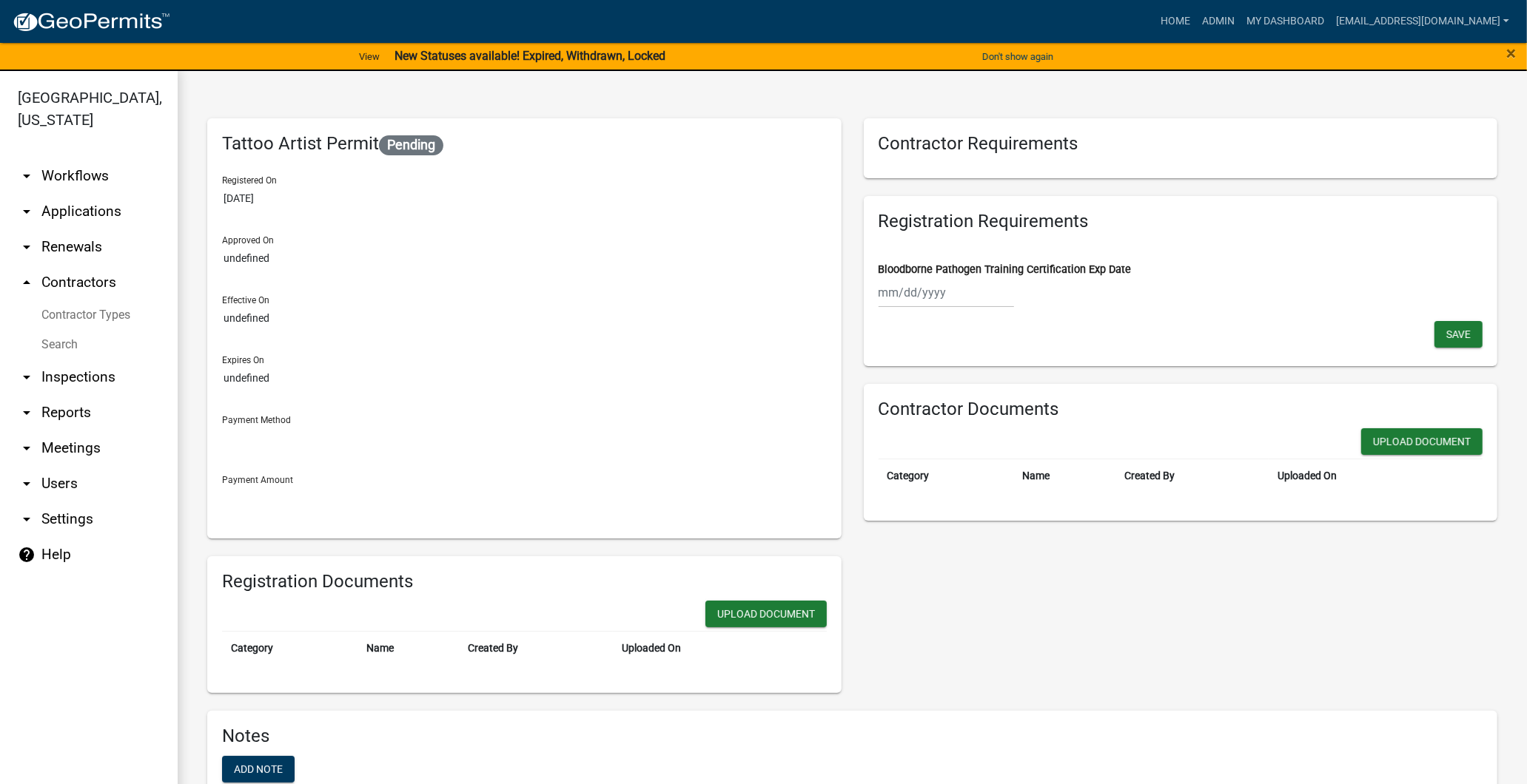
click at [60, 486] on link "arrow_drop_down Users" at bounding box center [88, 484] width 178 height 35
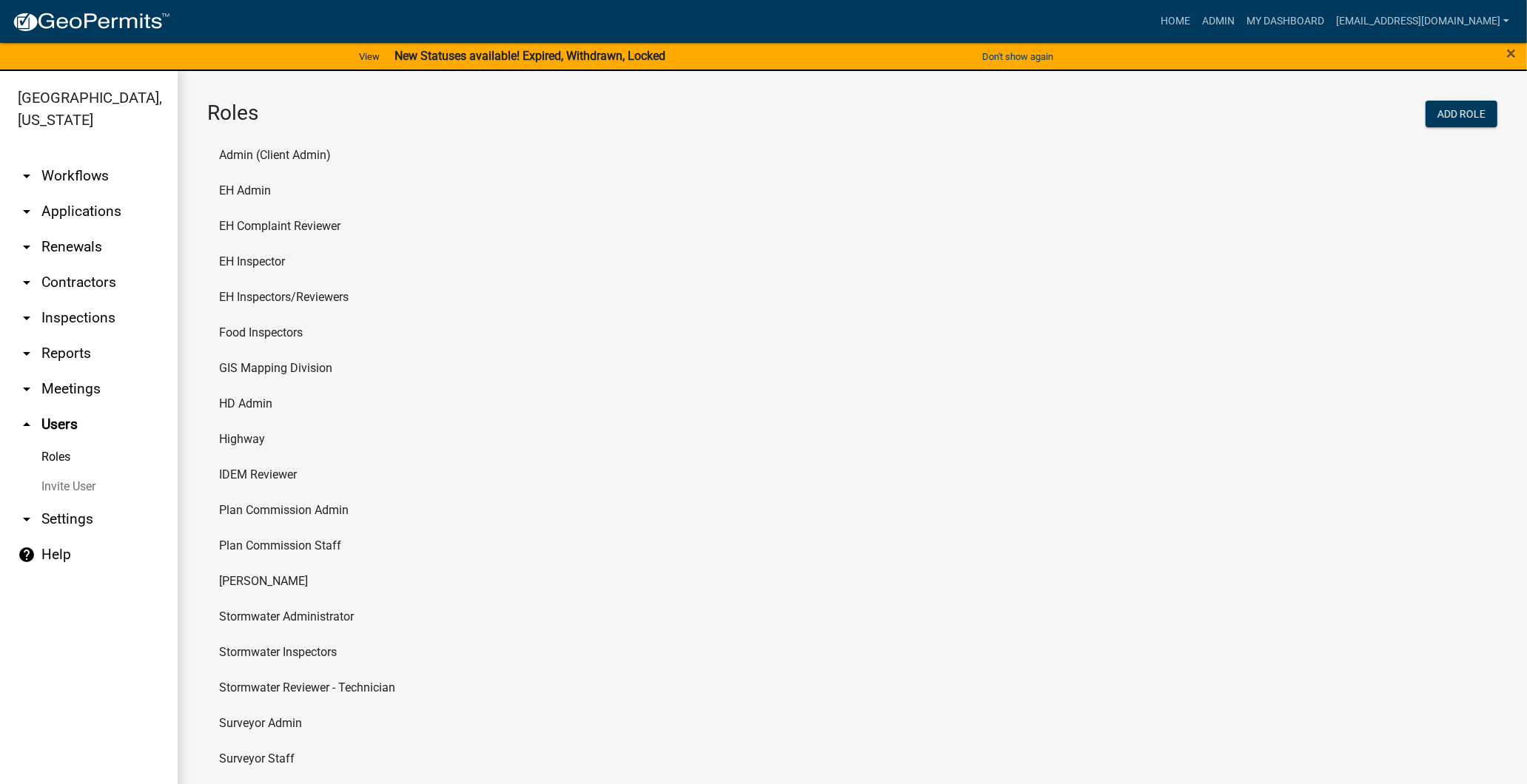
click at [68, 394] on link "arrow_drop_down Meetings" at bounding box center [88, 389] width 178 height 35
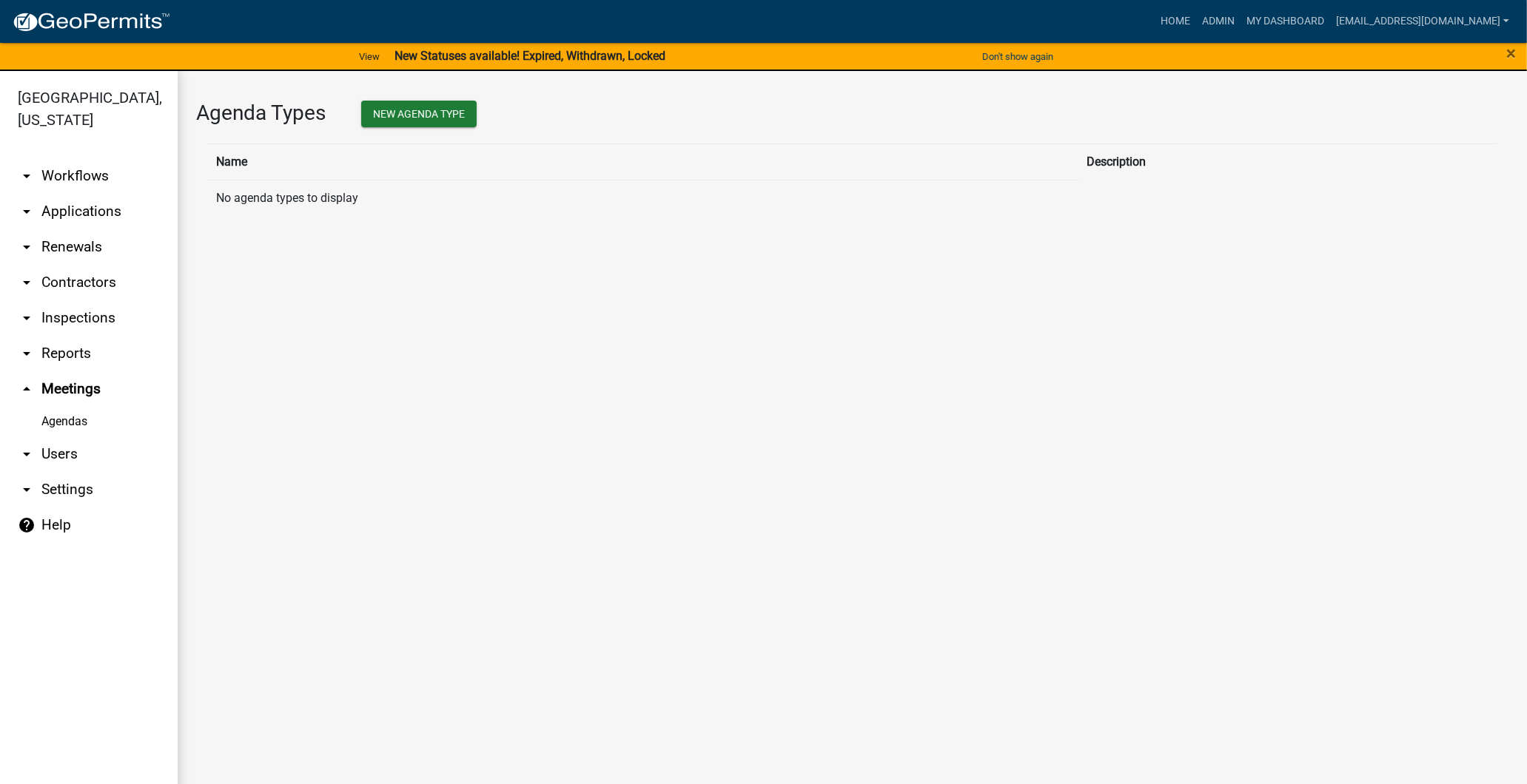
click at [72, 339] on link "arrow_drop_down Reports" at bounding box center [88, 353] width 178 height 35
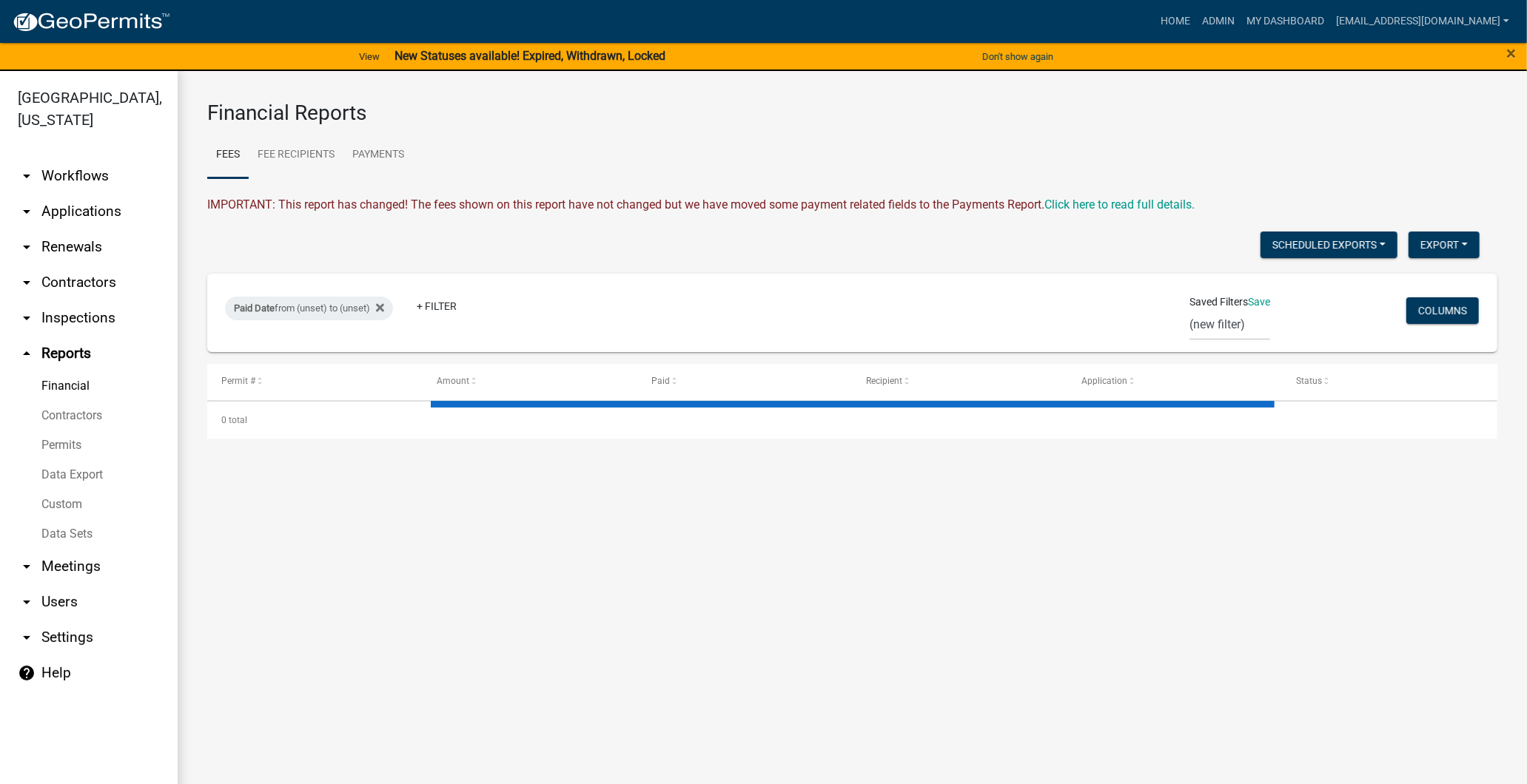
click at [74, 316] on link "arrow_drop_down Inspections" at bounding box center [88, 318] width 178 height 35
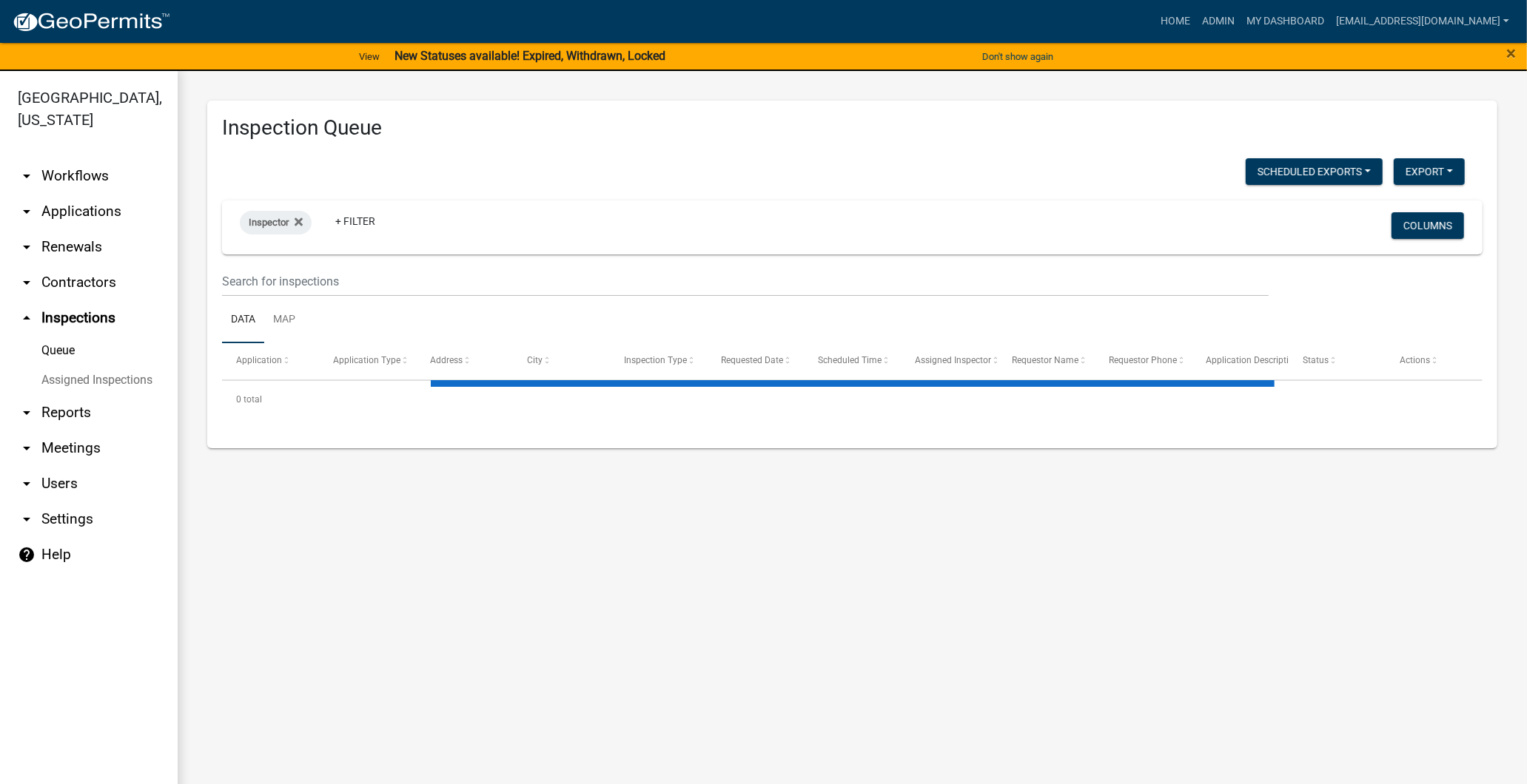
click at [75, 279] on link "arrow_drop_down Contractors" at bounding box center [88, 282] width 178 height 35
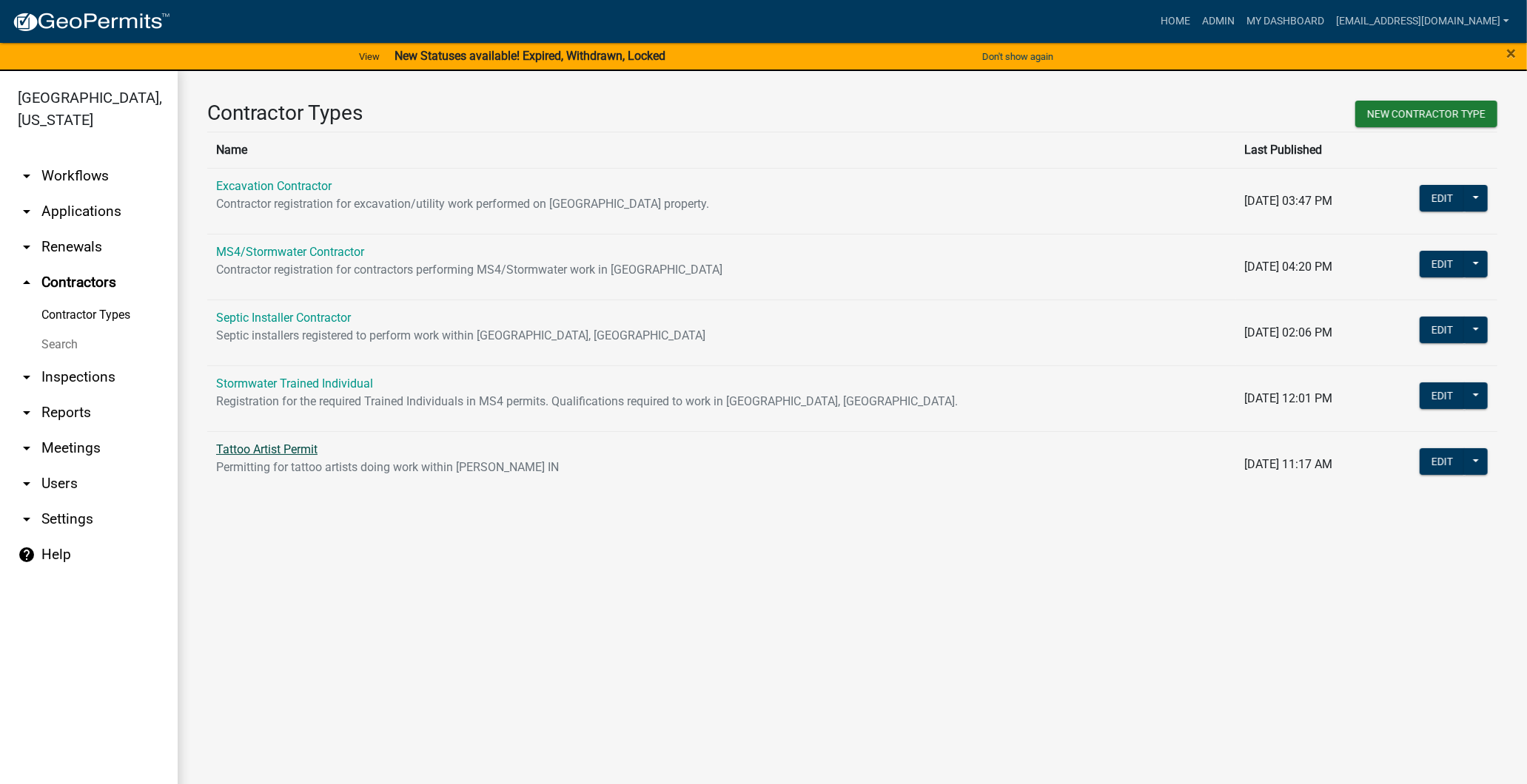
click at [282, 452] on link "Tattoo Artist Permit" at bounding box center [267, 450] width 102 height 14
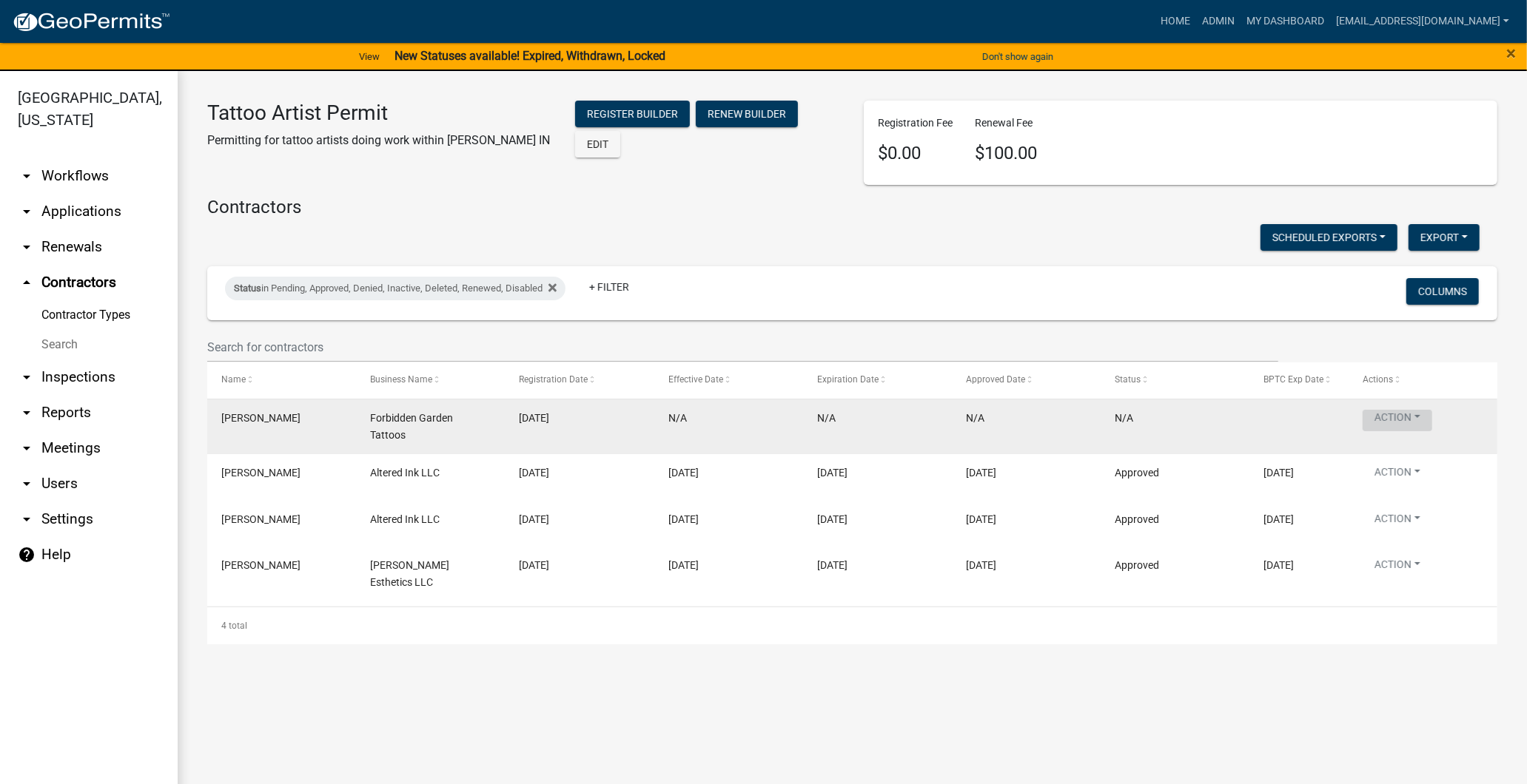
click at [1423, 426] on button "Action" at bounding box center [1397, 420] width 70 height 21
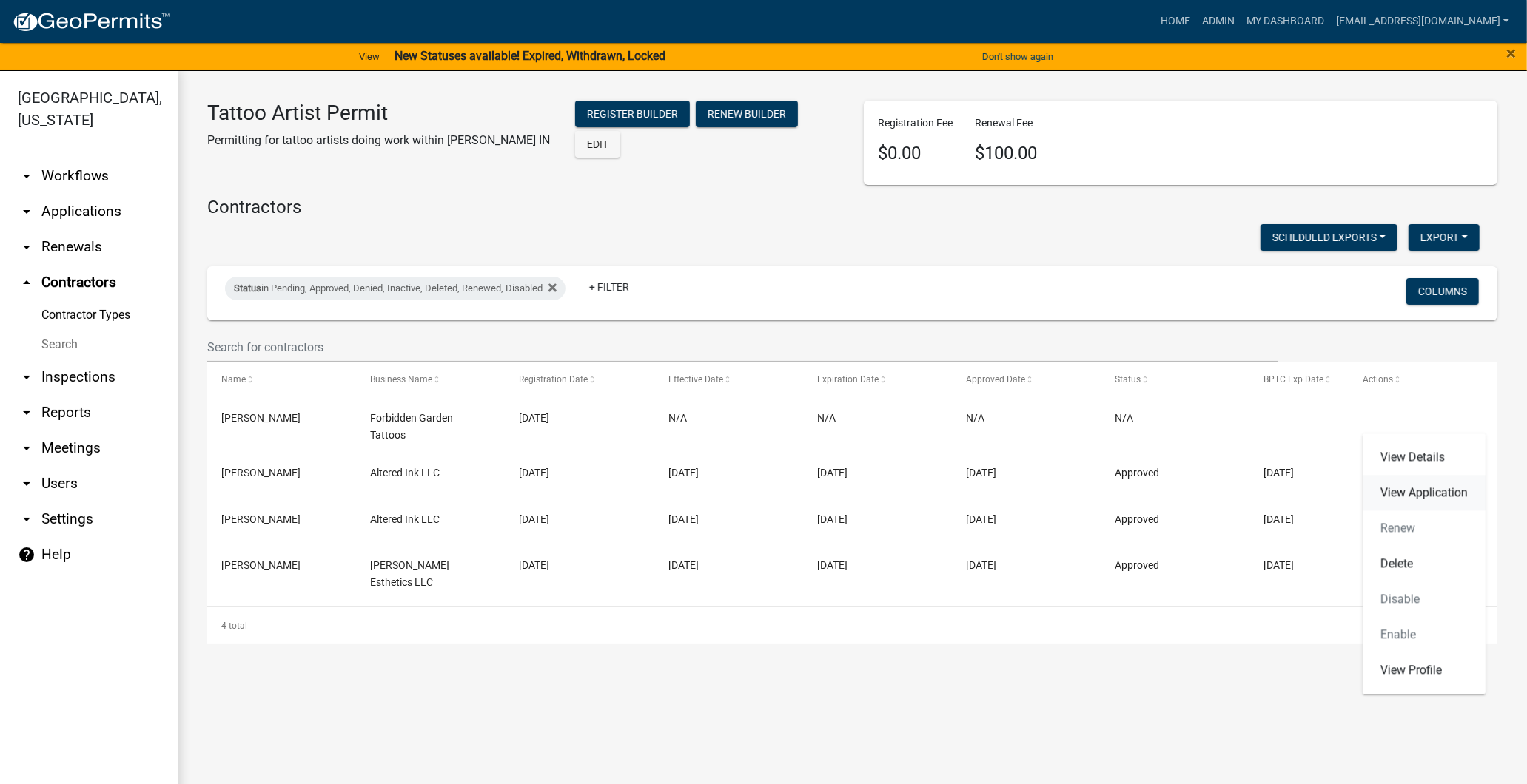
click at [1410, 491] on link "View Application" at bounding box center [1424, 492] width 123 height 35
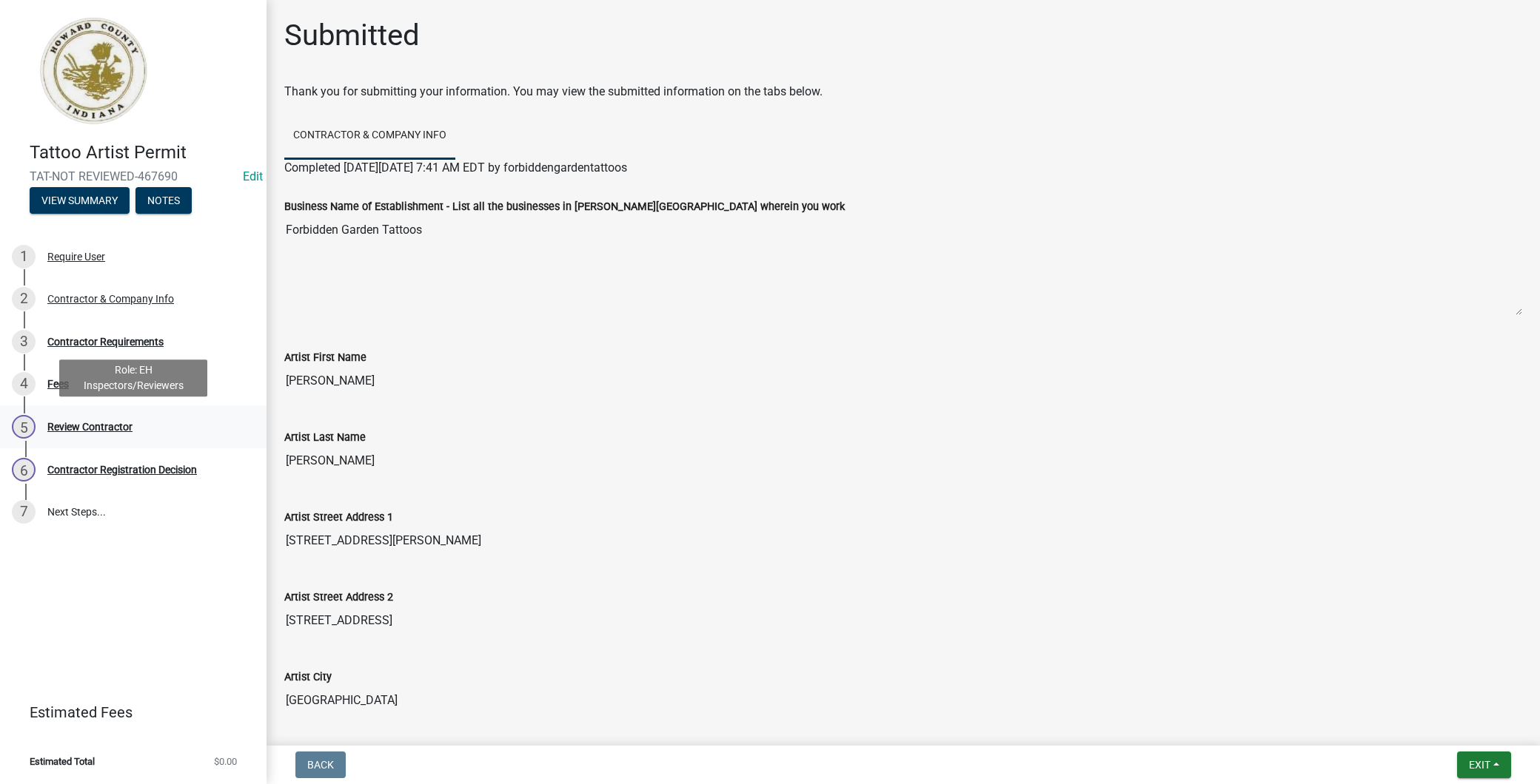
click at [135, 426] on div "5 Review Contractor" at bounding box center [127, 427] width 231 height 23
click at [151, 345] on div "Contractor Requirements" at bounding box center [106, 341] width 116 height 10
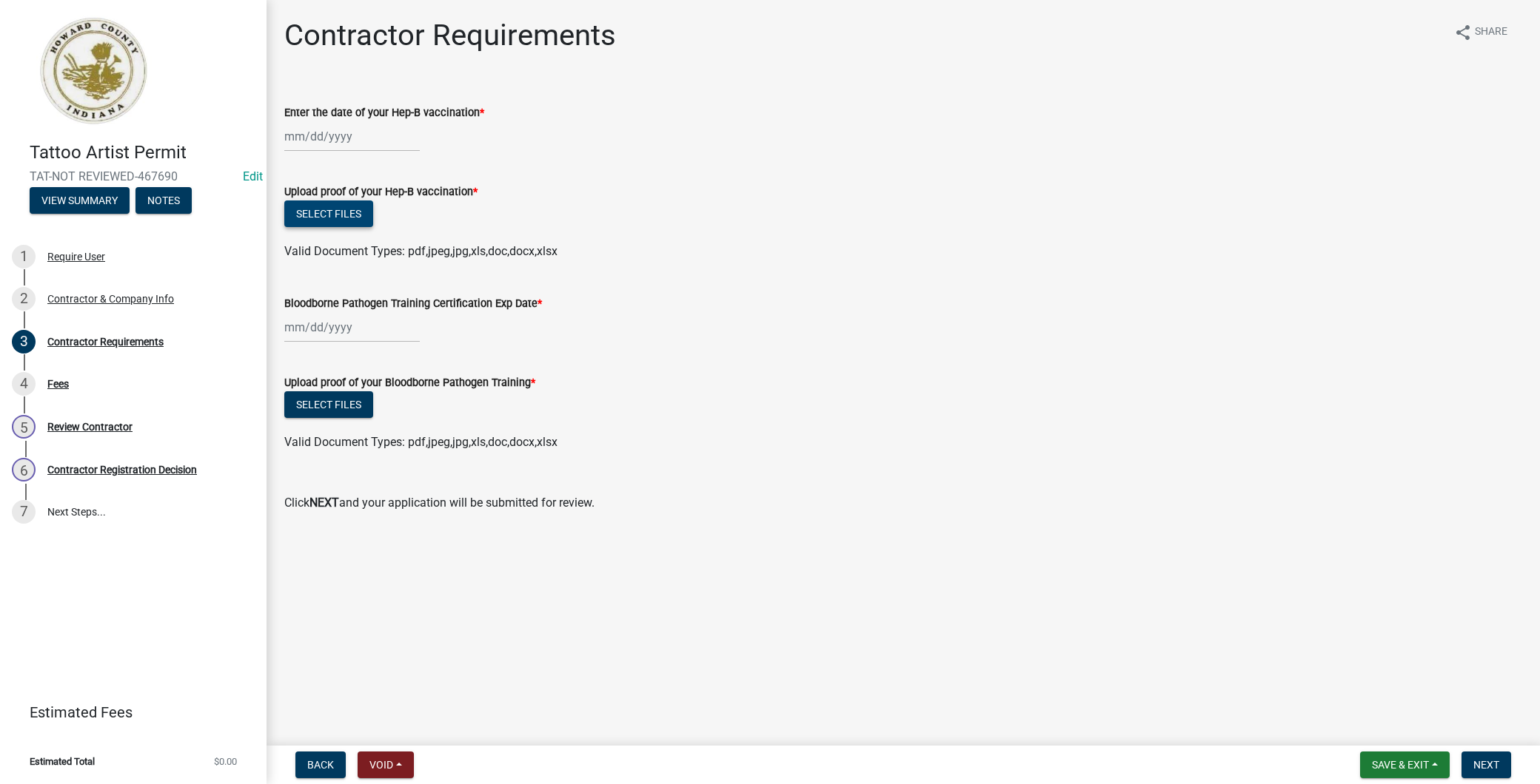
click at [321, 211] on button "Select files" at bounding box center [328, 214] width 88 height 27
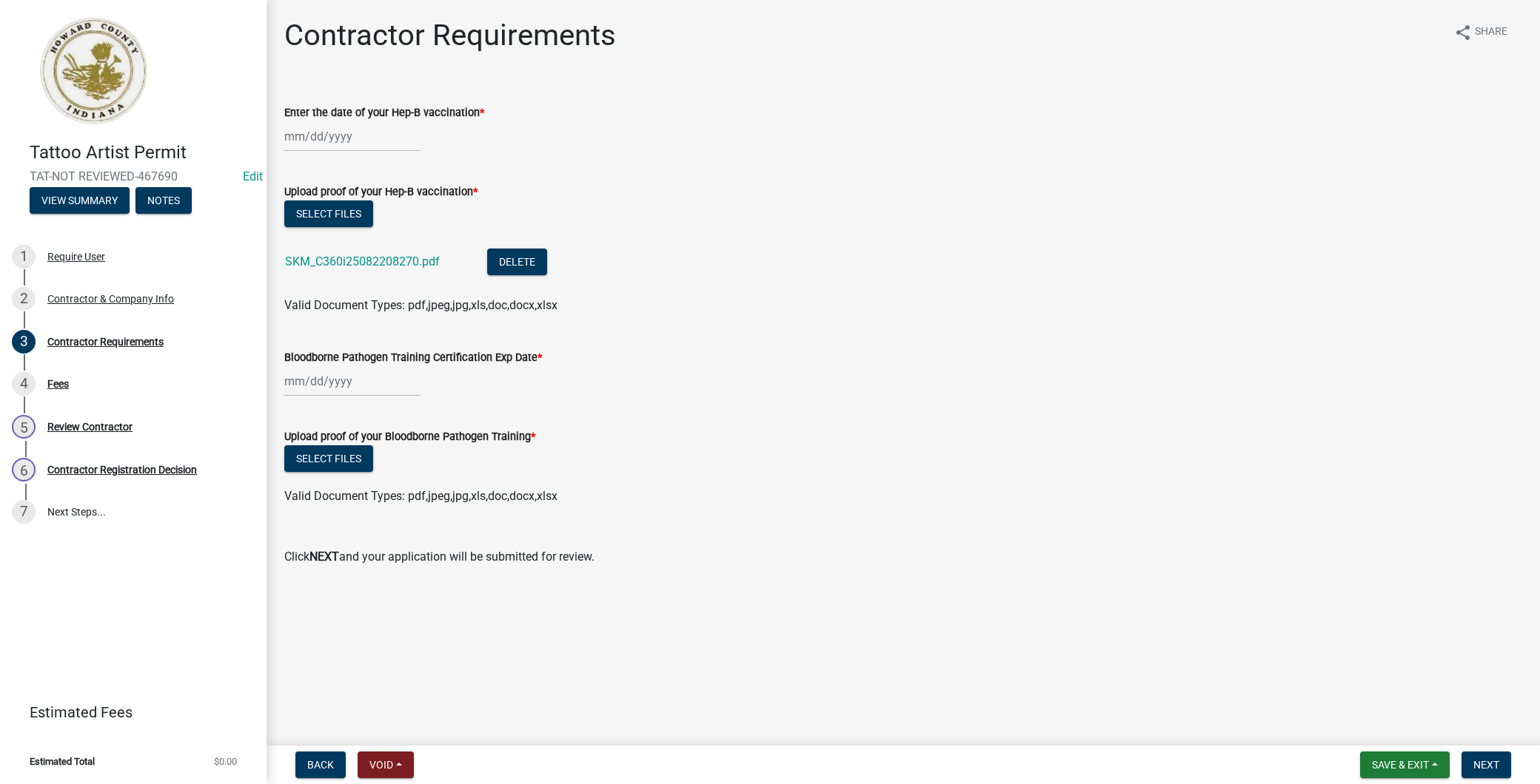
click at [389, 154] on wm-data-entity-input "Enter the date of your Hep-B vaccination *" at bounding box center [903, 124] width 1238 height 82
click at [376, 142] on div at bounding box center [352, 136] width 135 height 31
select select "8"
select select "2025"
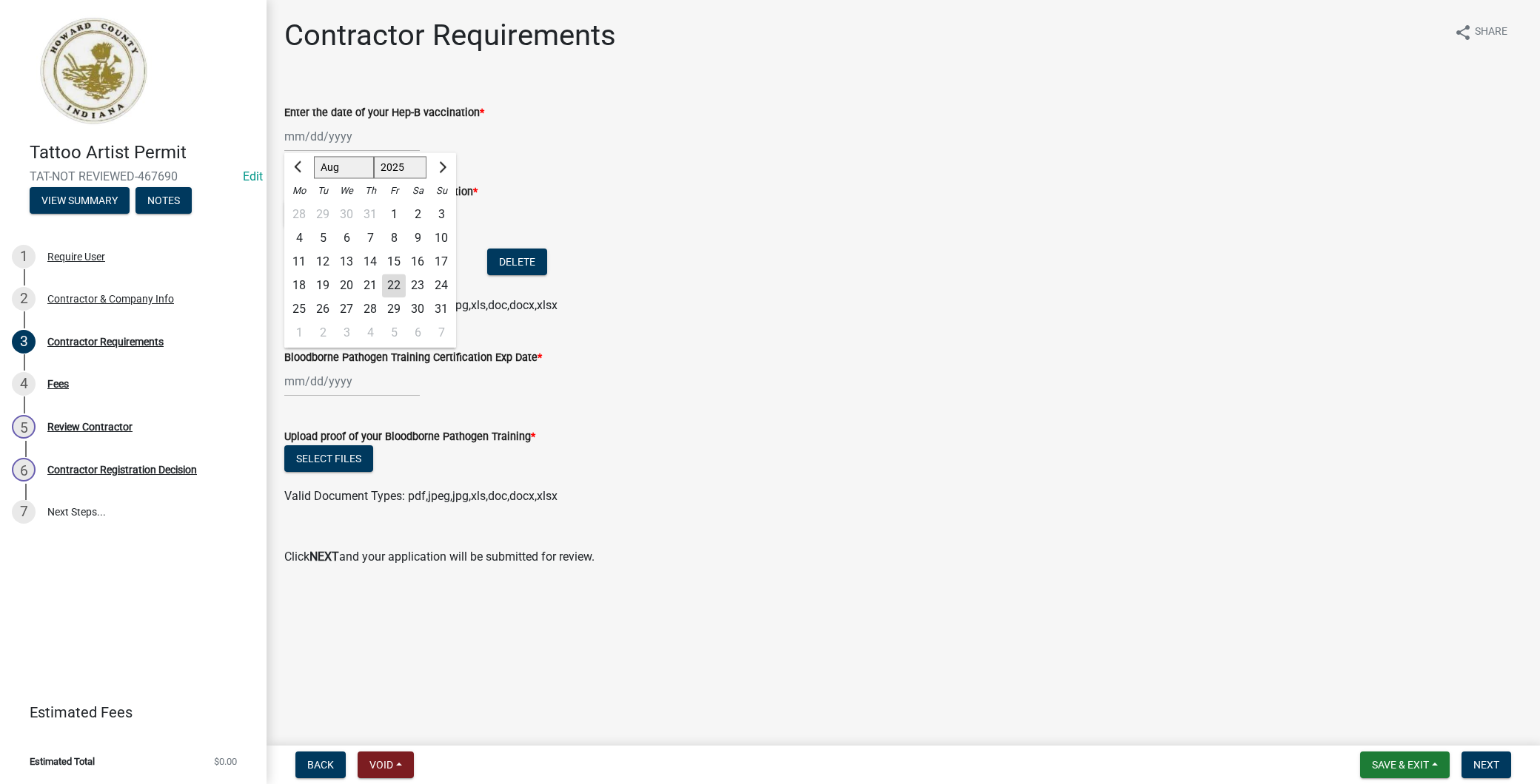
click at [339, 165] on select "Jan Feb Mar Apr May Jun [DATE] Aug Sep Oct Nov Dec" at bounding box center [344, 167] width 60 height 22
select select "1"
click at [314, 156] on select "Jan Feb Mar Apr May Jun [DATE] Aug Sep Oct Nov Dec" at bounding box center [344, 167] width 60 height 22
click at [380, 167] on select "1525 1526 1527 1528 1529 1530 1531 1532 1533 1534 1535 1536 1537 1538 1539 1540…" at bounding box center [401, 167] width 53 height 22
click at [357, 164] on select "Jan Feb Mar Apr May Jun [DATE] Aug Sep Oct Nov Dec" at bounding box center [344, 167] width 60 height 22
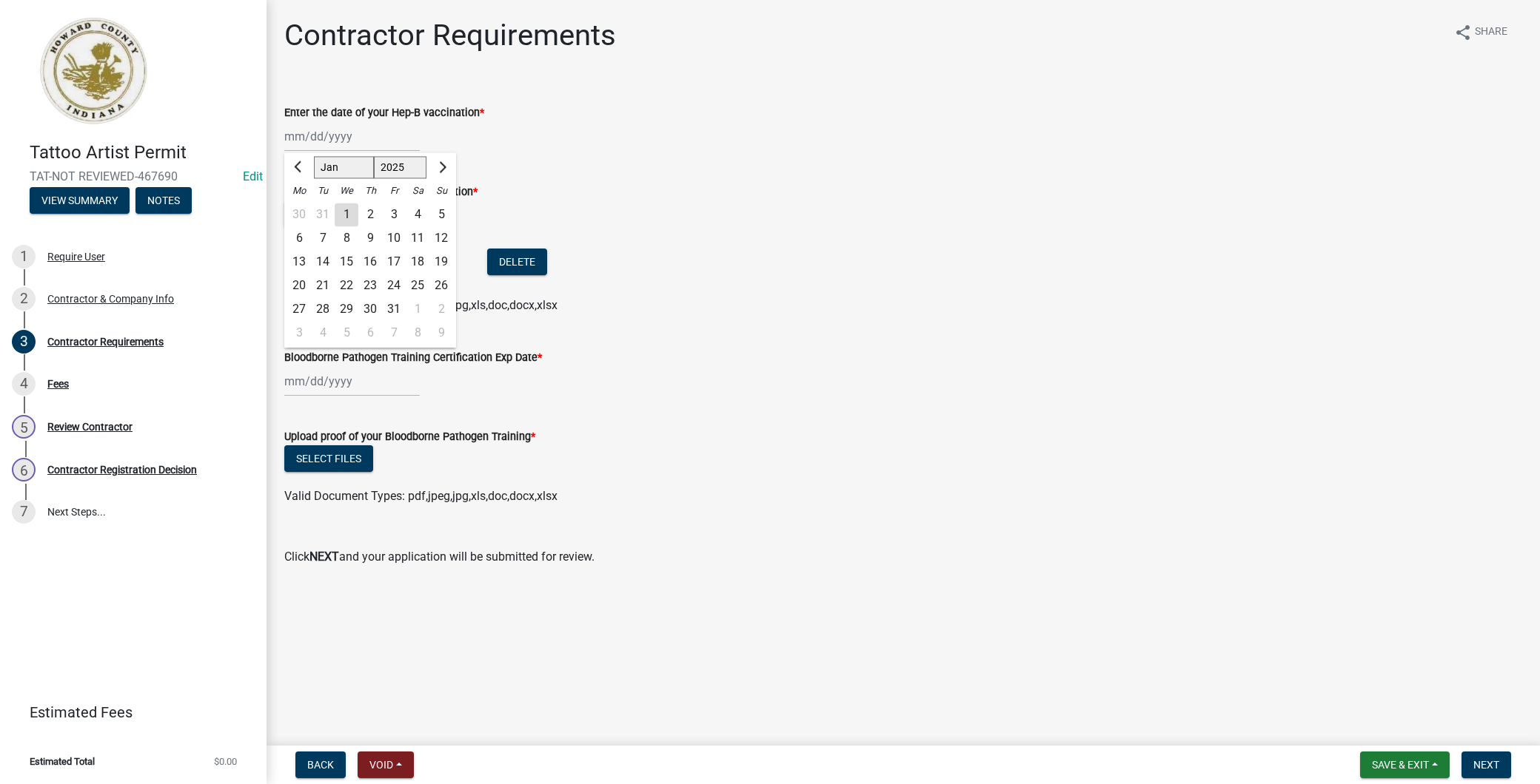
click at [397, 236] on div "10" at bounding box center [394, 238] width 23 height 23
type input "[DATE]"
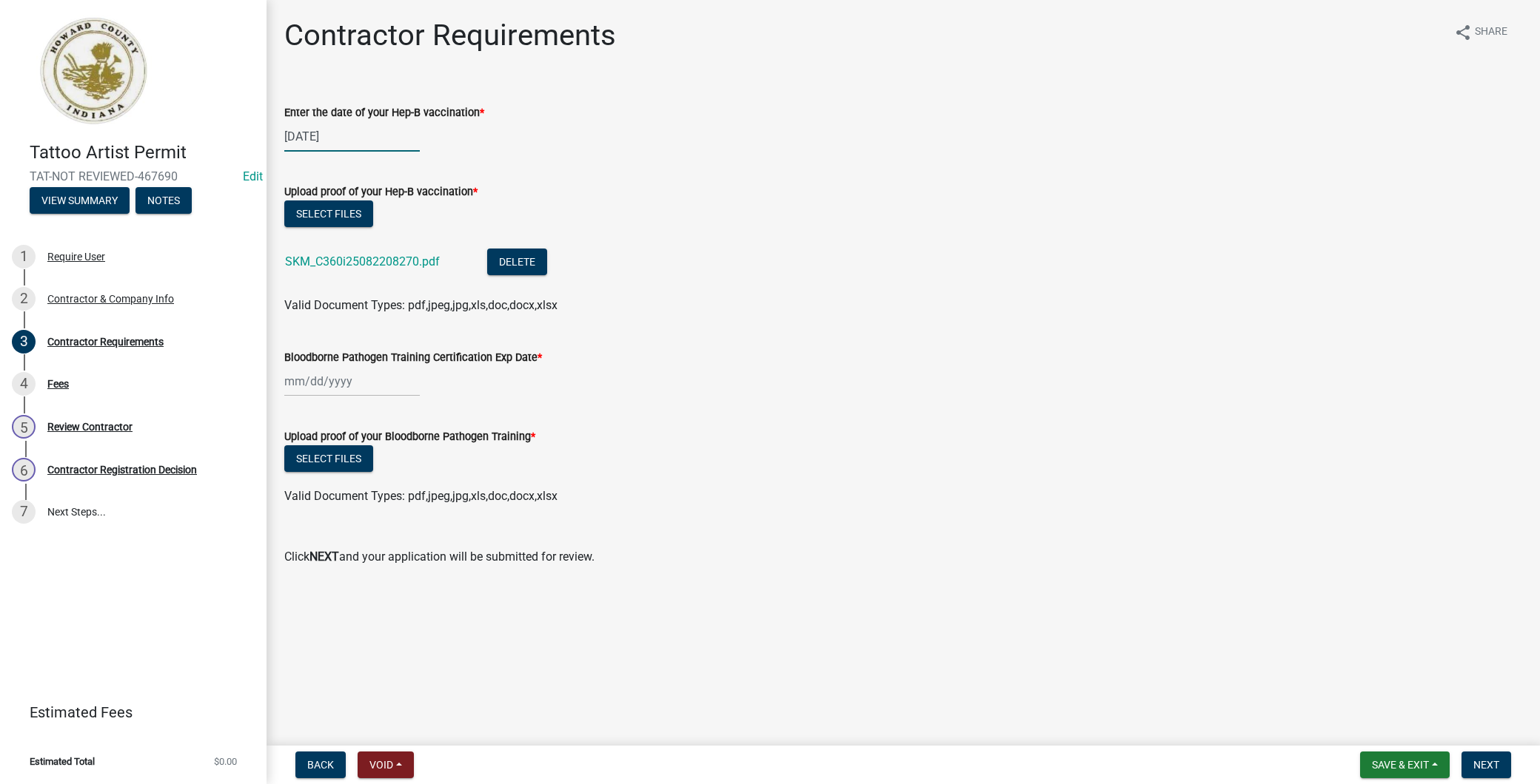
click at [361, 144] on div "[DATE]" at bounding box center [352, 136] width 135 height 31
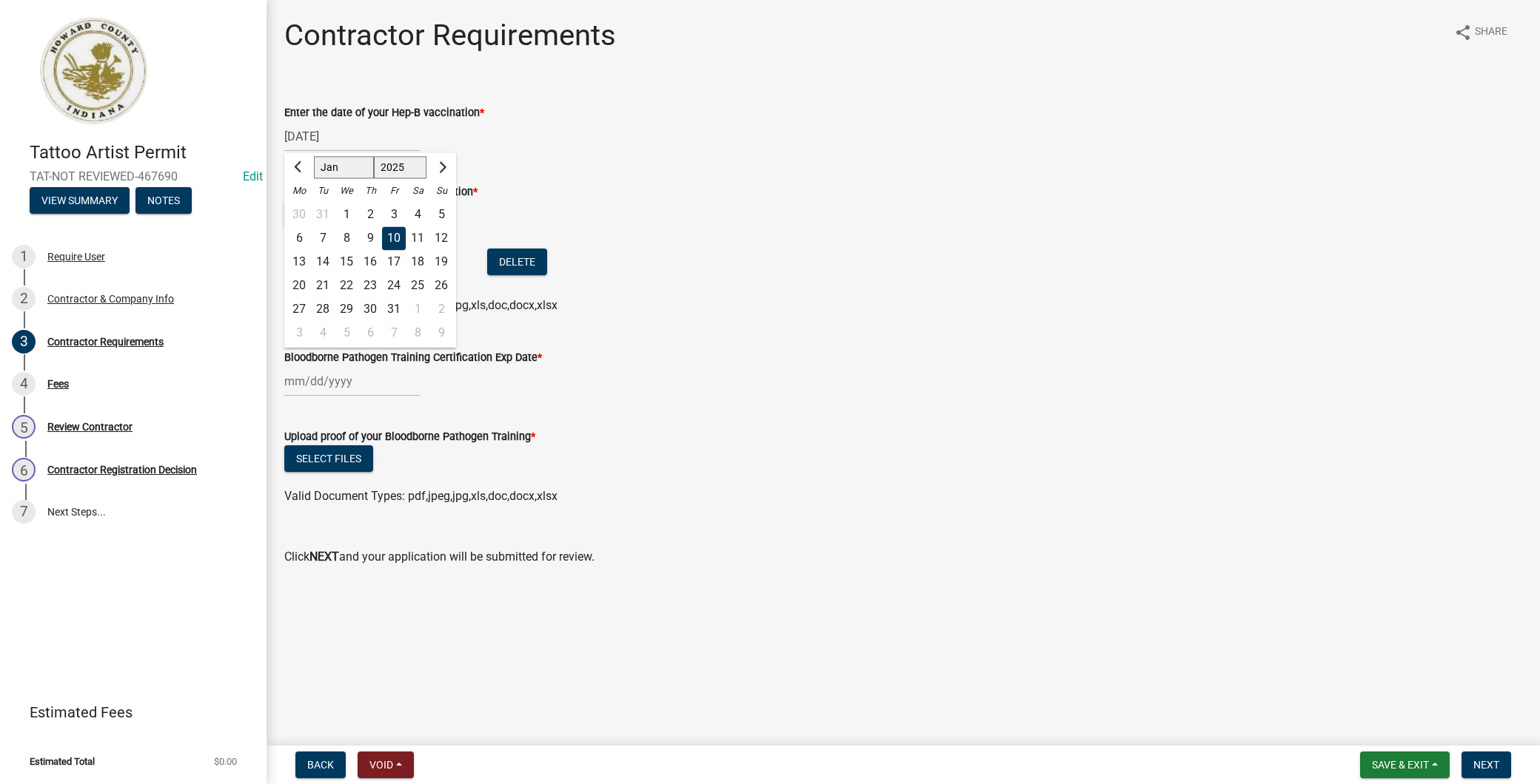
click at [395, 168] on select "1525 1526 1527 1528 1529 1530 1531 1532 1533 1534 1535 1536 1537 1538 1539 1540…" at bounding box center [401, 167] width 53 height 22
select select "2002"
click at [374, 156] on select "1525 1526 1527 1528 1529 1530 1531 1532 1533 1534 1535 1536 1537 1538 1539 1540…" at bounding box center [401, 167] width 53 height 22
click at [642, 150] on div "[DATE] [PERSON_NAME] Apr May Jun [DATE] Aug Sep Oct Nov [DATE] 1503 1504 1505 1…" at bounding box center [903, 136] width 1238 height 31
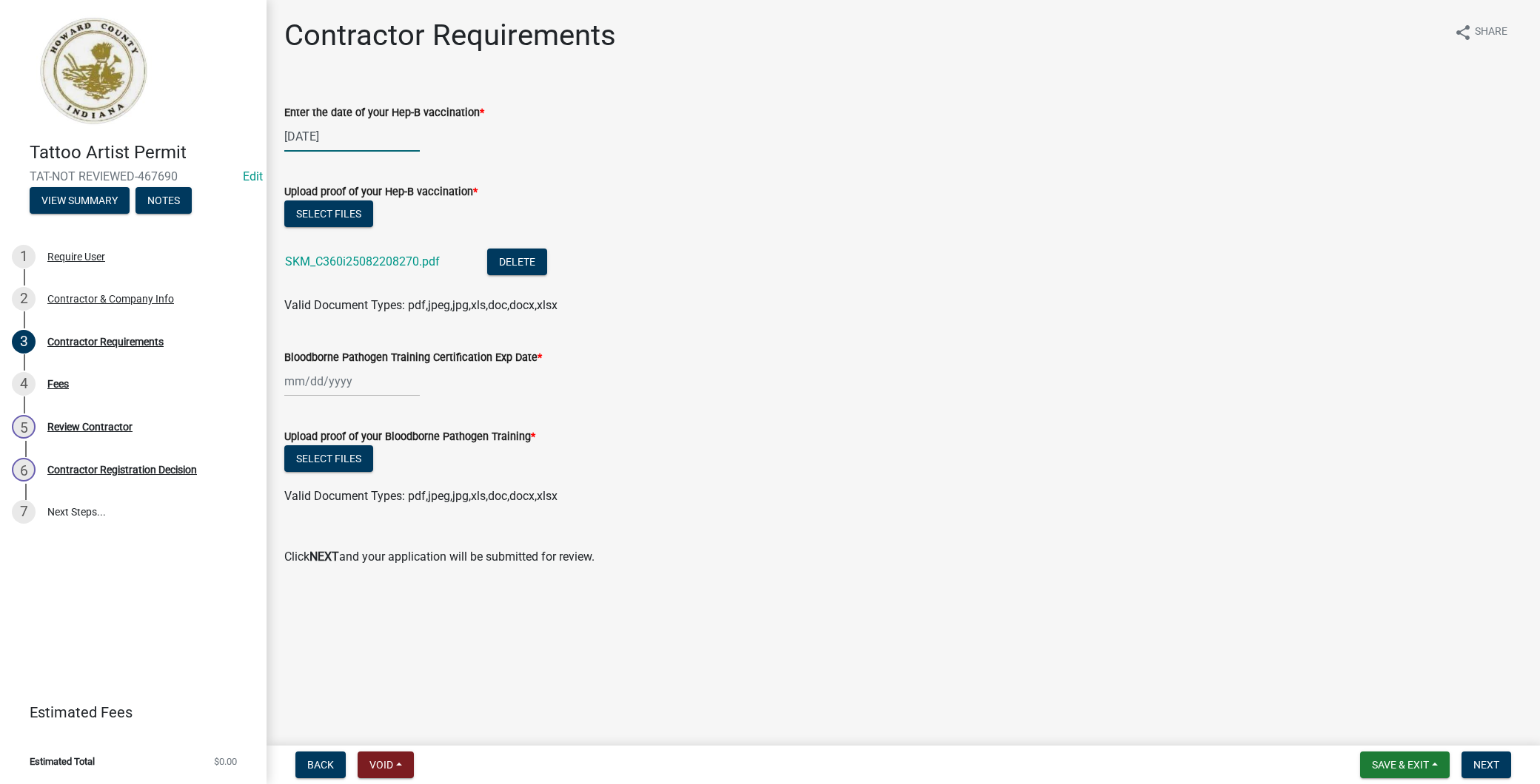
click at [334, 138] on div "[DATE]" at bounding box center [352, 136] width 135 height 31
select select "2025"
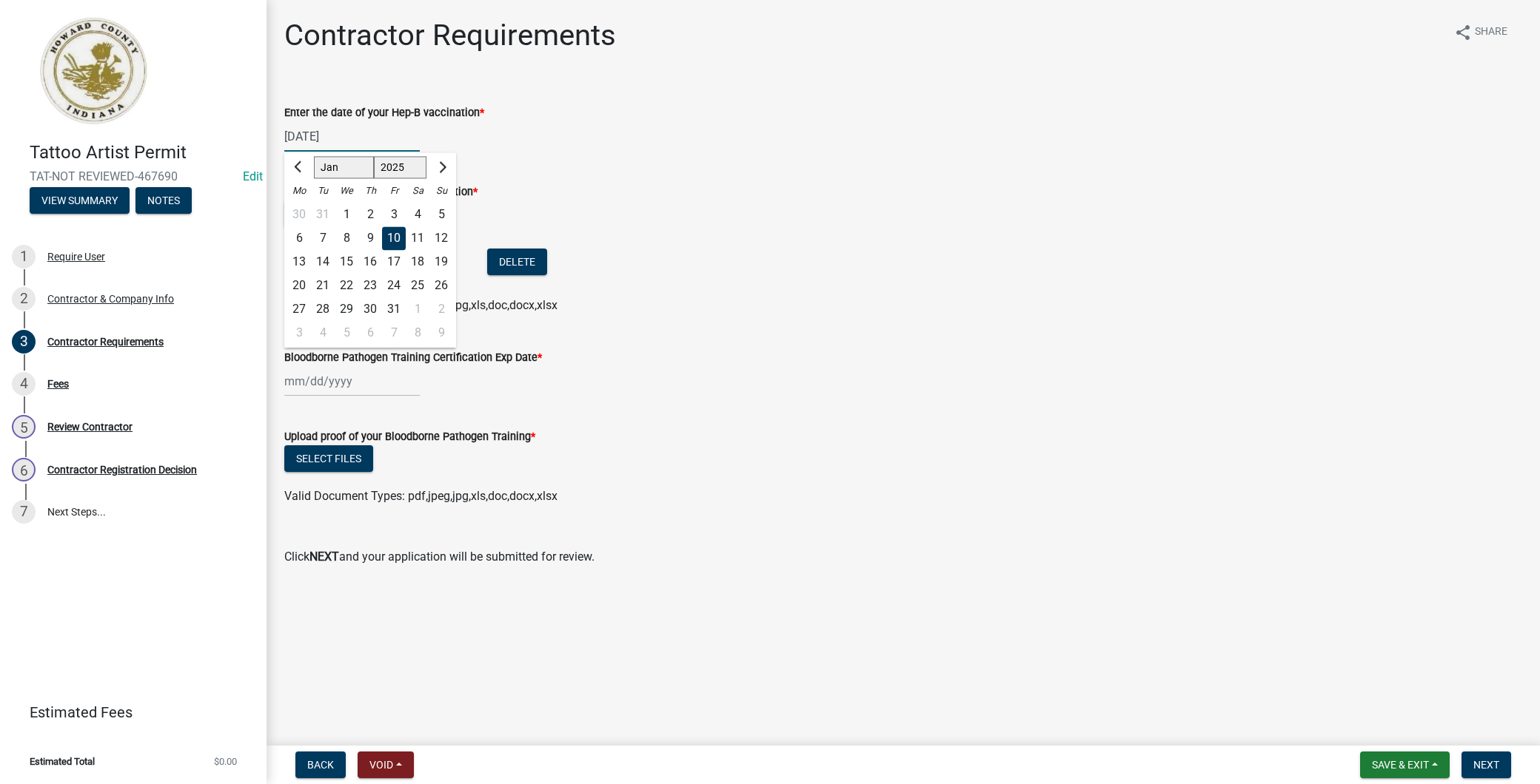
click at [368, 124] on input "[DATE]" at bounding box center [352, 136] width 135 height 31
drag, startPoint x: 368, startPoint y: 131, endPoint x: 334, endPoint y: 135, distance: 34.2
click at [334, 135] on input "[DATE]" at bounding box center [352, 136] width 135 height 31
type input "[DATE]"
click at [514, 142] on div "[DATE] [PERSON_NAME] Apr May Jun [DATE] Aug Sep Oct Nov [DATE] 1526 1527 1528 1…" at bounding box center [903, 136] width 1238 height 31
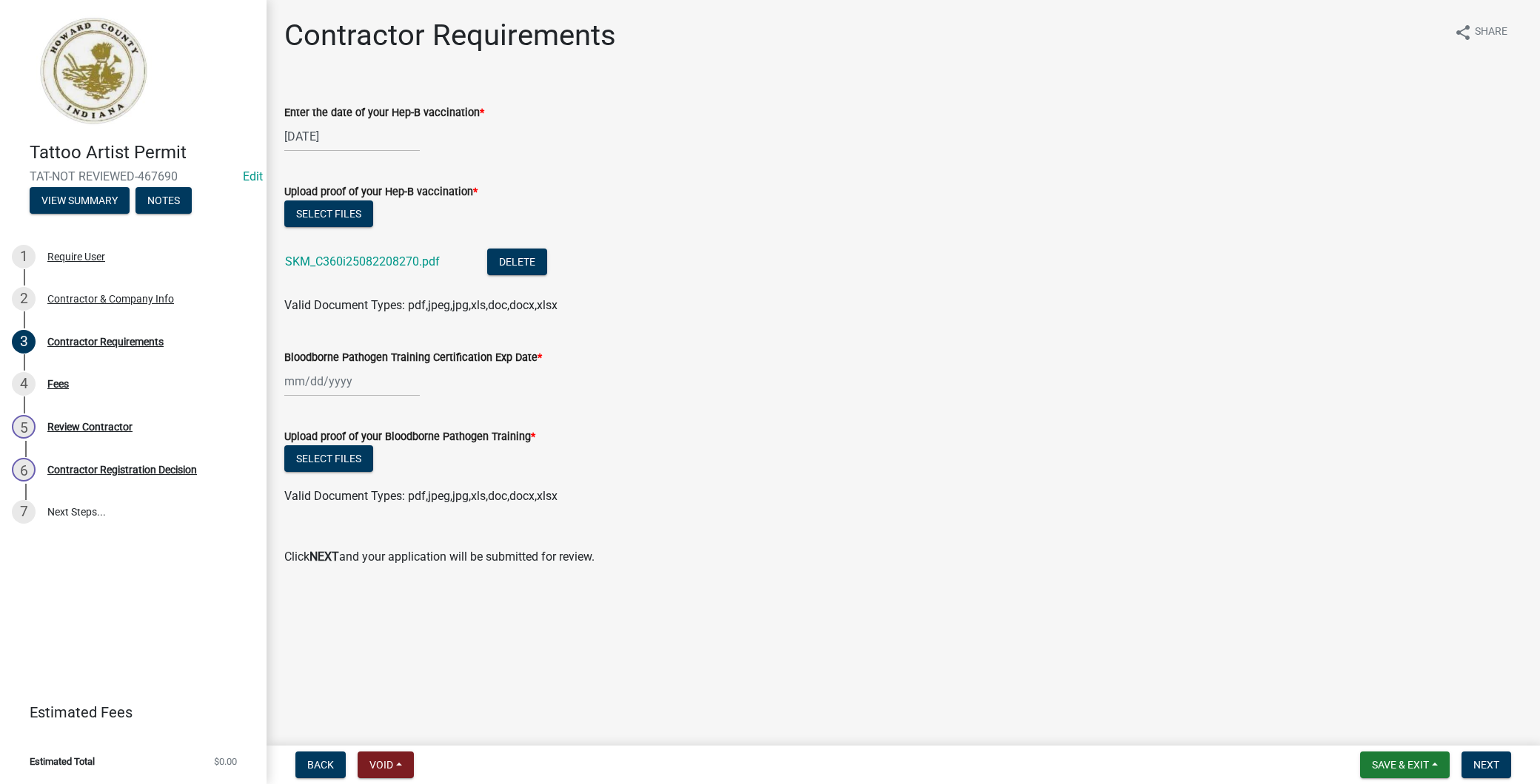
click at [1466, 749] on nav "Back Void Withdraw Lock Expire Void Save & Exit Save Save & Exit Next" at bounding box center [903, 764] width 1274 height 38
click at [1472, 755] on button "Next" at bounding box center [1486, 765] width 49 height 27
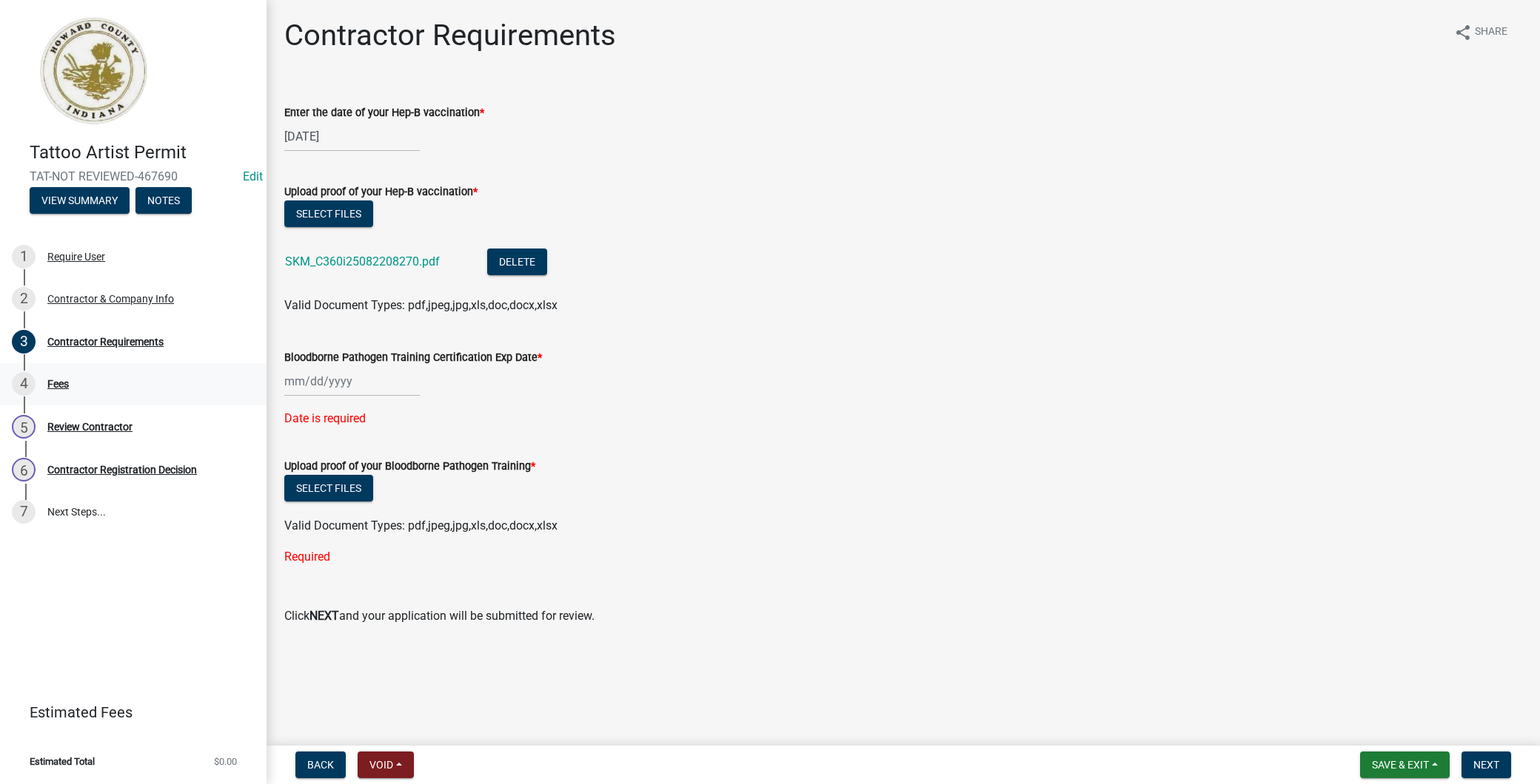
click at [103, 387] on div "4 Fees" at bounding box center [127, 384] width 231 height 23
click at [1384, 759] on span "Save & Exit" at bounding box center [1400, 764] width 57 height 12
click at [1396, 692] on button "Save" at bounding box center [1390, 691] width 118 height 35
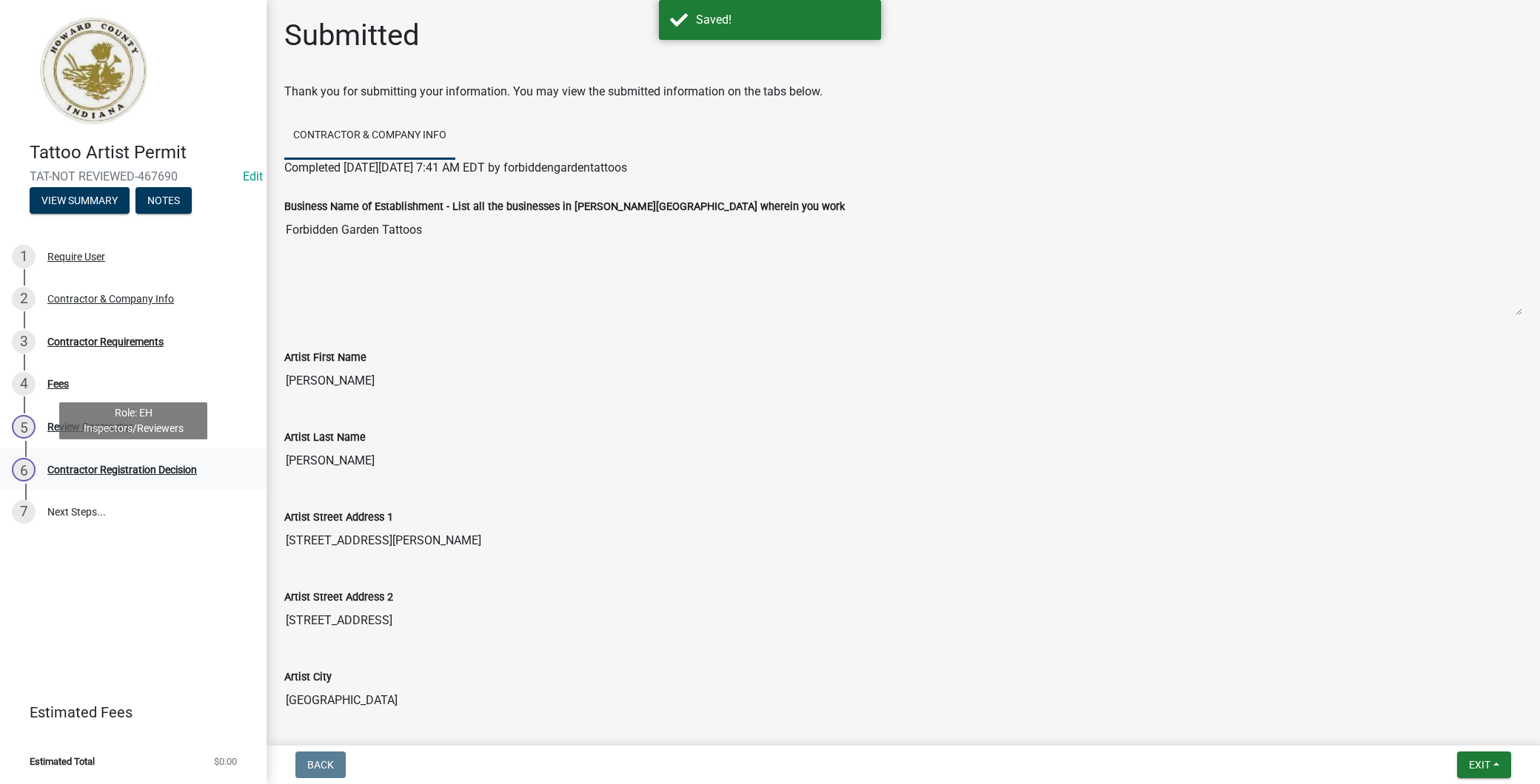
click at [124, 465] on div "Contractor Registration Decision" at bounding box center [122, 469] width 150 height 10
click at [139, 428] on div "5 Review Contractor" at bounding box center [127, 427] width 231 height 23
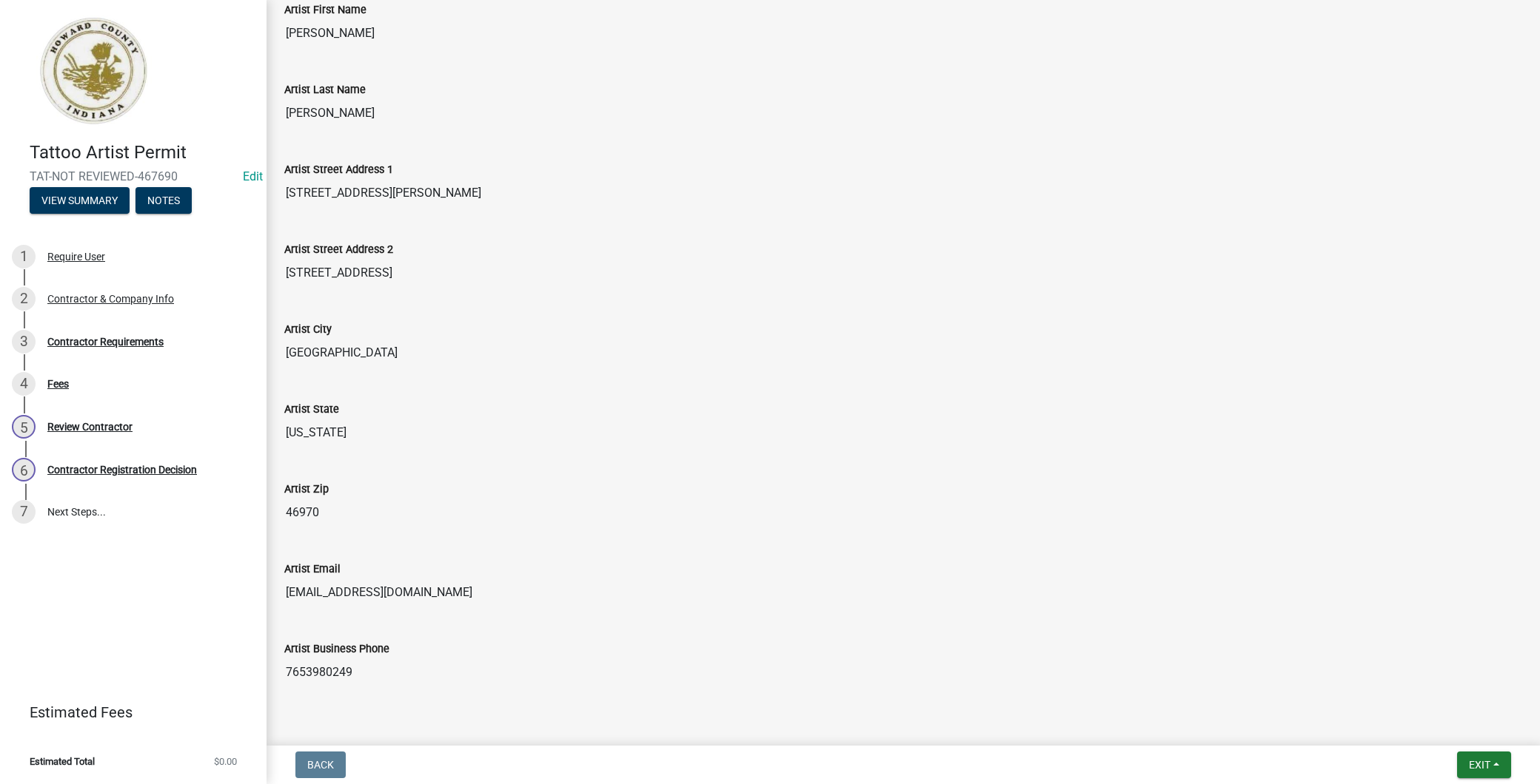
scroll to position [383, 0]
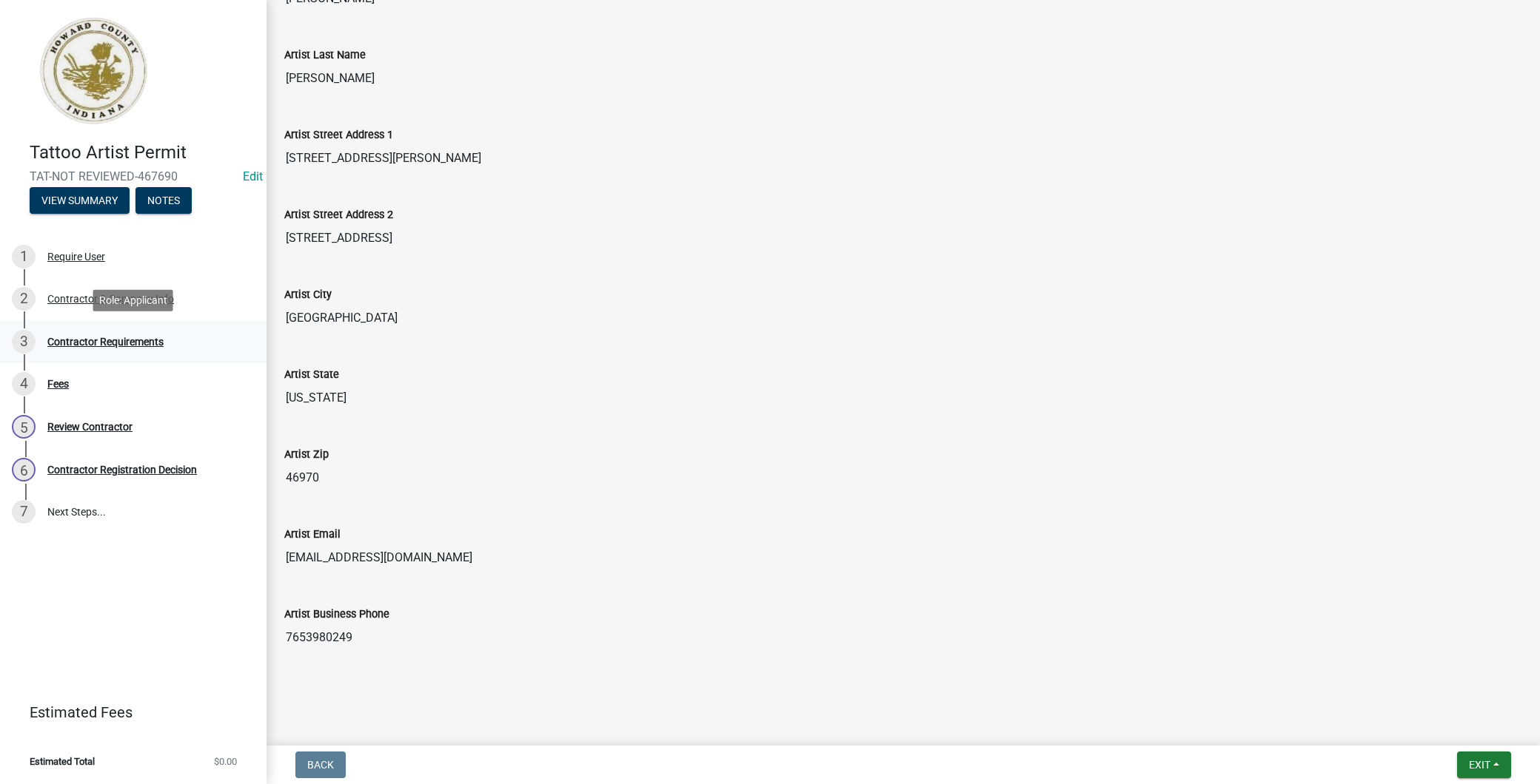
click at [153, 347] on div "3 Contractor Requirements" at bounding box center [127, 342] width 231 height 23
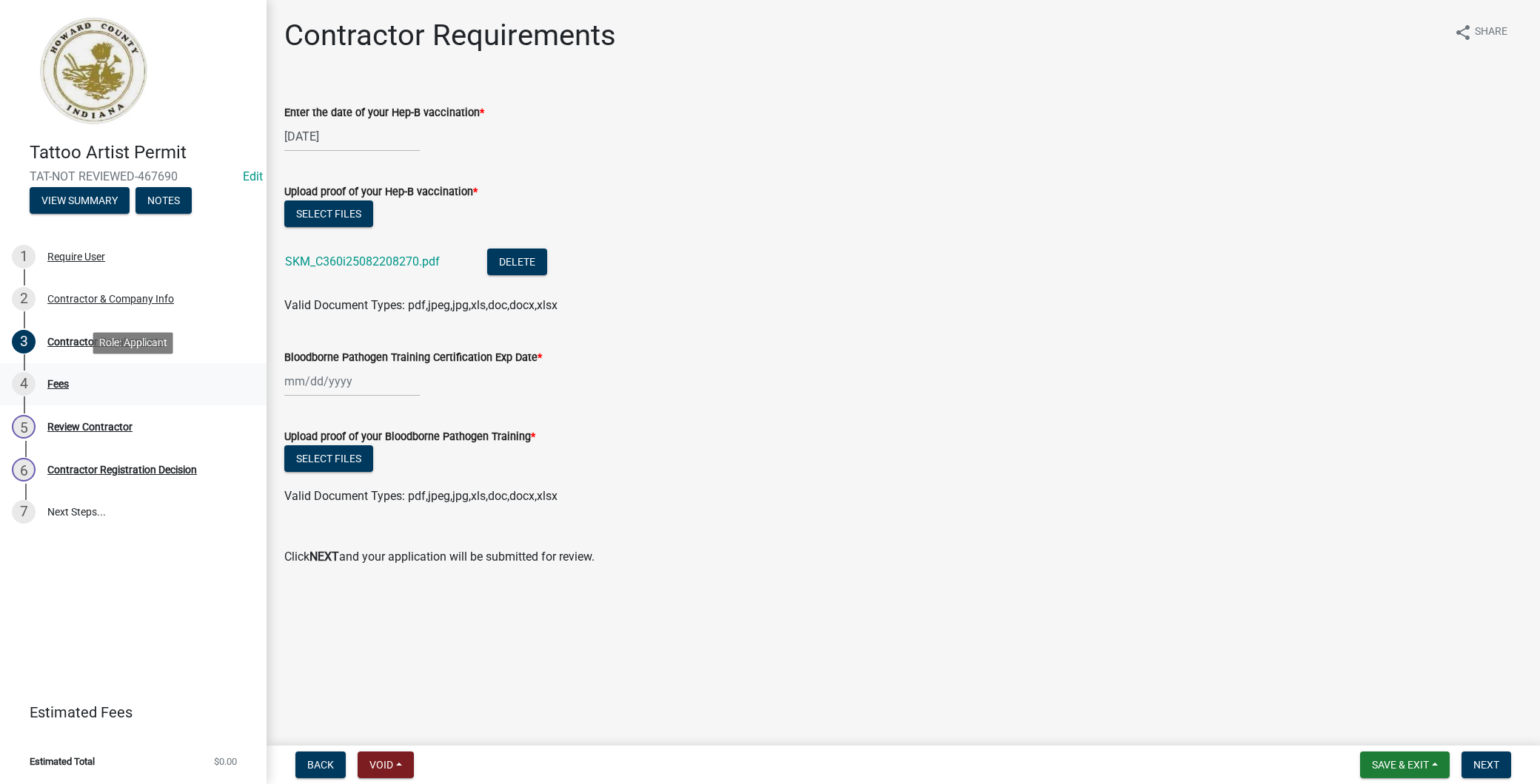
click at [137, 379] on div "4 Fees" at bounding box center [127, 384] width 231 height 23
click at [138, 475] on div "6 Contractor Registration Decision" at bounding box center [127, 469] width 231 height 23
click at [1442, 761] on button "Save & Exit" at bounding box center [1405, 765] width 89 height 27
click at [1397, 688] on button "Save" at bounding box center [1390, 691] width 118 height 35
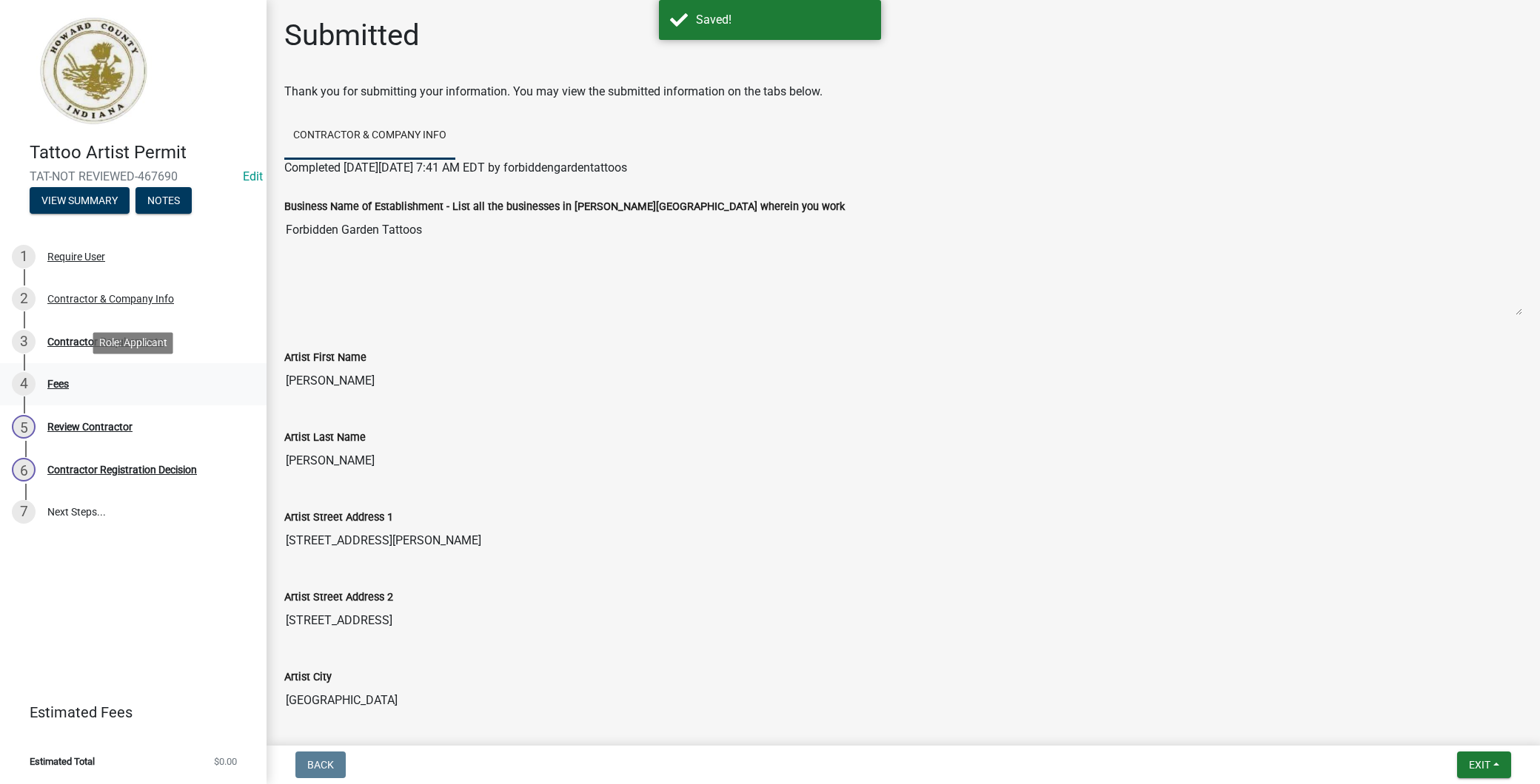
click at [128, 401] on link "4 Fees" at bounding box center [133, 384] width 266 height 43
click at [126, 402] on link "4 Fees" at bounding box center [133, 384] width 266 height 43
click at [124, 443] on link "5 Review Contractor" at bounding box center [133, 426] width 266 height 43
click at [131, 465] on div "Contractor Registration Decision" at bounding box center [122, 469] width 150 height 10
click at [142, 343] on div "Contractor Requirements" at bounding box center [106, 341] width 116 height 10
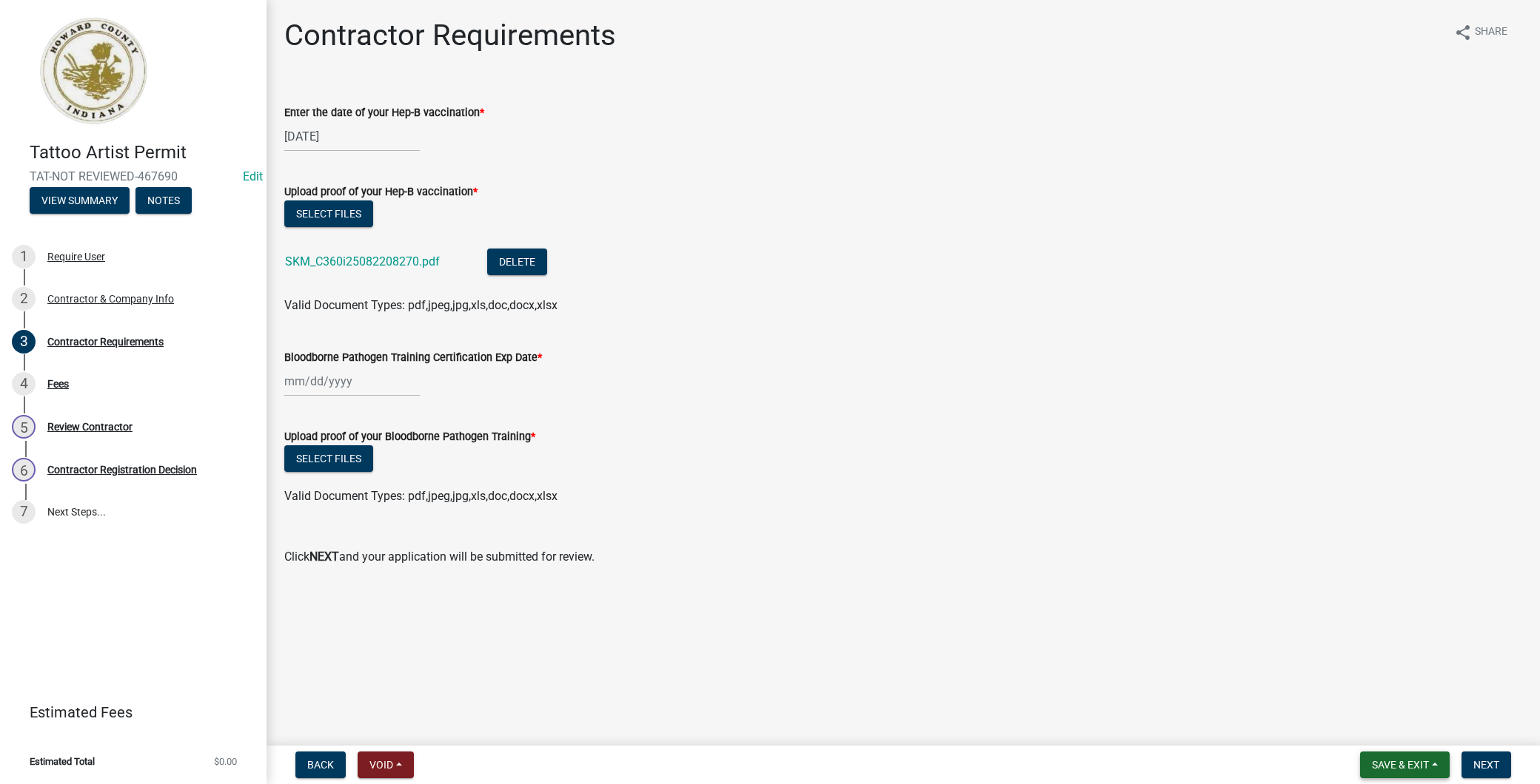
click at [1437, 768] on button "Save & Exit" at bounding box center [1405, 765] width 89 height 27
click at [1388, 728] on button "Save & Exit" at bounding box center [1390, 726] width 118 height 35
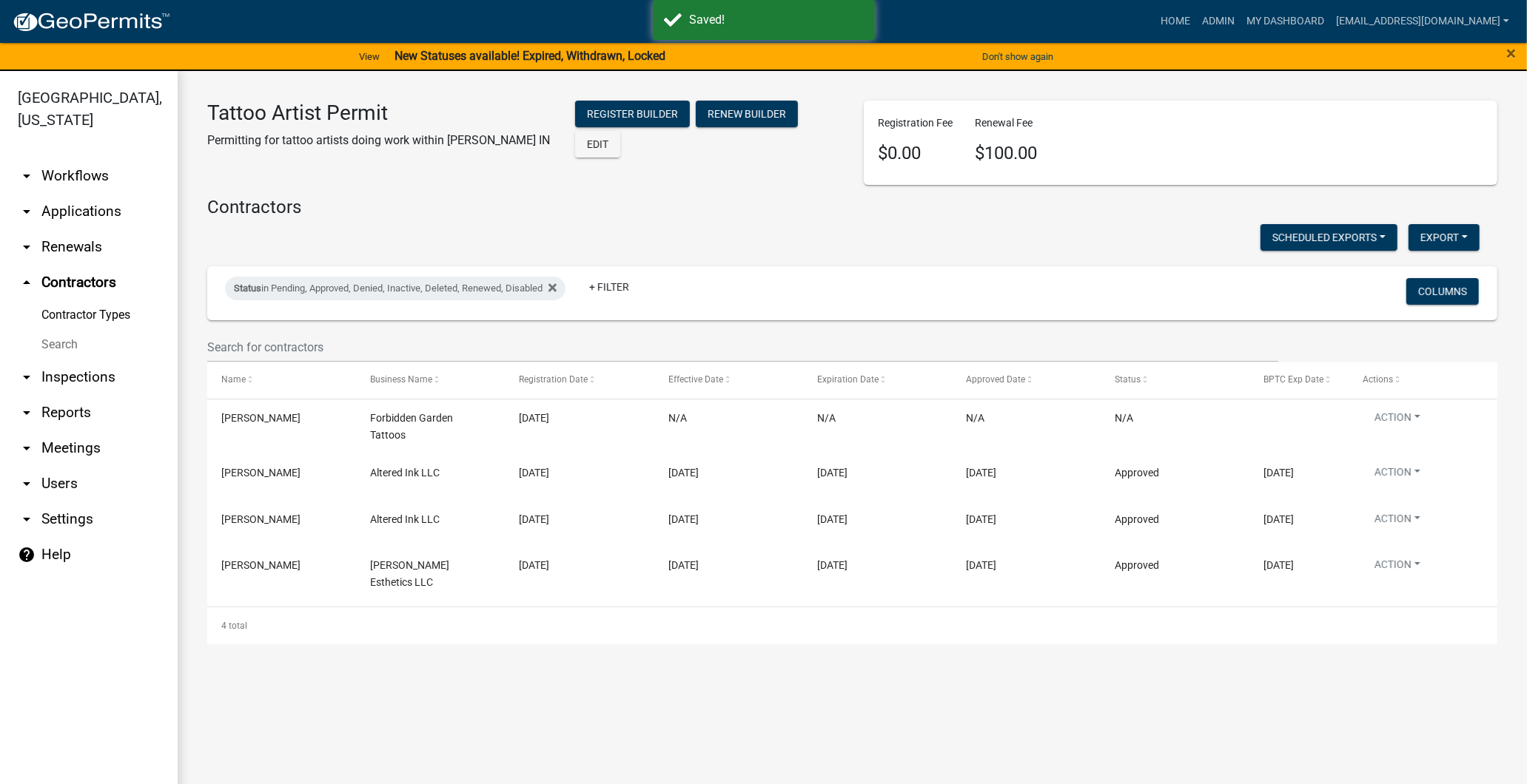
click at [87, 221] on link "arrow_drop_down Applications" at bounding box center [88, 211] width 178 height 35
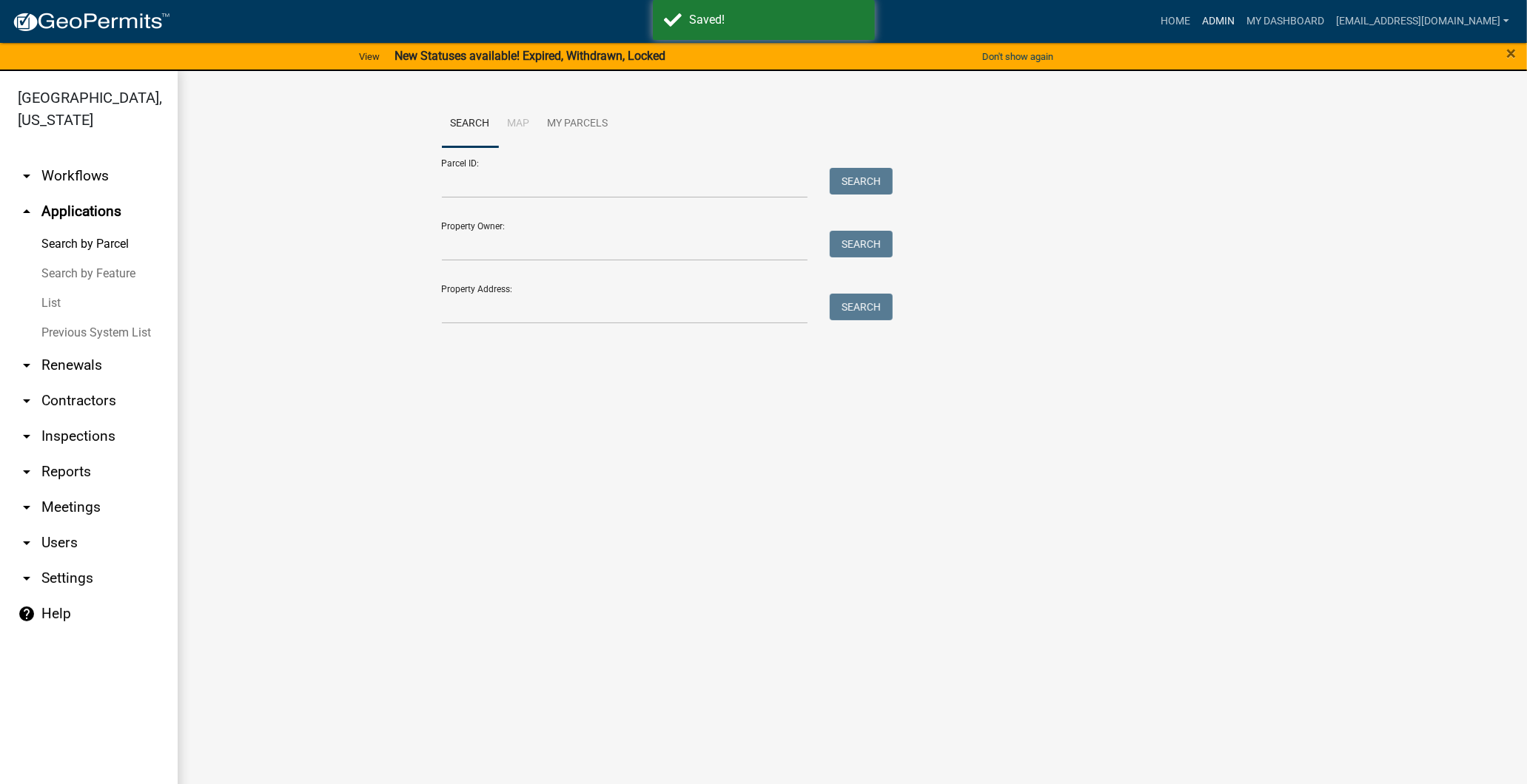
click at [1196, 22] on link "Admin" at bounding box center [1218, 21] width 45 height 28
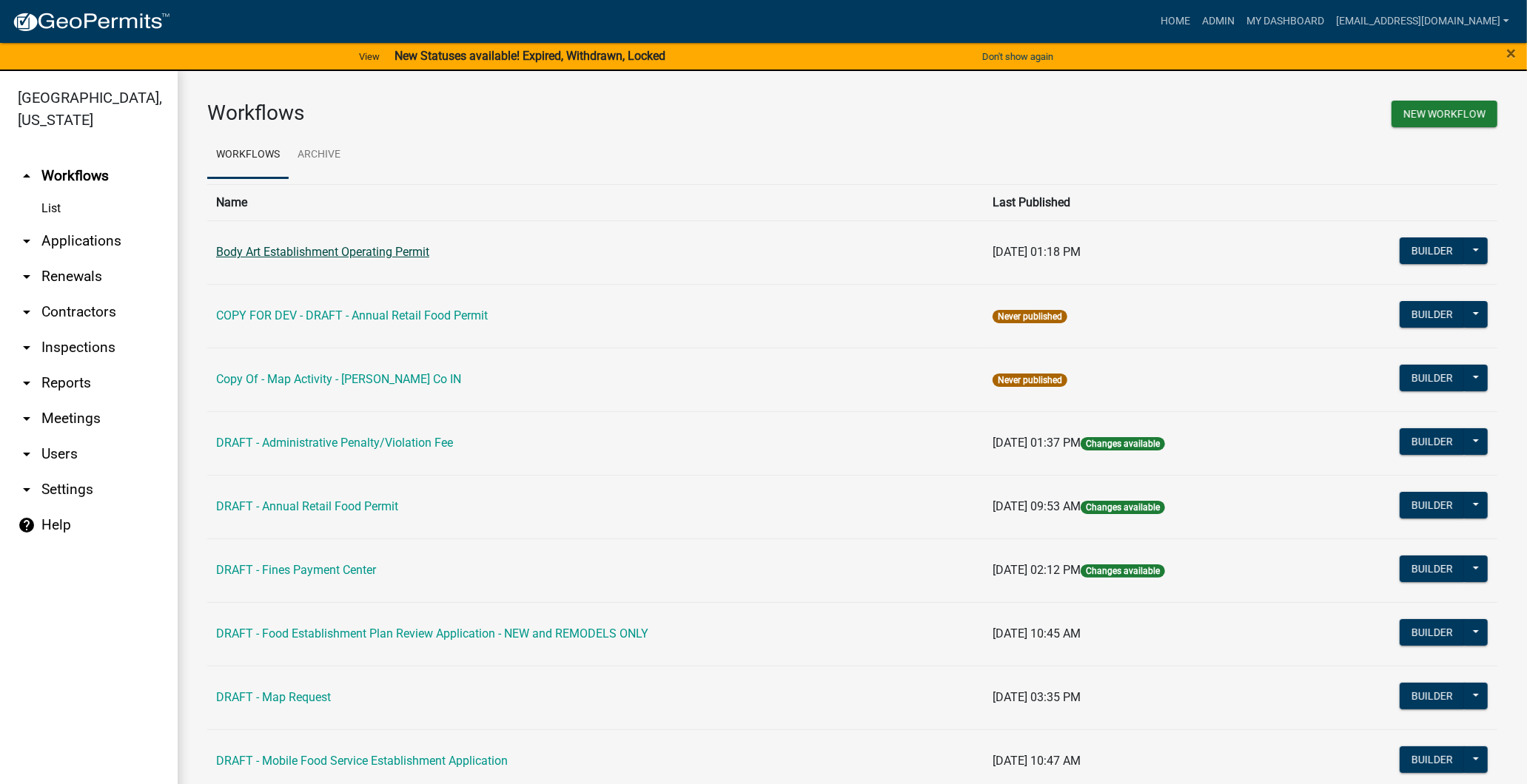
click at [393, 252] on link "Body Art Establishment Operating Permit" at bounding box center [322, 252] width 213 height 14
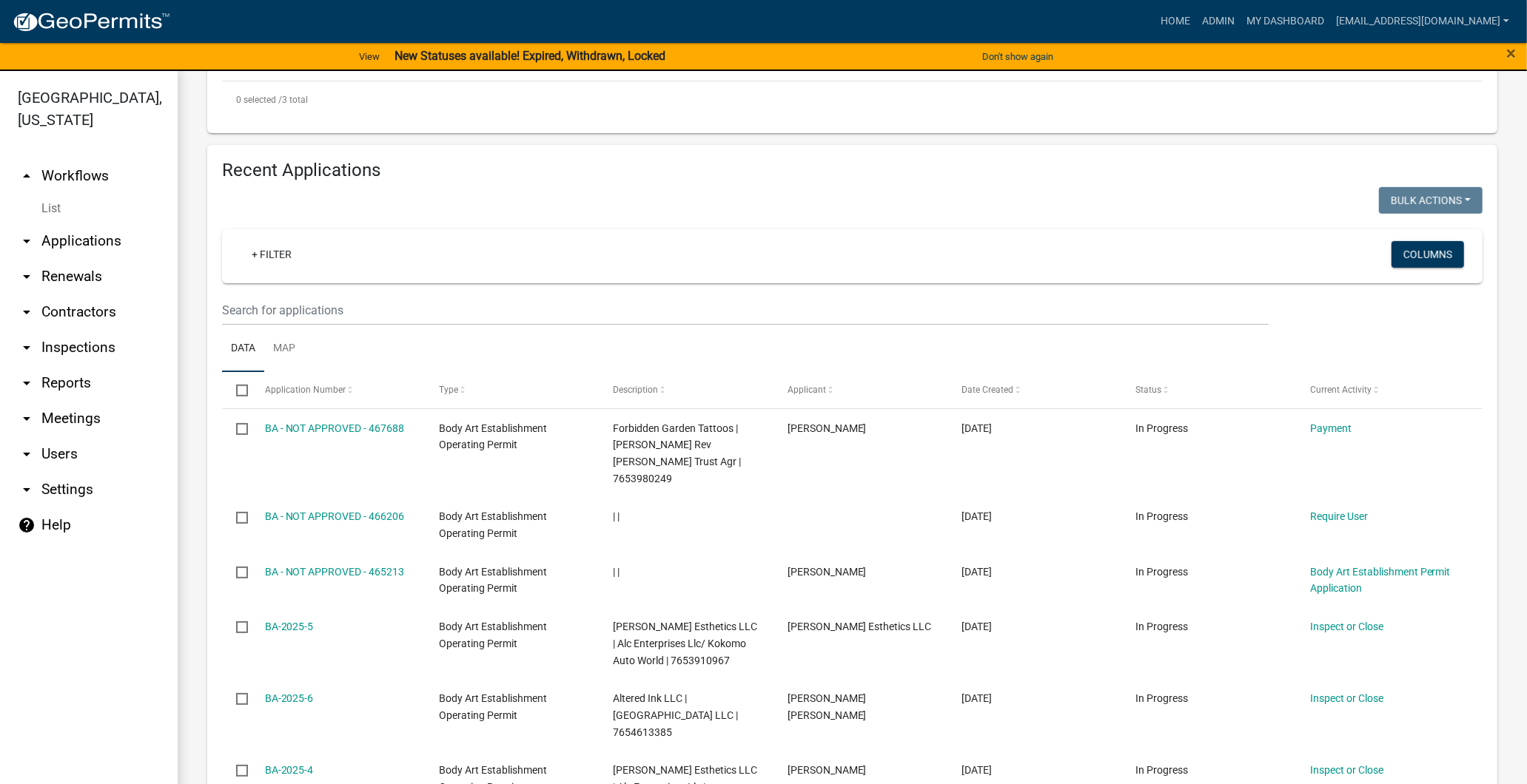
scroll to position [652, 0]
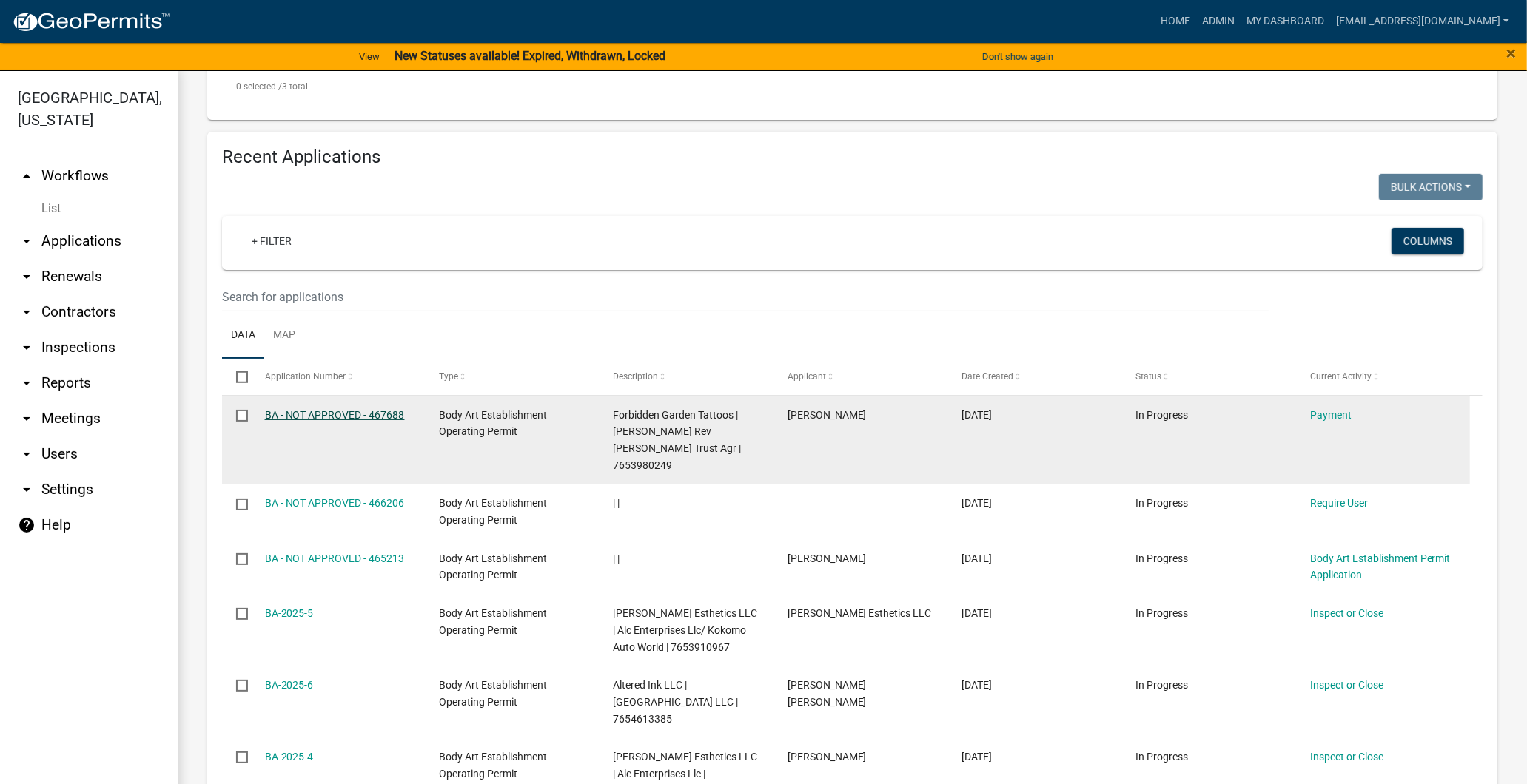
click at [337, 412] on link "BA - NOT APPROVED - 467688" at bounding box center [335, 415] width 140 height 12
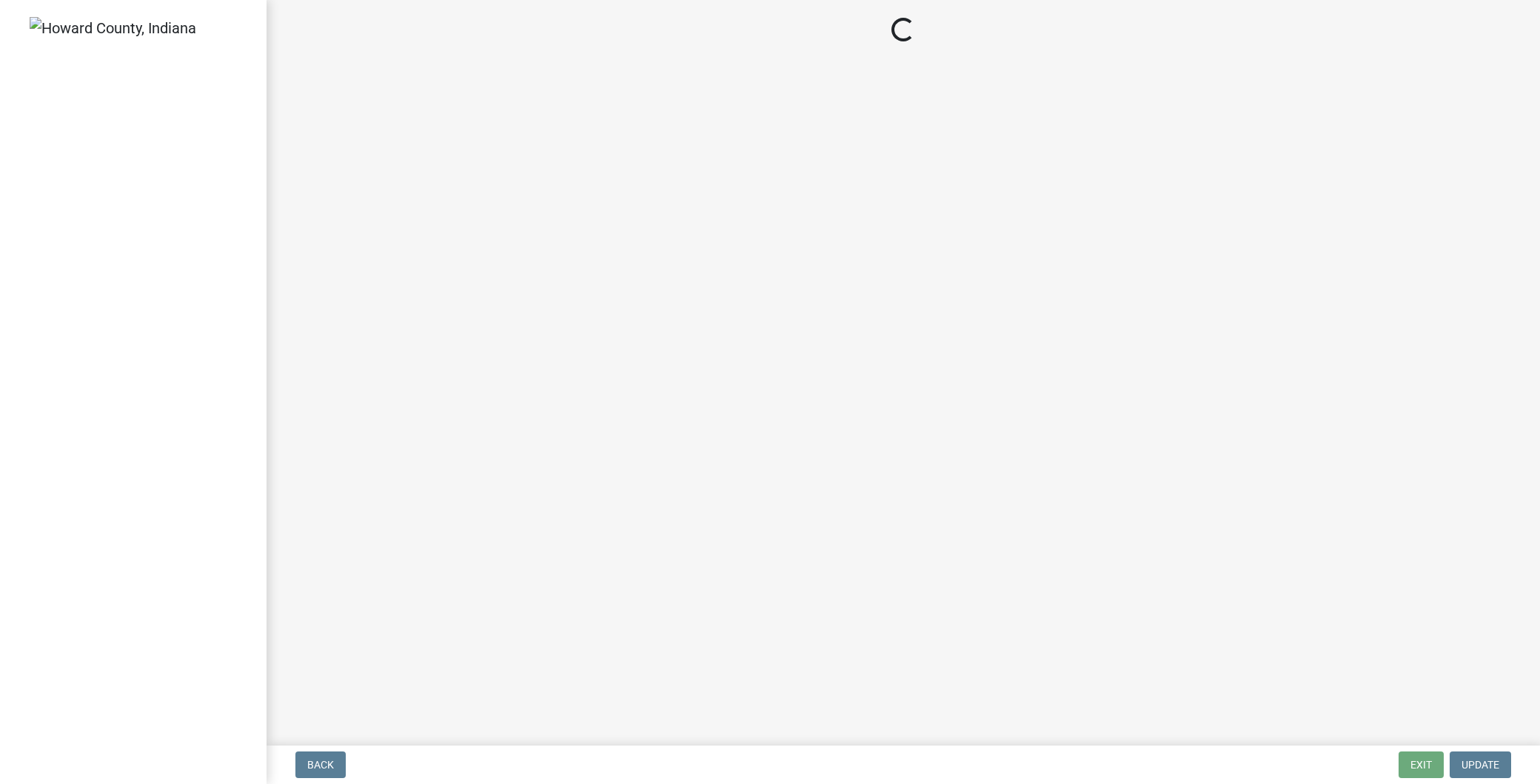
select select "3: 3"
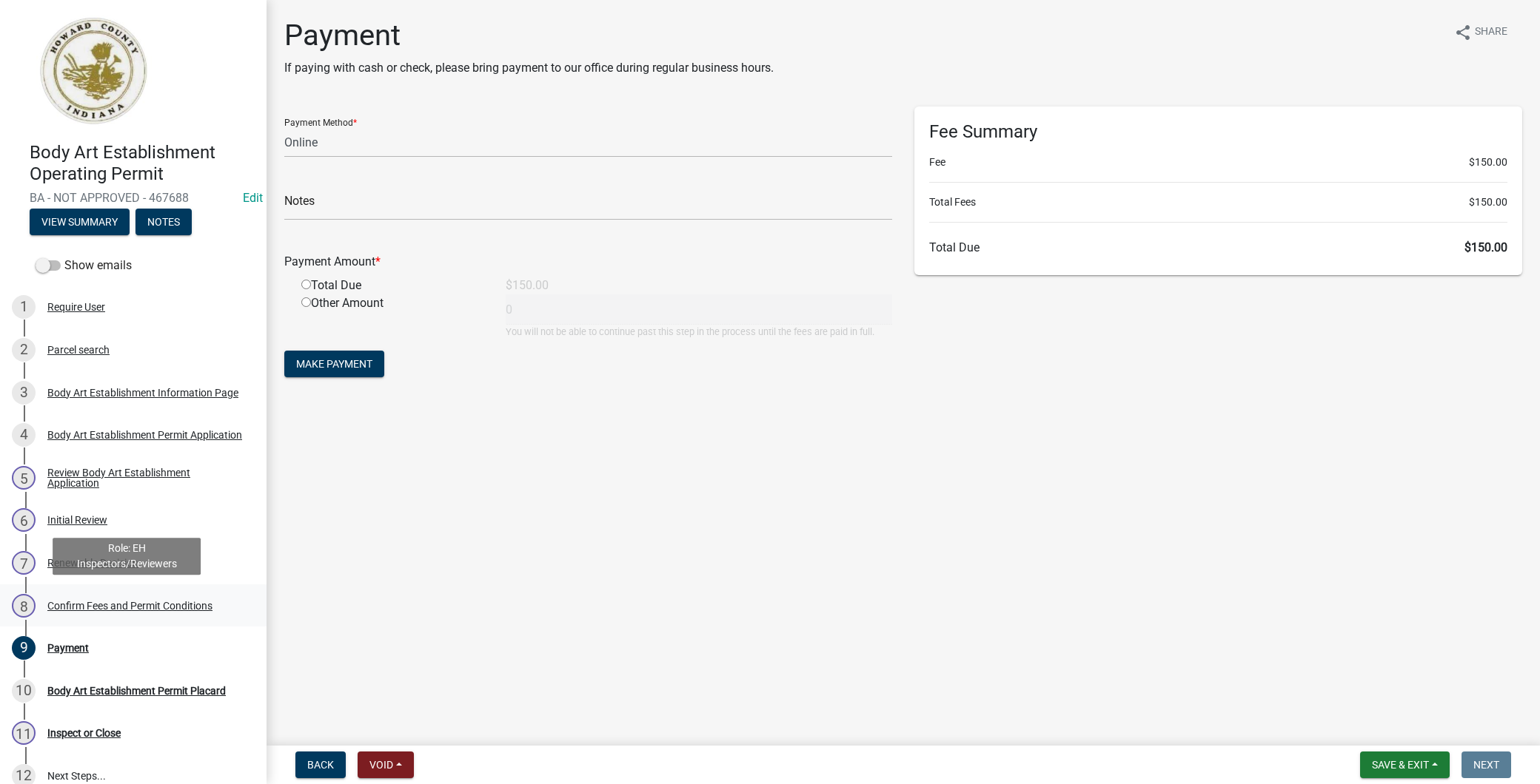
click at [139, 607] on div "Confirm Fees and Permit Conditions" at bounding box center [130, 606] width 165 height 10
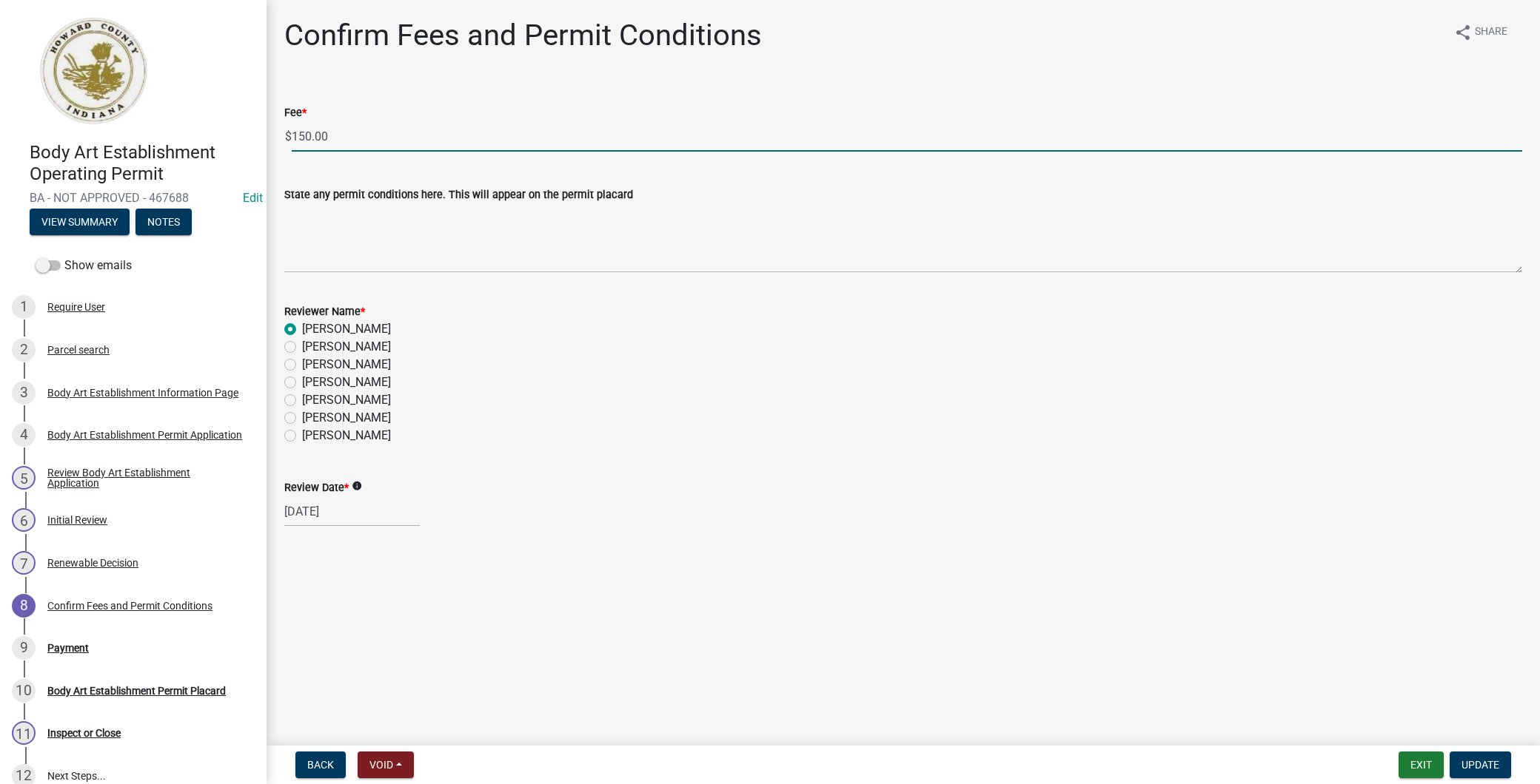
drag, startPoint x: 342, startPoint y: 133, endPoint x: 185, endPoint y: 131, distance: 157.0
click at [185, 131] on div "Body Art Establishment Operating Permit BA - NOT APPROVED - 467688 Edit View Su…" at bounding box center [770, 392] width 1540 height 784
type input "0"
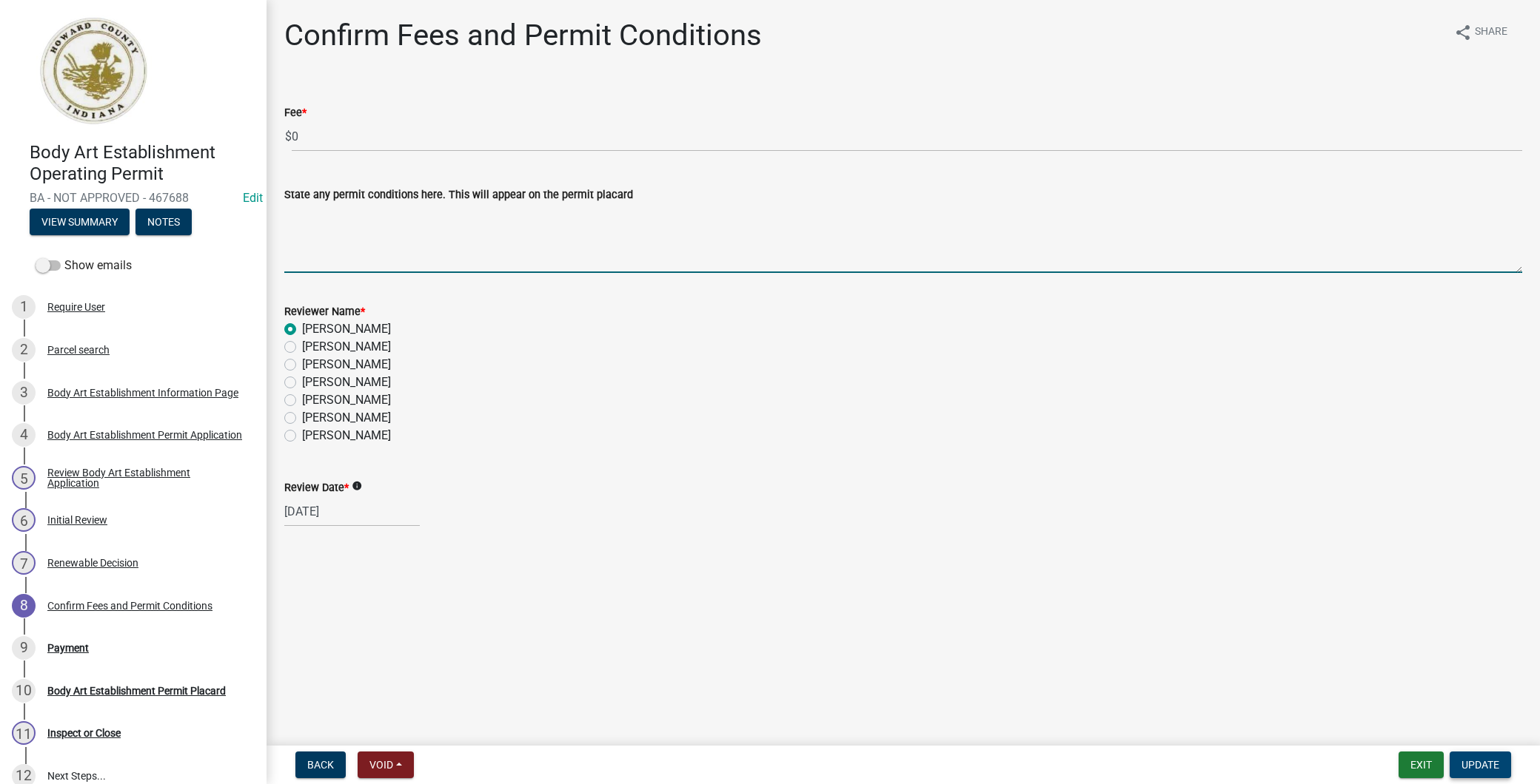
click at [1485, 770] on span "Update" at bounding box center [1480, 764] width 38 height 12
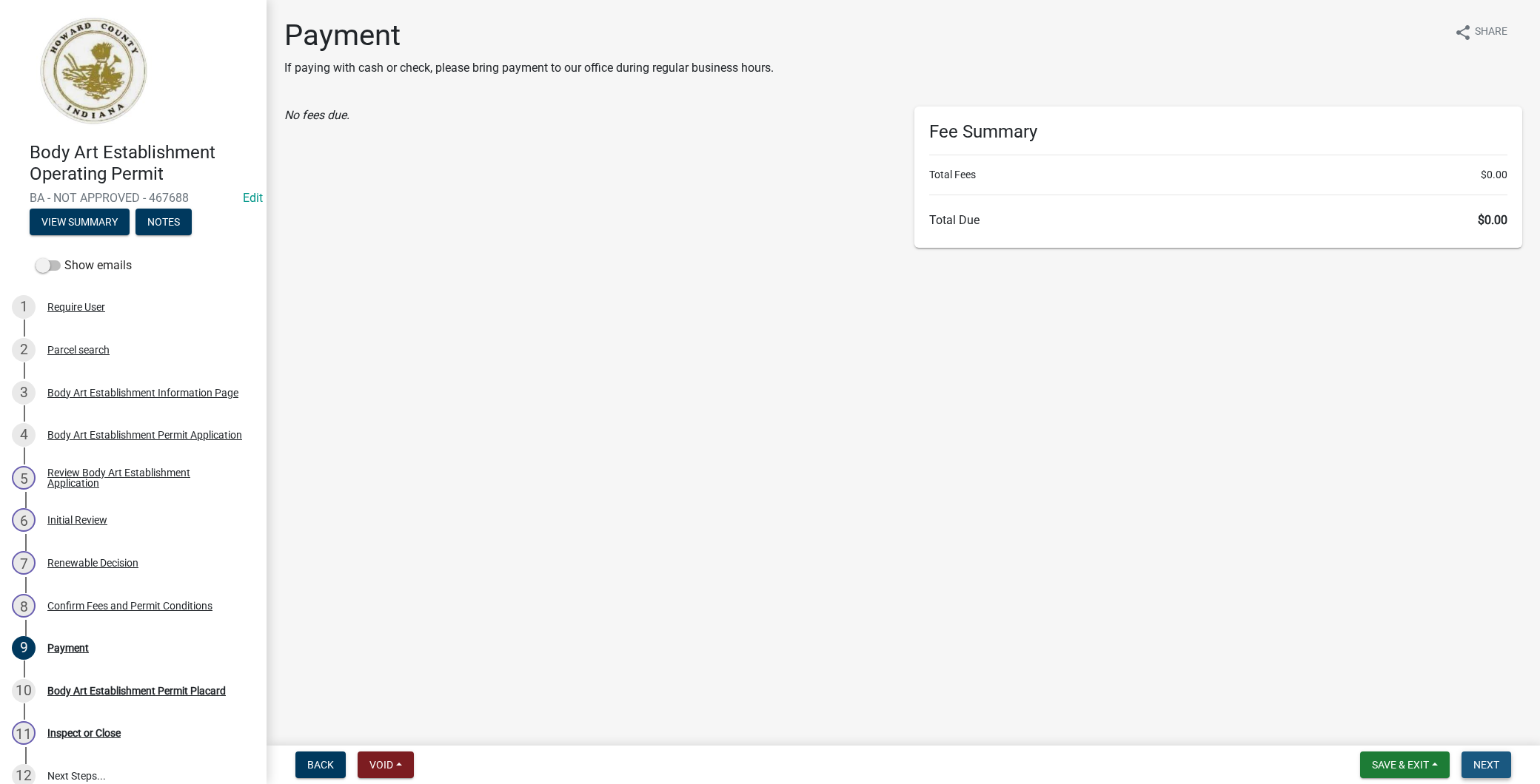
click at [1484, 762] on span "Next" at bounding box center [1486, 764] width 26 height 12
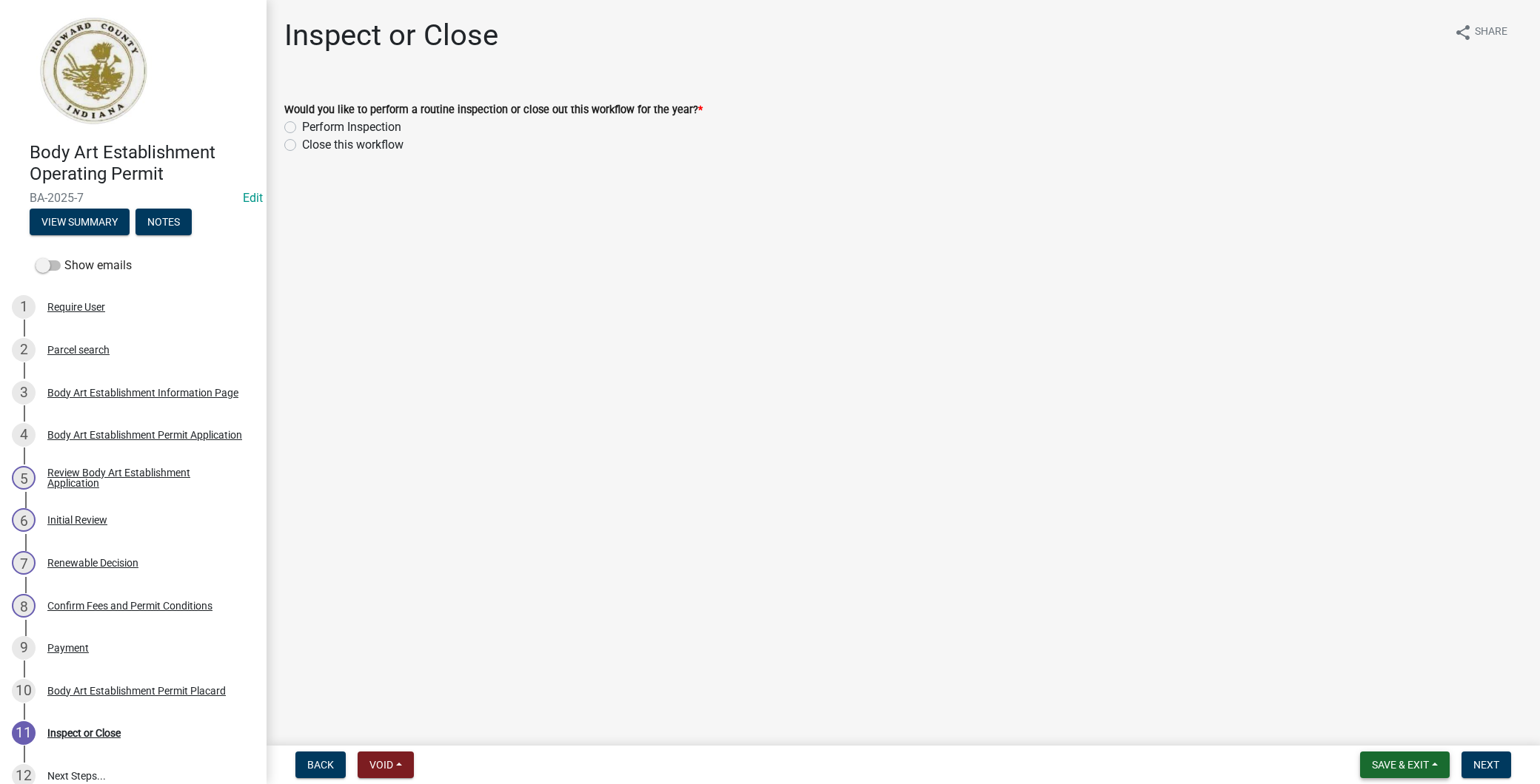
click at [1408, 766] on span "Save & Exit" at bounding box center [1400, 764] width 57 height 12
click at [1387, 731] on button "Save & Exit" at bounding box center [1390, 726] width 118 height 35
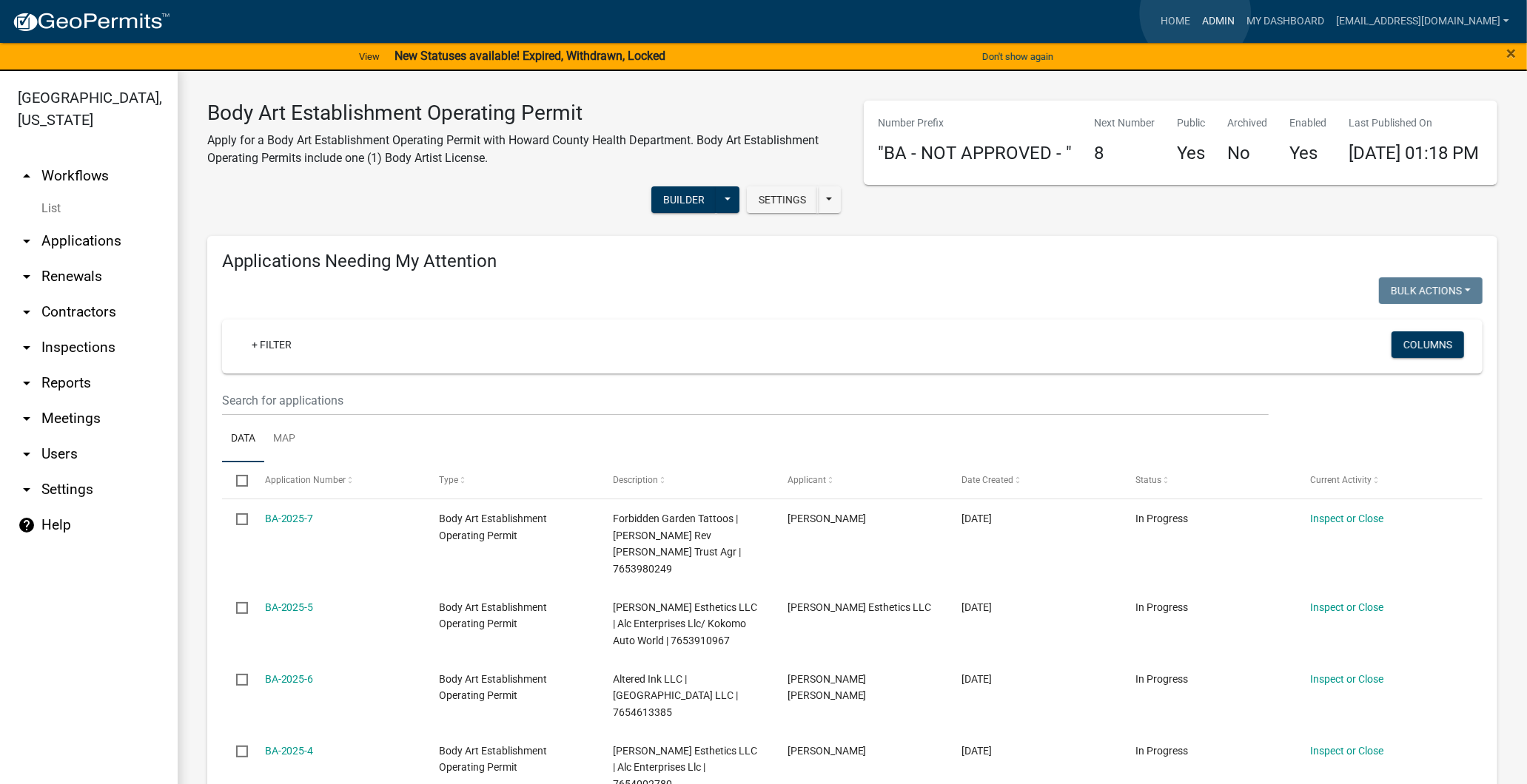
click at [1196, 13] on link "Admin" at bounding box center [1218, 21] width 45 height 28
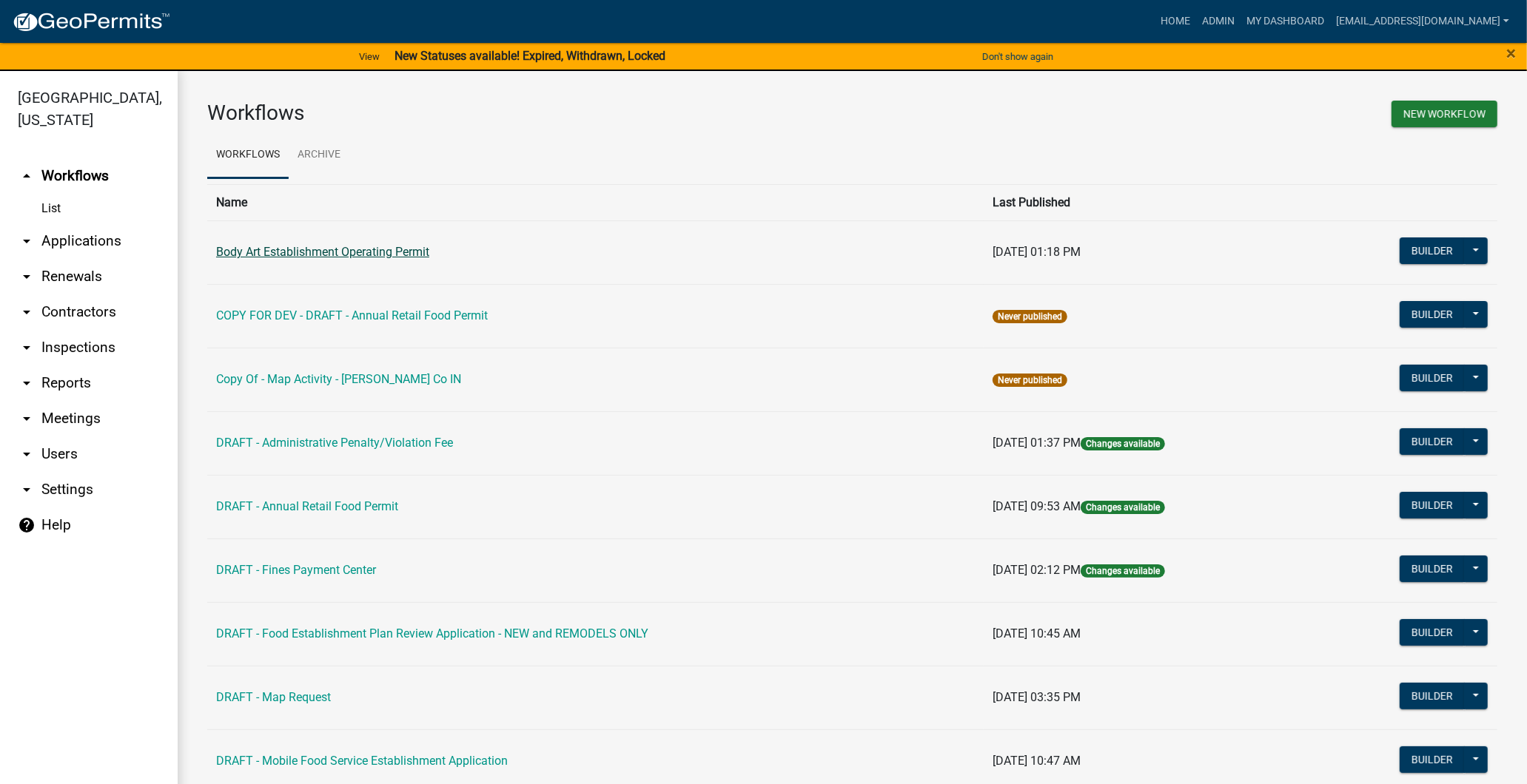
click at [304, 259] on link "Body Art Establishment Operating Permit" at bounding box center [322, 252] width 213 height 14
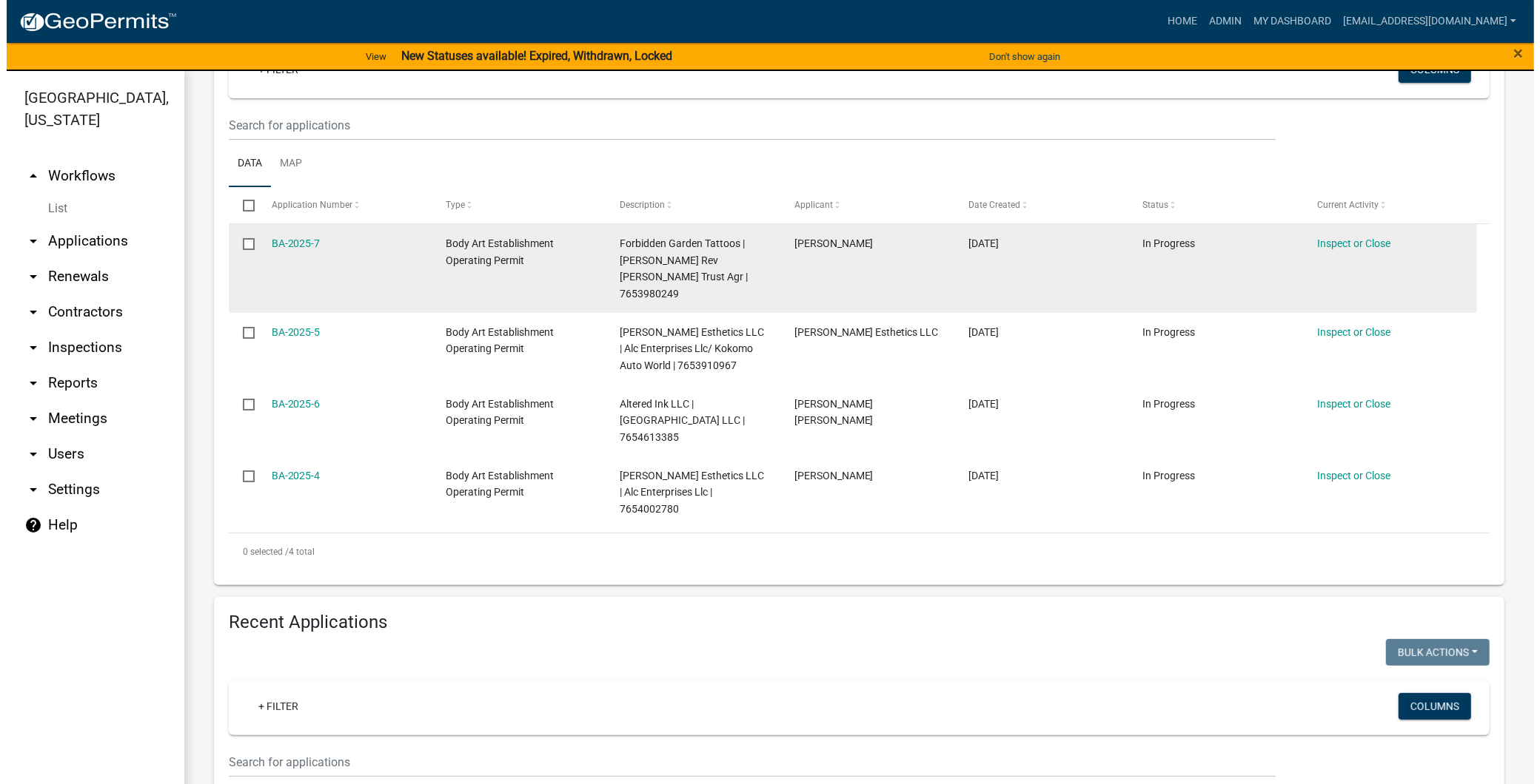
scroll to position [246, 0]
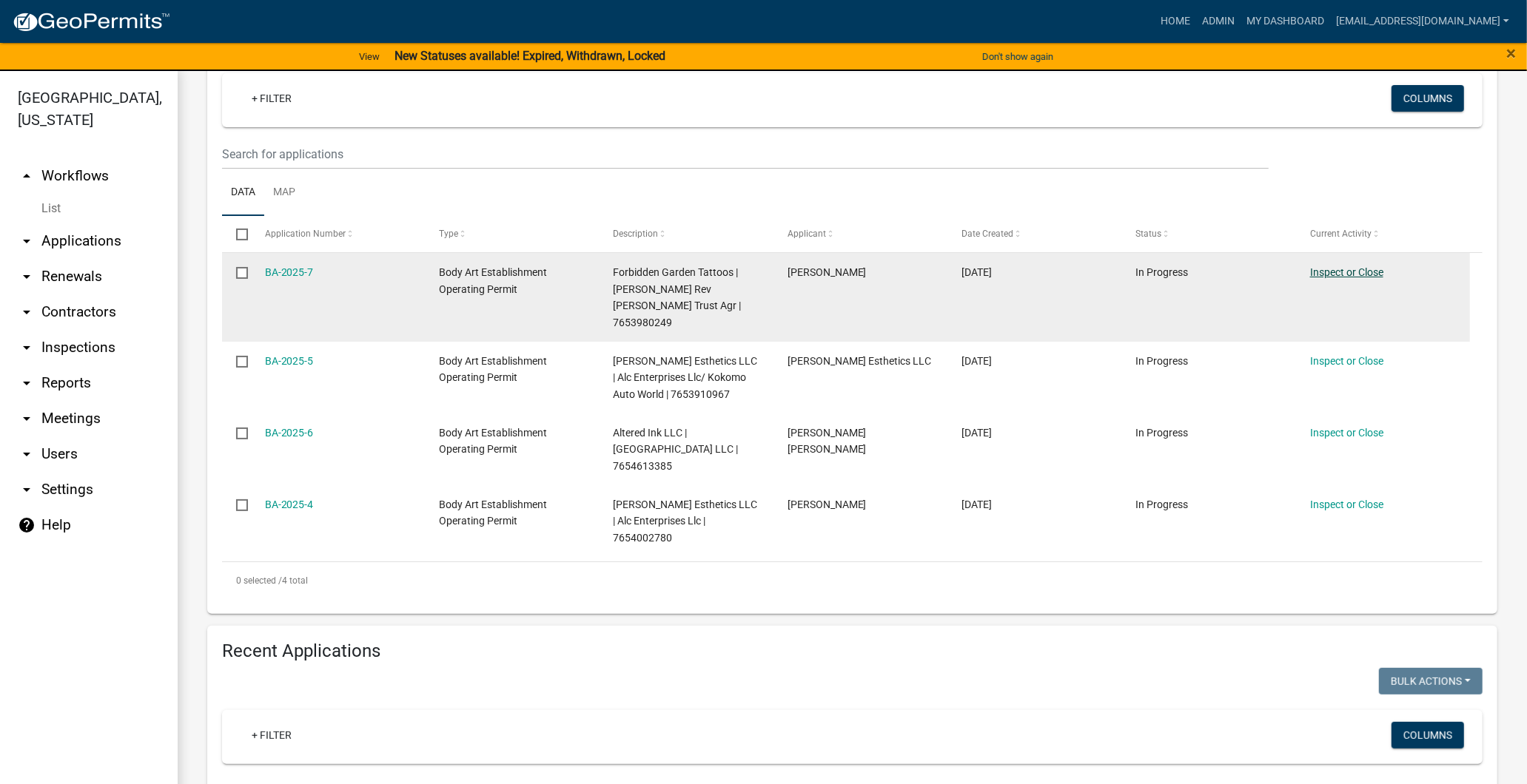
click at [1344, 279] on link "Inspect or Close" at bounding box center [1347, 272] width 74 height 12
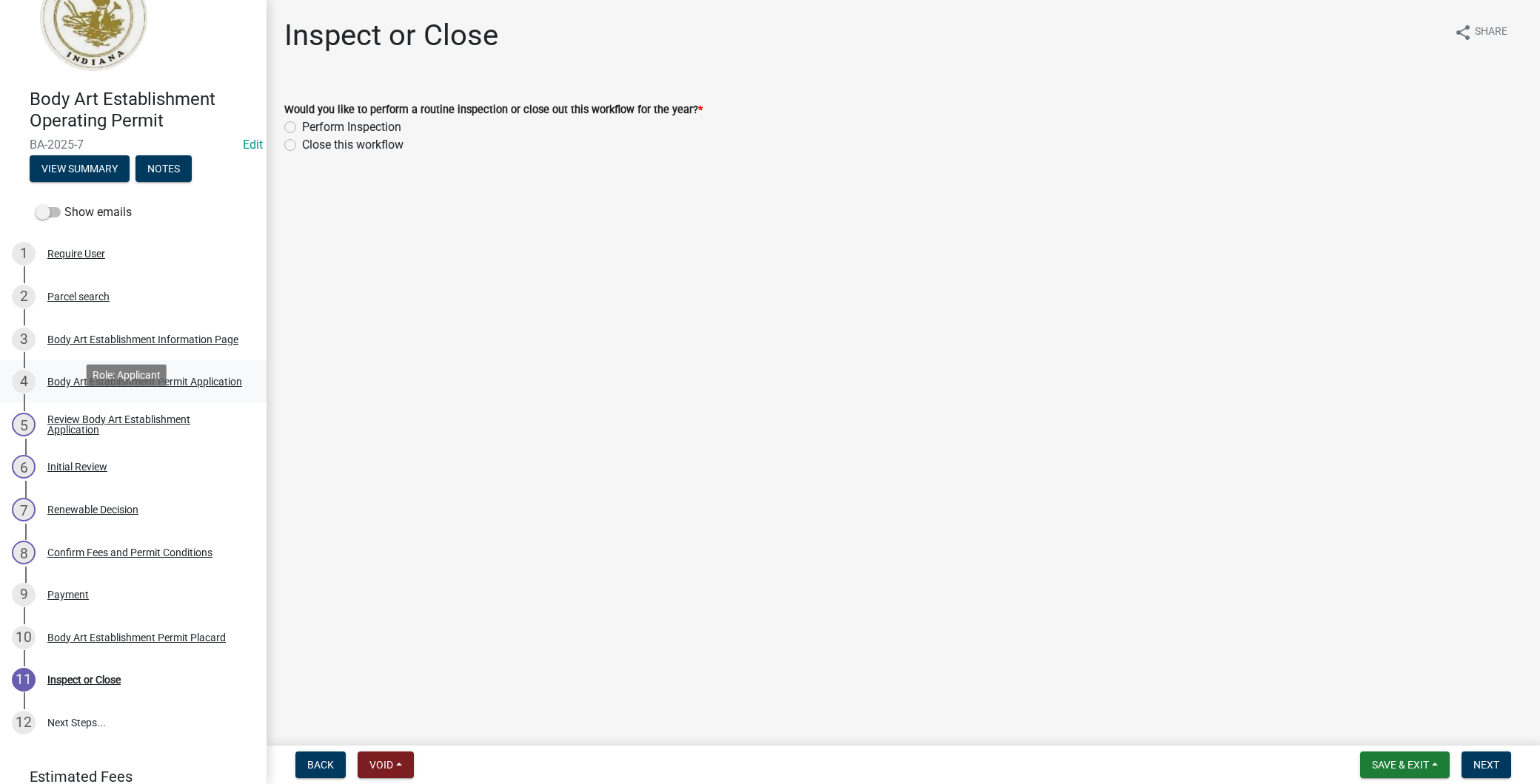
scroll to position [117, 0]
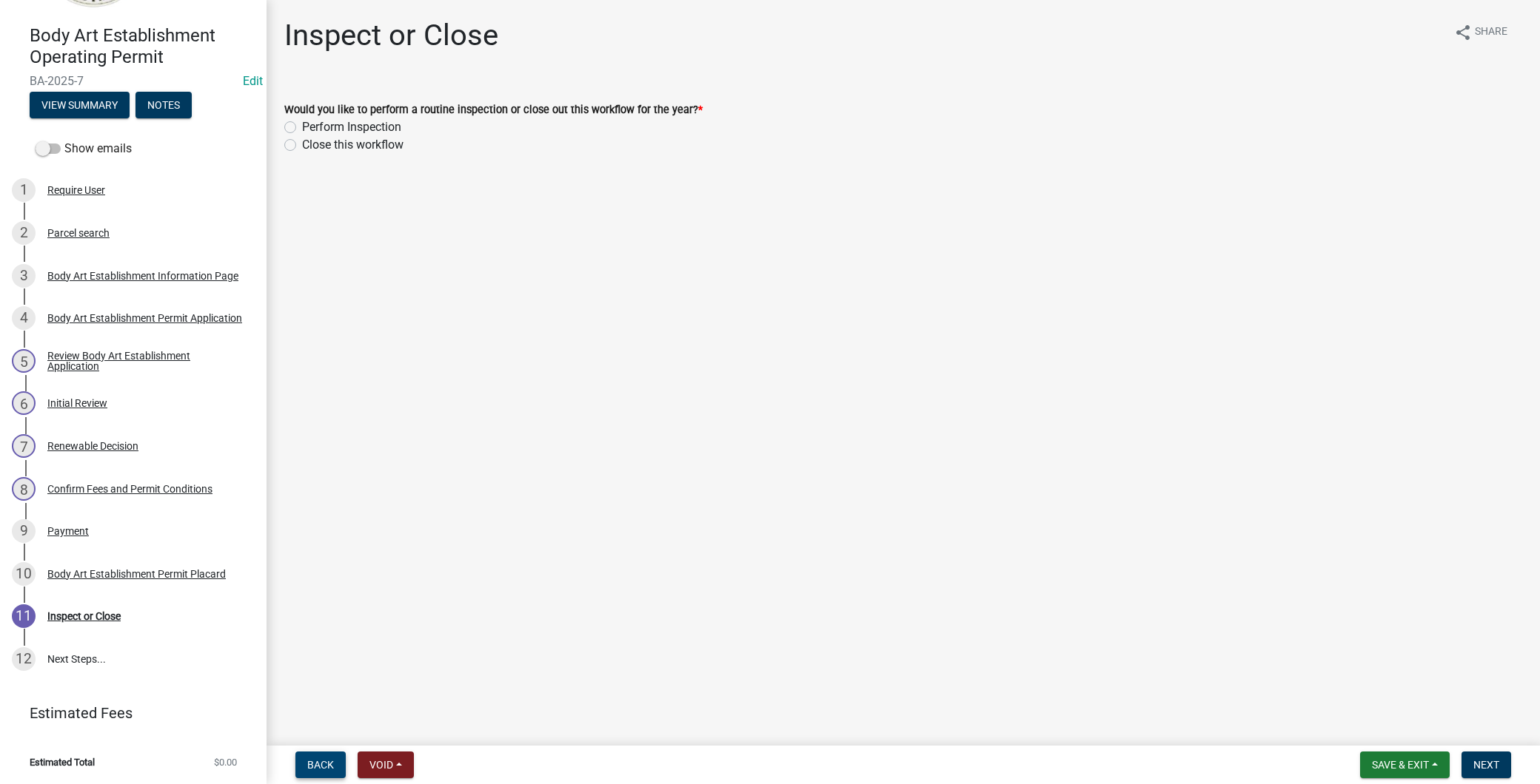
click at [307, 768] on span "Back" at bounding box center [320, 764] width 27 height 12
